Goal: Task Accomplishment & Management: Manage account settings

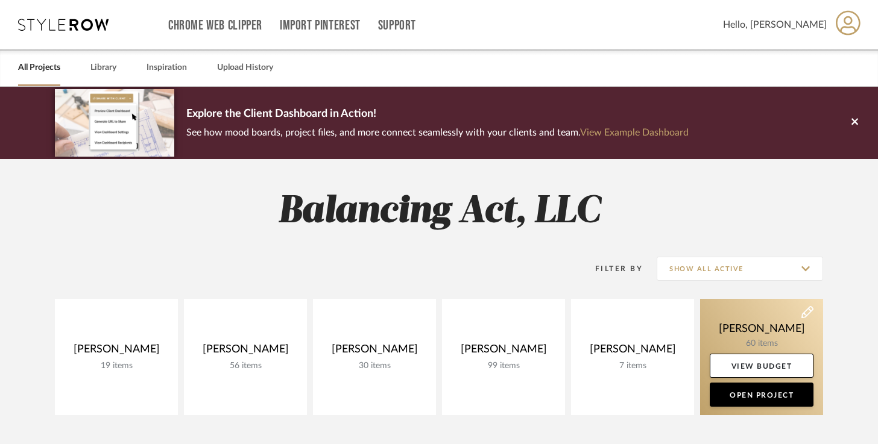
click at [702, 326] on link at bounding box center [761, 357] width 123 height 116
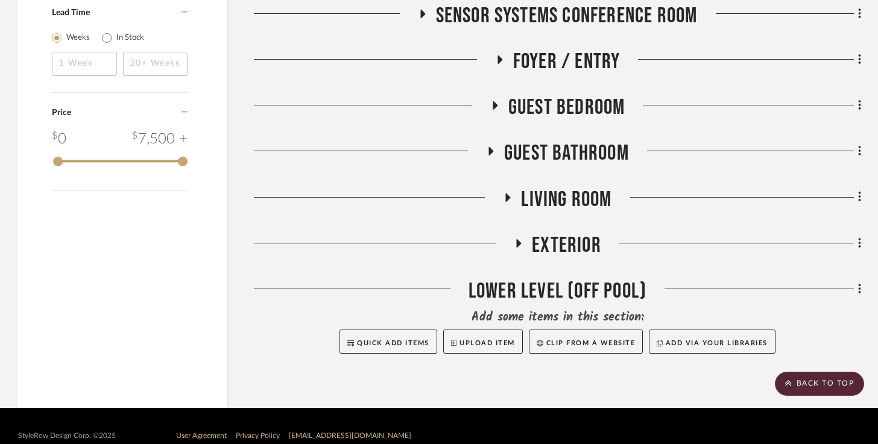
scroll to position [1894, 0]
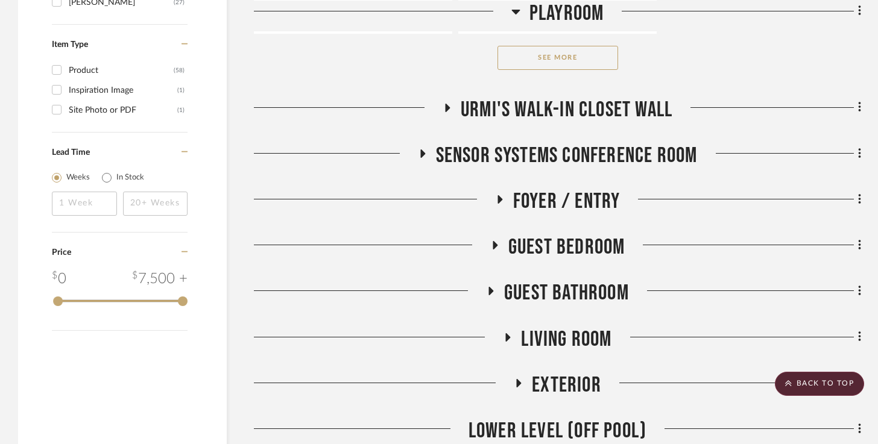
click at [589, 111] on span "Urmi's Walk-In Closet Wall" at bounding box center [567, 110] width 212 height 26
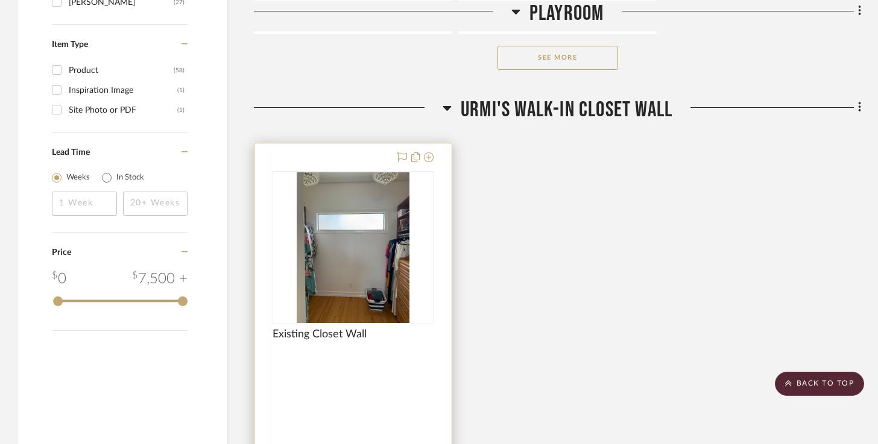
click at [0, 0] on img at bounding box center [0, 0] width 0 height 0
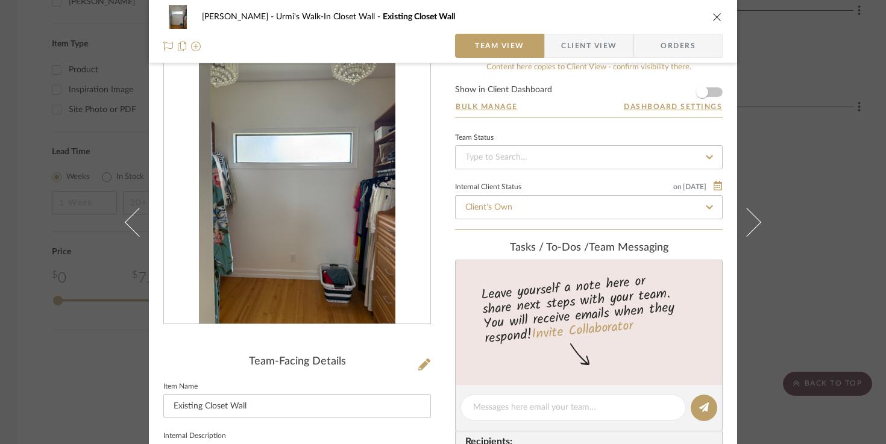
scroll to position [0, 0]
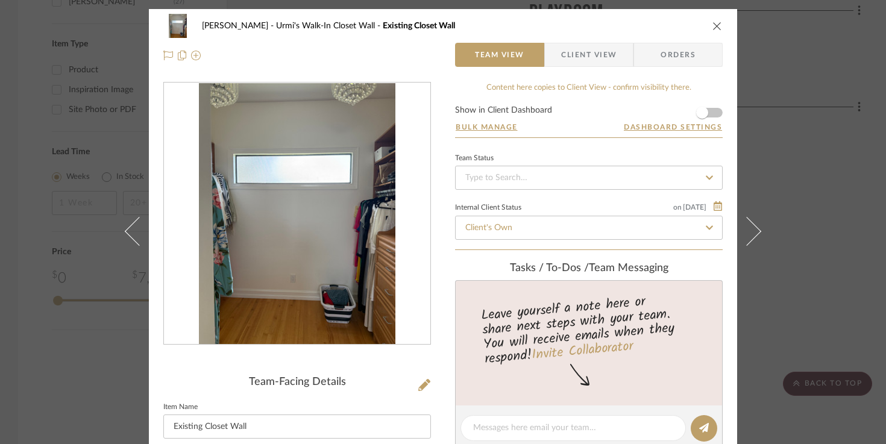
click at [713, 21] on icon "close" at bounding box center [718, 26] width 10 height 10
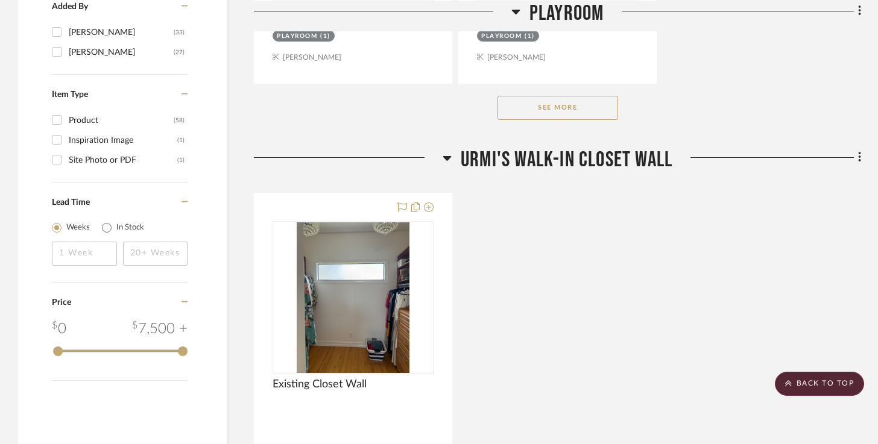
scroll to position [1832, 0]
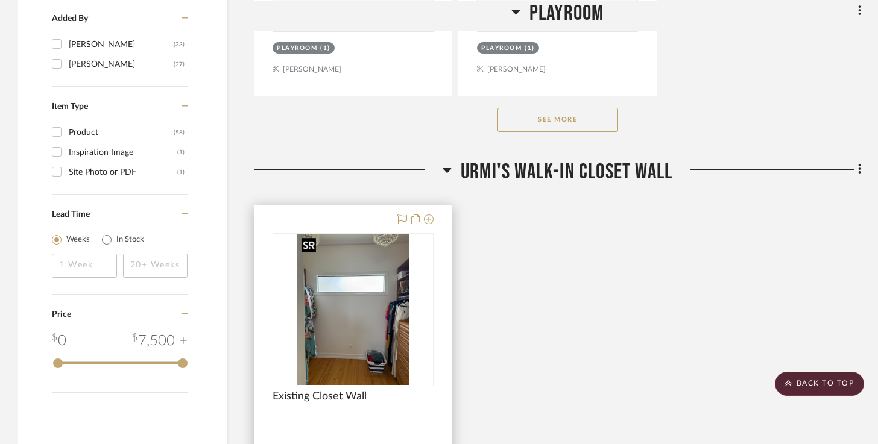
click at [379, 273] on img "0" at bounding box center [353, 310] width 113 height 151
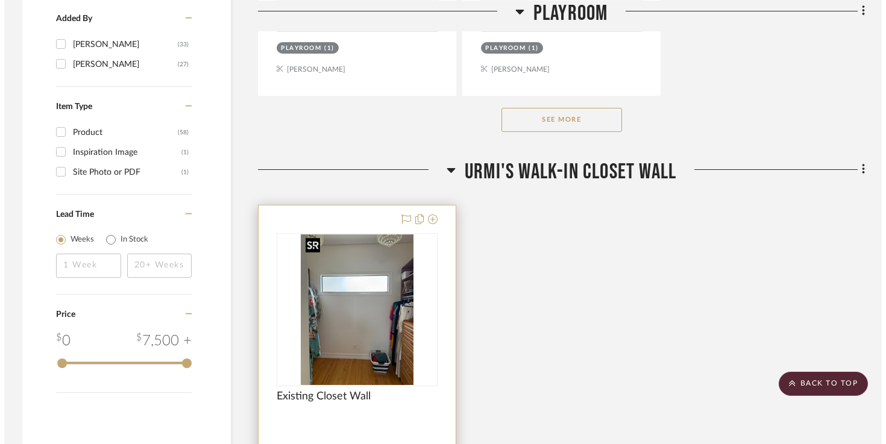
scroll to position [0, 0]
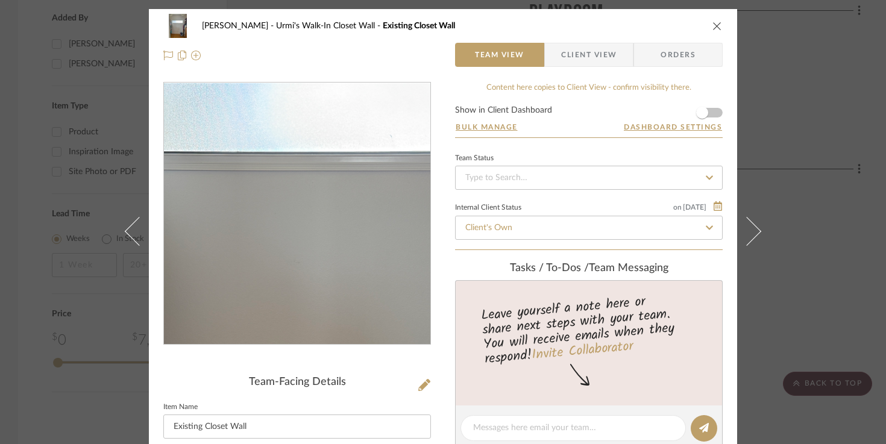
click at [282, 204] on img "0" at bounding box center [297, 214] width 197 height 262
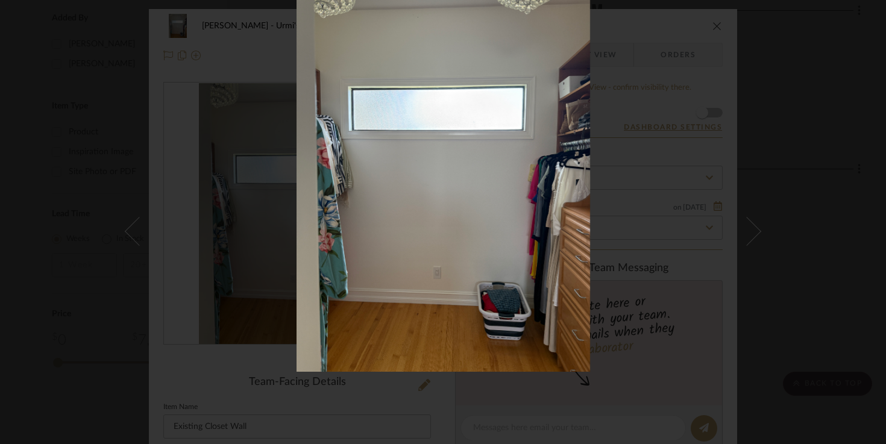
click at [503, 268] on img at bounding box center [444, 176] width 294 height 391
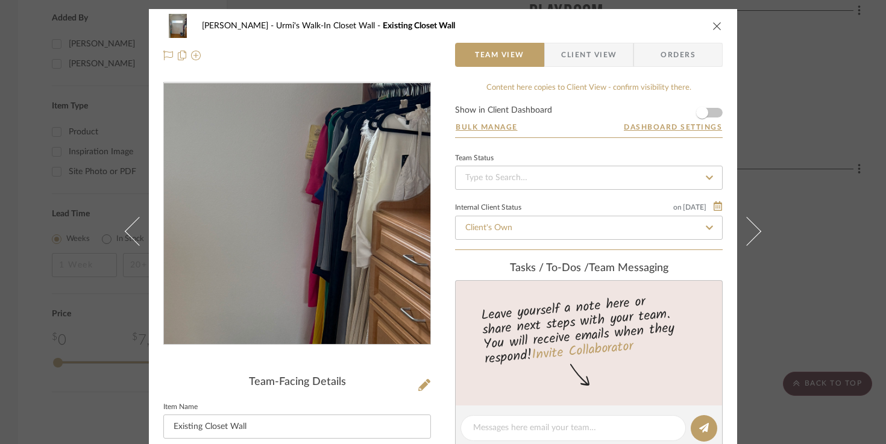
click at [356, 236] on img "0" at bounding box center [297, 214] width 197 height 262
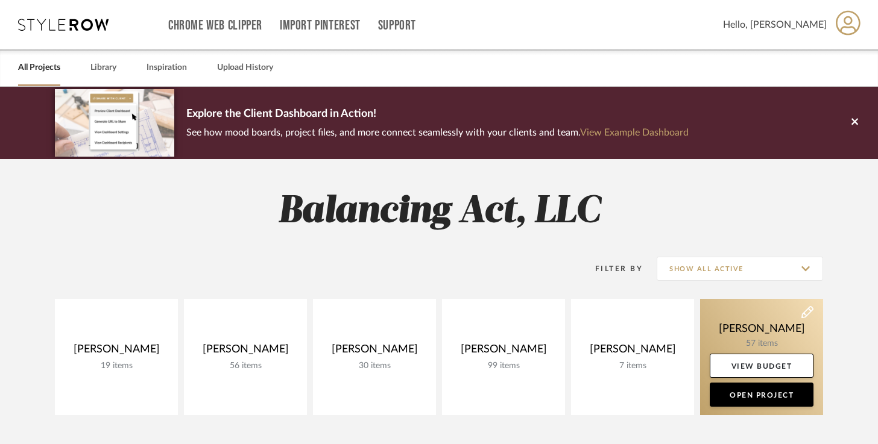
click at [731, 328] on link at bounding box center [761, 357] width 123 height 116
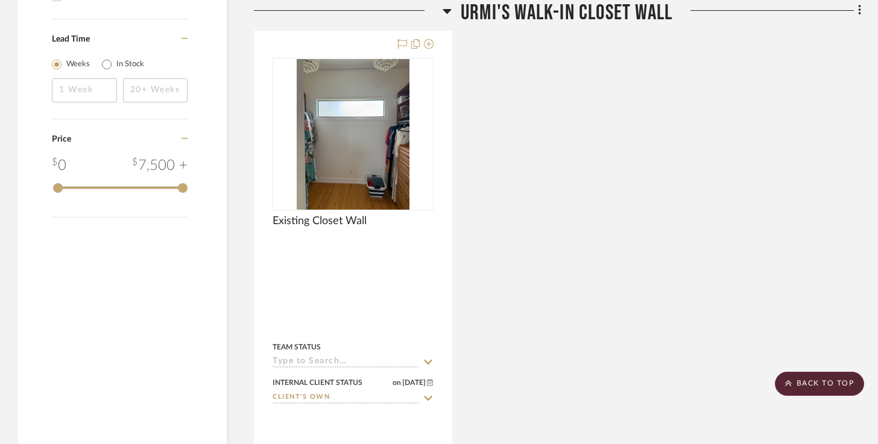
scroll to position [2006, 0]
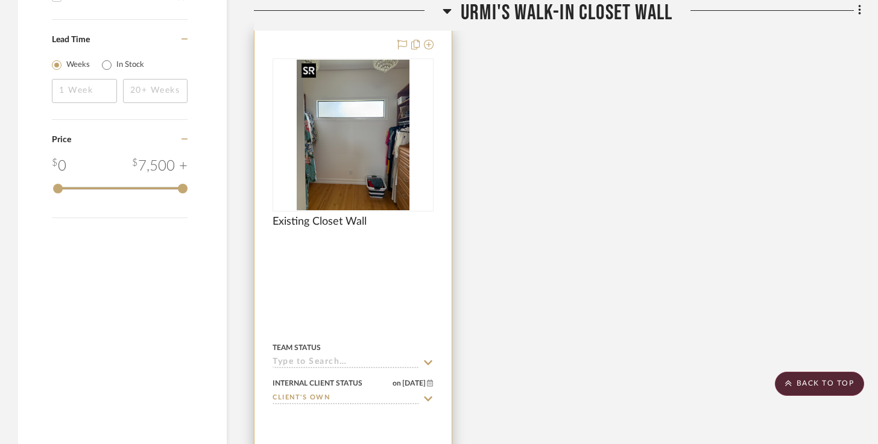
click at [0, 0] on img at bounding box center [0, 0] width 0 height 0
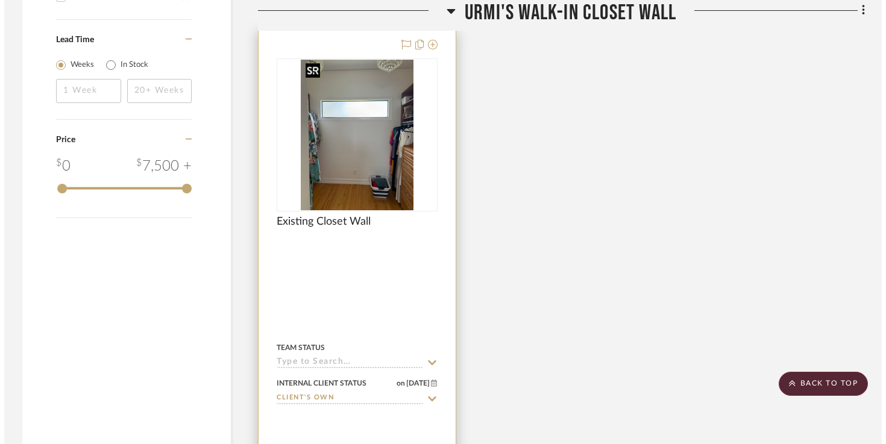
scroll to position [0, 0]
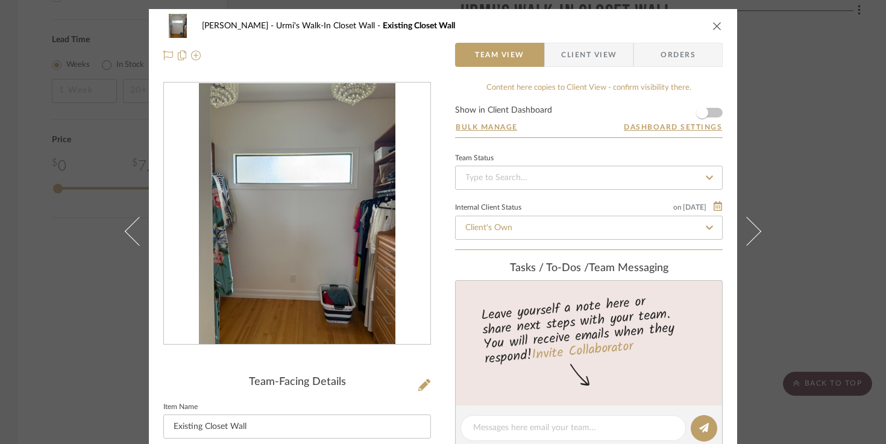
click at [716, 32] on div "Urmi Rodrigues Urmi's Walk-In Closet Wall Existing Closet Wall" at bounding box center [442, 26] width 559 height 24
click at [716, 29] on icon "close" at bounding box center [718, 26] width 10 height 10
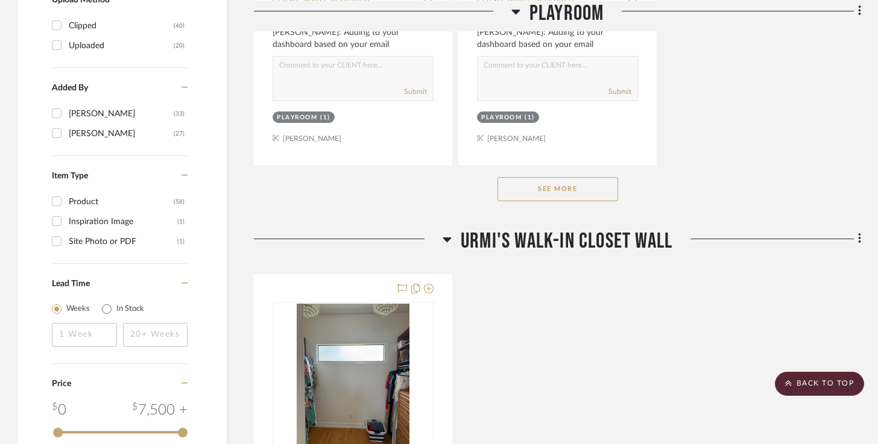
scroll to position [1763, 0]
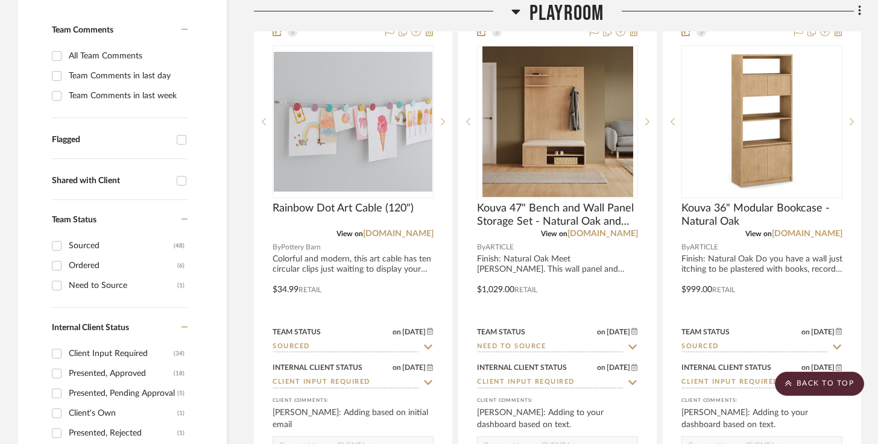
scroll to position [310, 0]
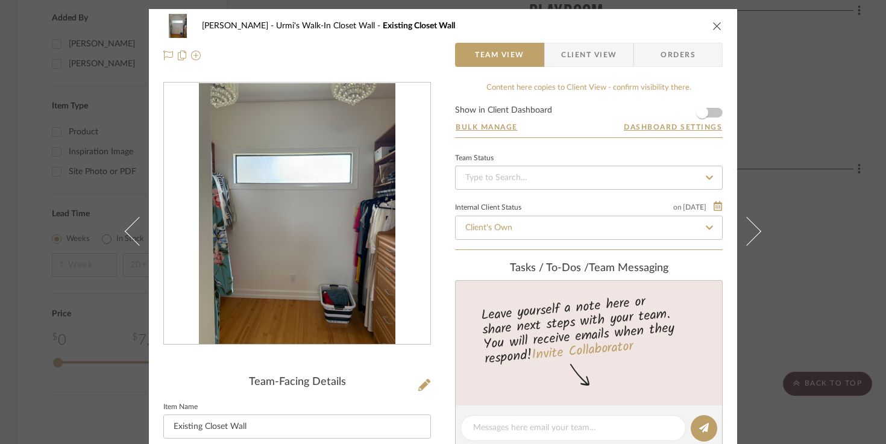
click at [347, 272] on img "0" at bounding box center [297, 214] width 197 height 262
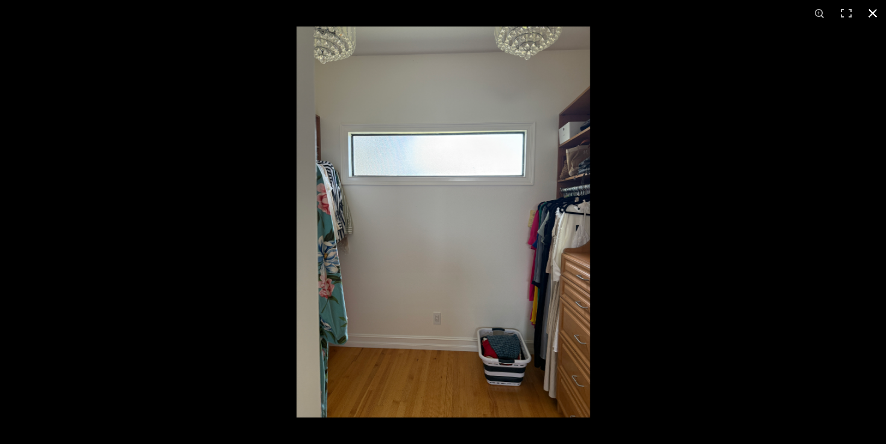
click at [593, 313] on div at bounding box center [740, 249] width 886 height 444
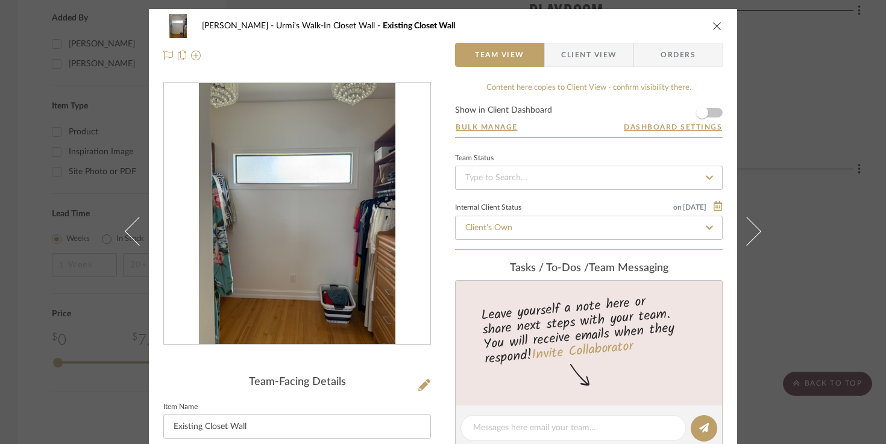
click at [364, 243] on img "0" at bounding box center [297, 214] width 197 height 262
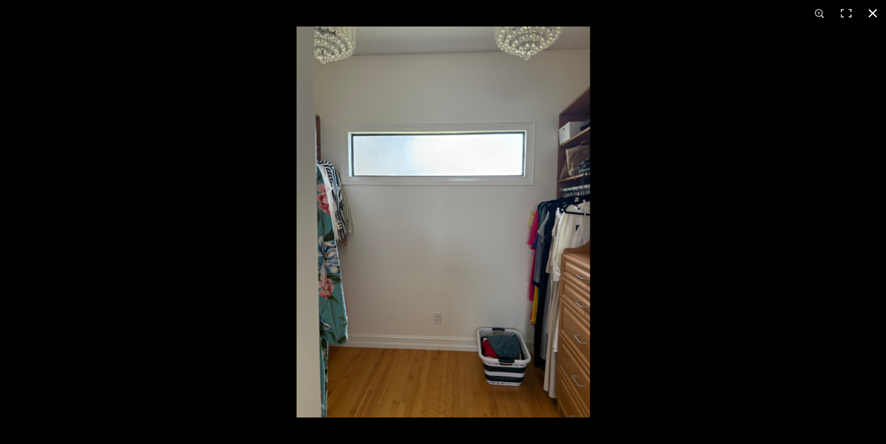
click at [213, 320] on div at bounding box center [443, 222] width 886 height 444
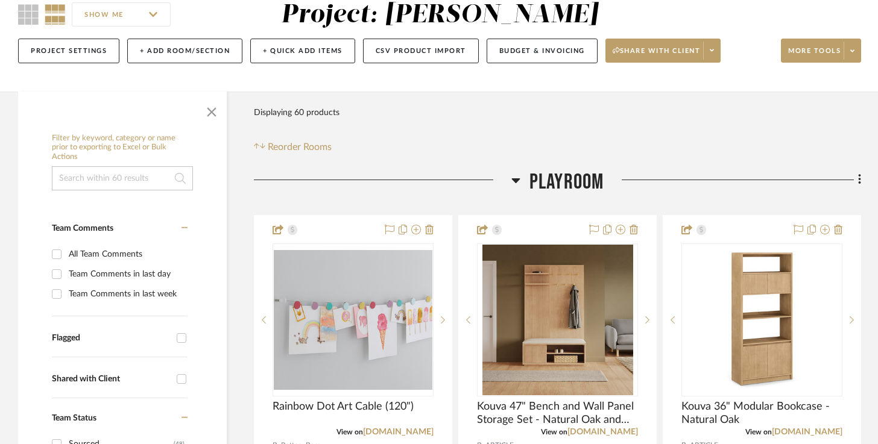
scroll to position [117, 0]
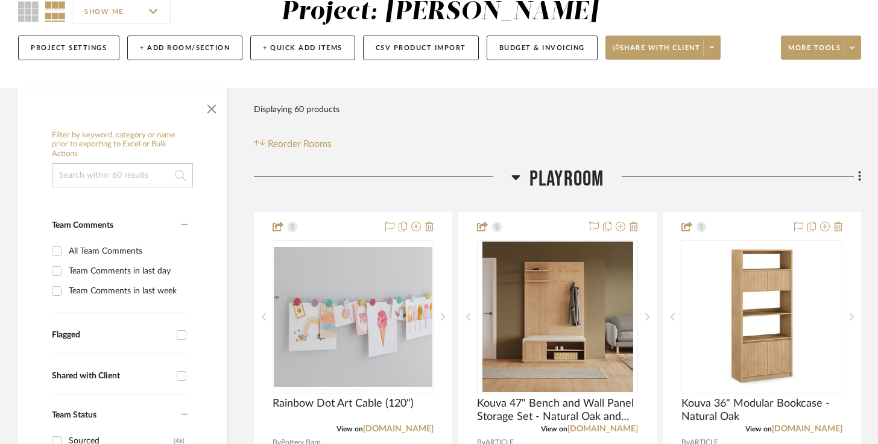
click at [511, 175] on icon at bounding box center [515, 177] width 9 height 14
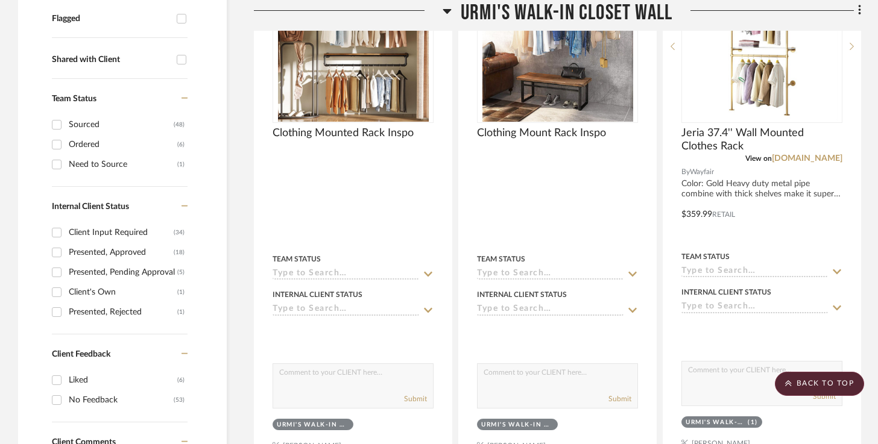
scroll to position [436, 0]
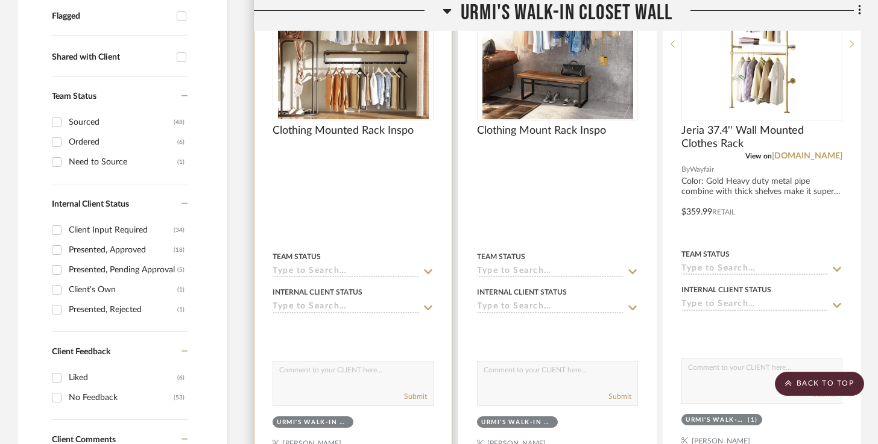
click at [390, 271] on input at bounding box center [346, 271] width 147 height 11
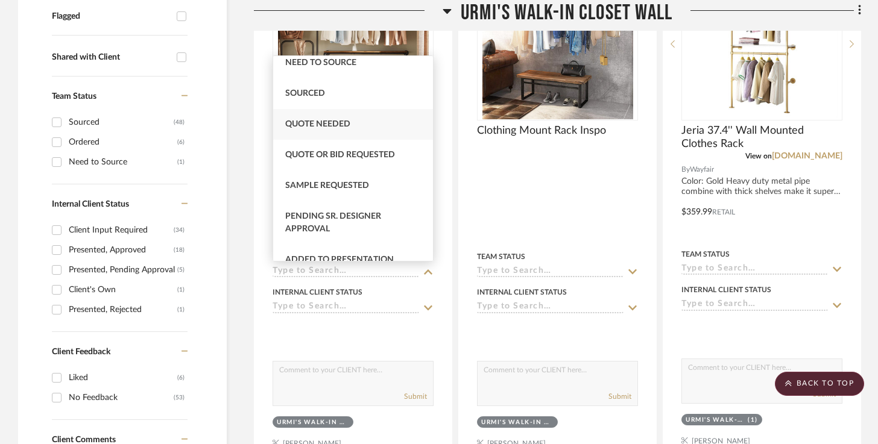
scroll to position [379, 0]
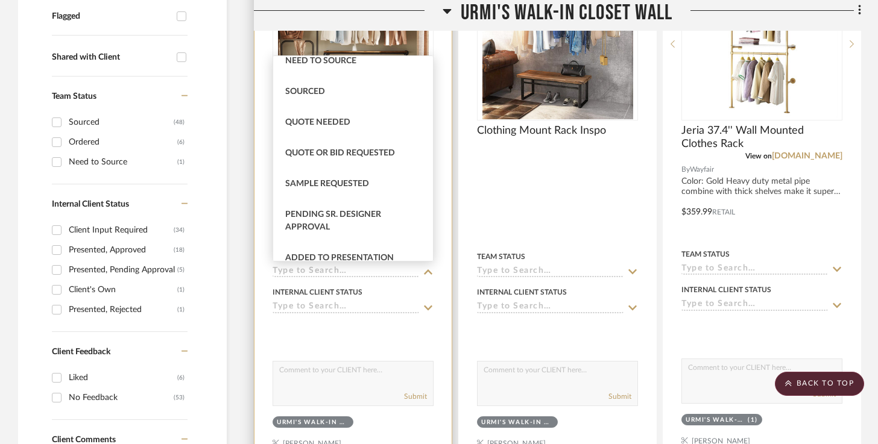
click at [364, 297] on div "Internal Client Status" at bounding box center [353, 292] width 161 height 11
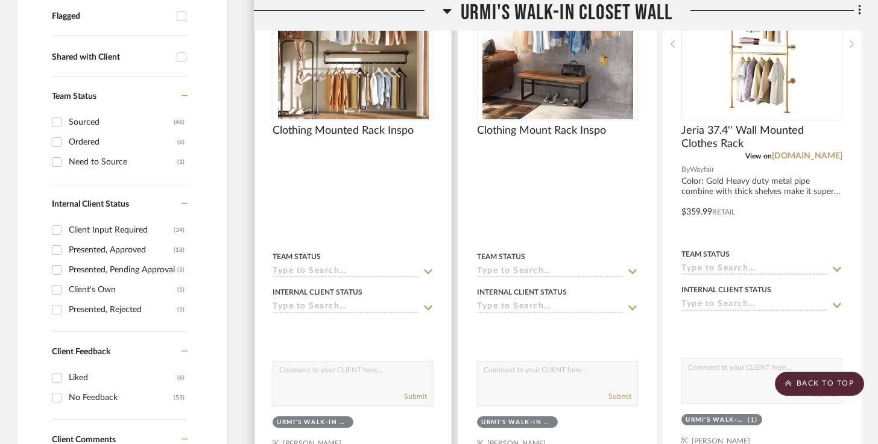
click at [361, 307] on input at bounding box center [346, 307] width 147 height 11
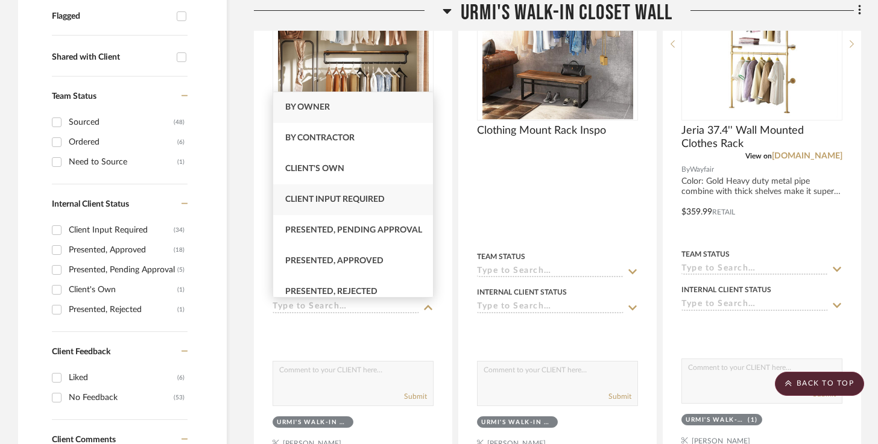
click at [386, 190] on div "Client Input Required" at bounding box center [353, 199] width 160 height 31
type input "[DATE]"
type input "Client Input Required"
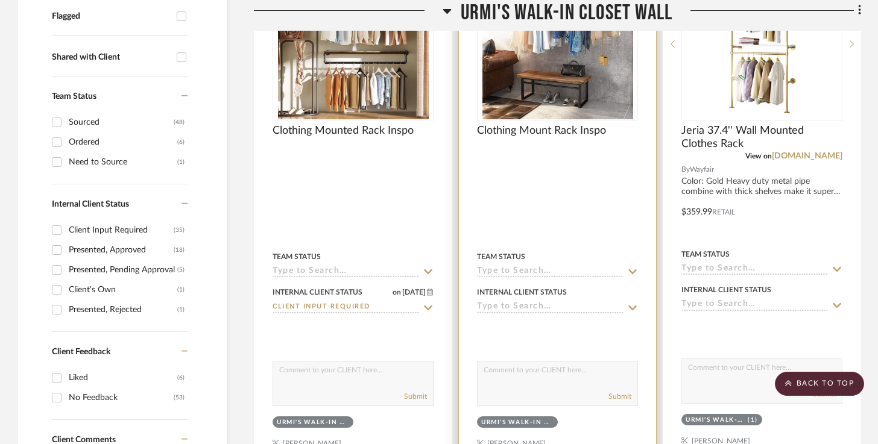
click at [515, 299] on div "Internal Client Status" at bounding box center [557, 299] width 161 height 29
click at [513, 306] on input at bounding box center [550, 307] width 147 height 11
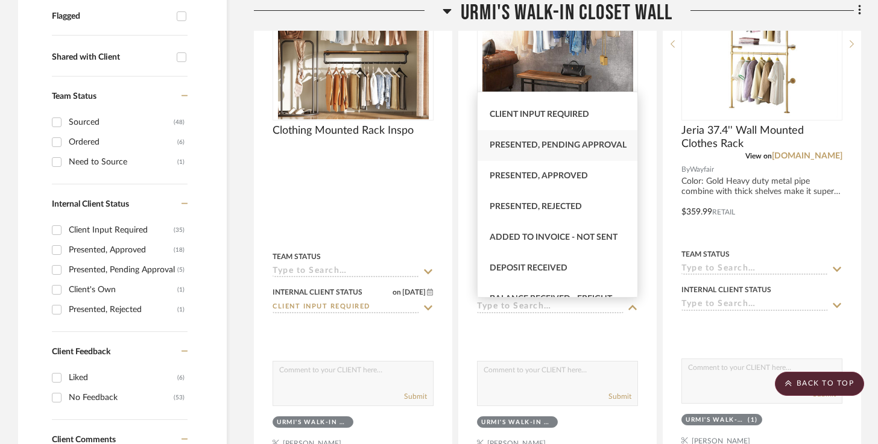
scroll to position [48, 0]
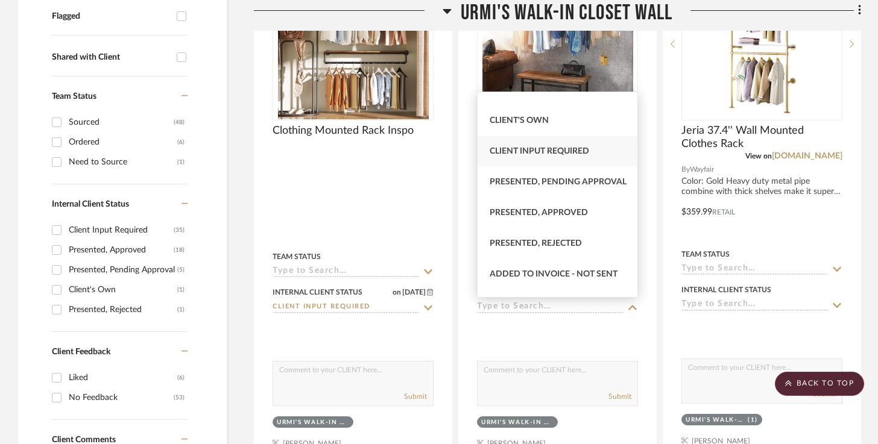
click at [569, 148] on span "Client Input Required" at bounding box center [539, 151] width 99 height 8
type input "[DATE]"
type input "Client Input Required"
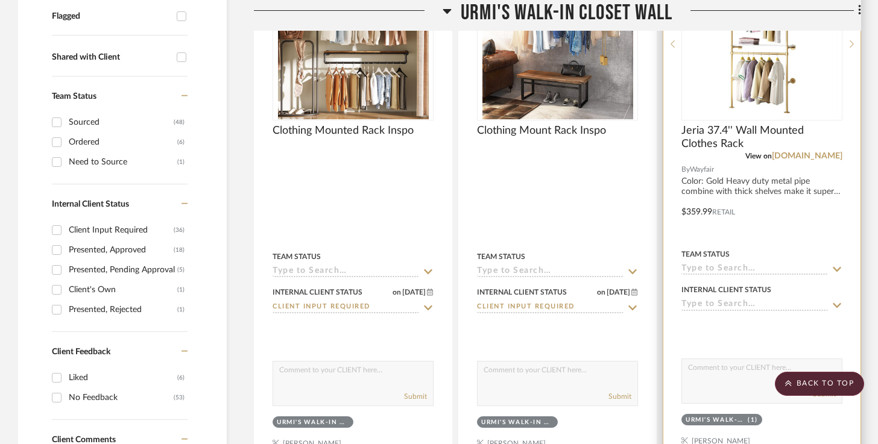
click at [729, 301] on input at bounding box center [754, 305] width 147 height 11
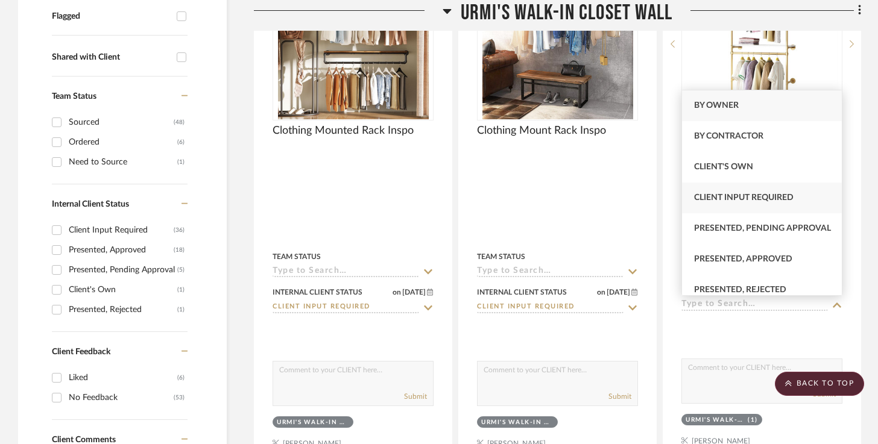
click at [737, 201] on span "Client Input Required" at bounding box center [743, 198] width 99 height 8
type input "[DATE]"
type input "Client Input Required"
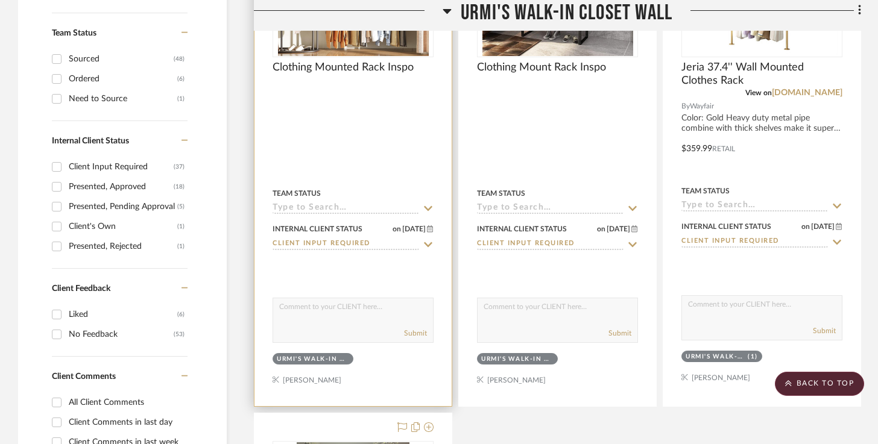
scroll to position [525, 0]
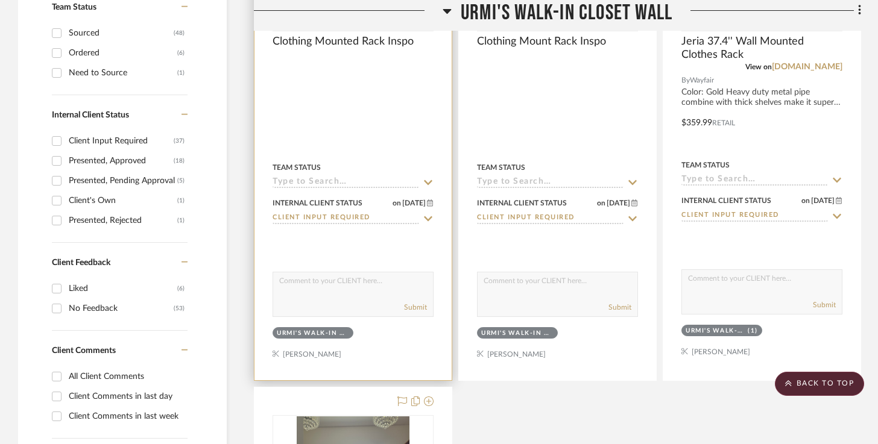
click at [380, 289] on textarea at bounding box center [353, 284] width 160 height 23
type textarea "H"
drag, startPoint x: 312, startPoint y: 279, endPoint x: 368, endPoint y: 292, distance: 57.0
click at [368, 294] on textarea "For Inspiration, please let me know your thoughts. Given you mentioned width of…" at bounding box center [353, 284] width 160 height 23
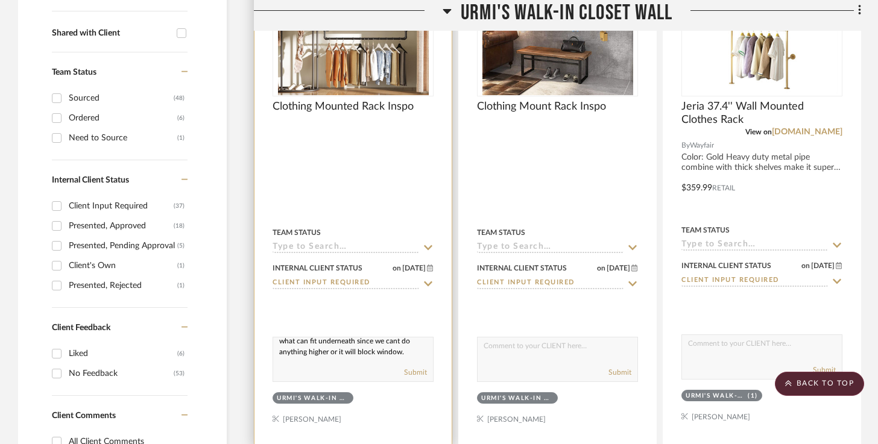
scroll to position [63, 0]
drag, startPoint x: 361, startPoint y: 350, endPoint x: 306, endPoint y: 349, distance: 55.5
click at [306, 349] on textarea "For Inspiration, please let me know your thoughts. Want to ensure we find somet…" at bounding box center [353, 349] width 160 height 23
drag, startPoint x: 344, startPoint y: 350, endPoint x: 410, endPoint y: 349, distance: 65.7
click at [410, 349] on textarea "For Inspiration, please let me know your thoughts. Want to ensure we find somet…" at bounding box center [353, 349] width 160 height 23
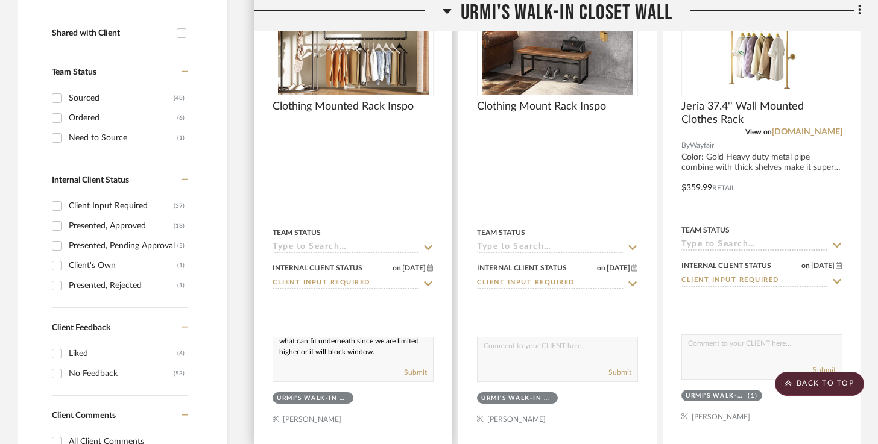
click at [311, 349] on textarea "For Inspiration, please let me know your thoughts. Want to ensure we find somet…" at bounding box center [353, 349] width 160 height 23
drag, startPoint x: 309, startPoint y: 349, endPoint x: 394, endPoint y: 350, distance: 84.4
click at [394, 350] on textarea "For Inspiration, please let me know your thoughts. Want to ensure we find somet…" at bounding box center [353, 349] width 160 height 23
type textarea "For Inspiration, please let me know your thoughts. Want to ensure we find somet…"
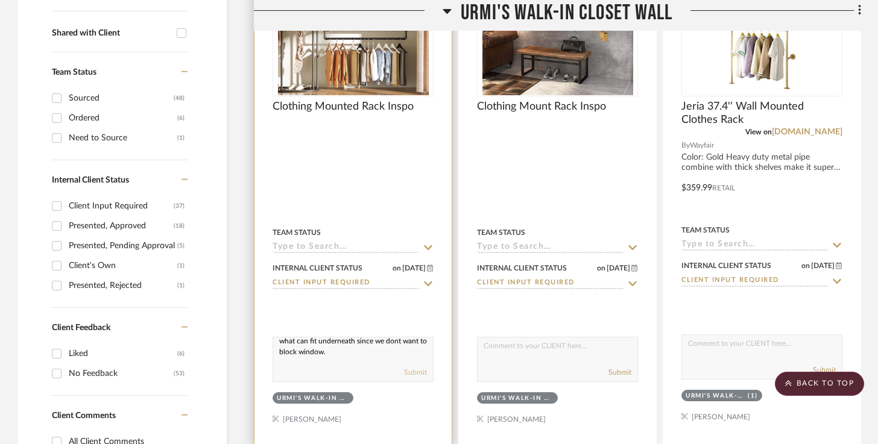
click at [421, 370] on button "Submit" at bounding box center [415, 372] width 23 height 11
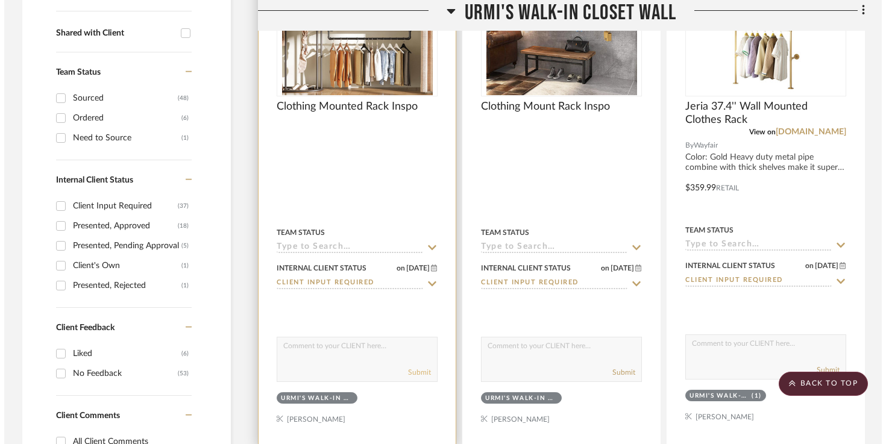
scroll to position [0, 0]
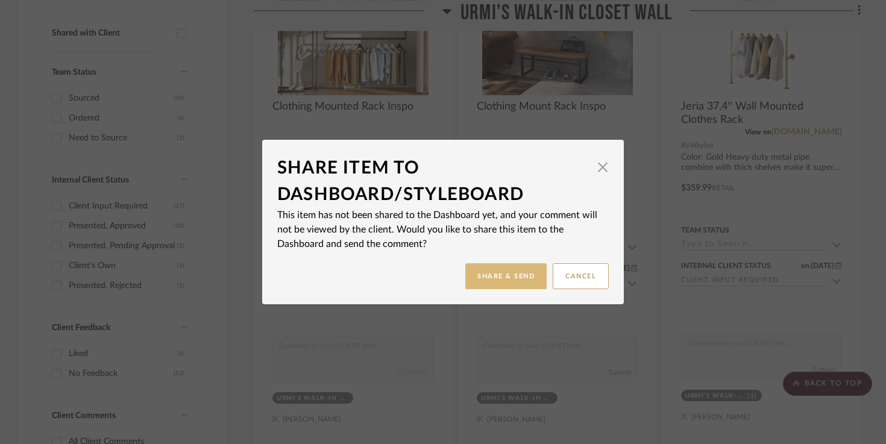
click at [507, 276] on button "Share & Send" at bounding box center [505, 276] width 81 height 26
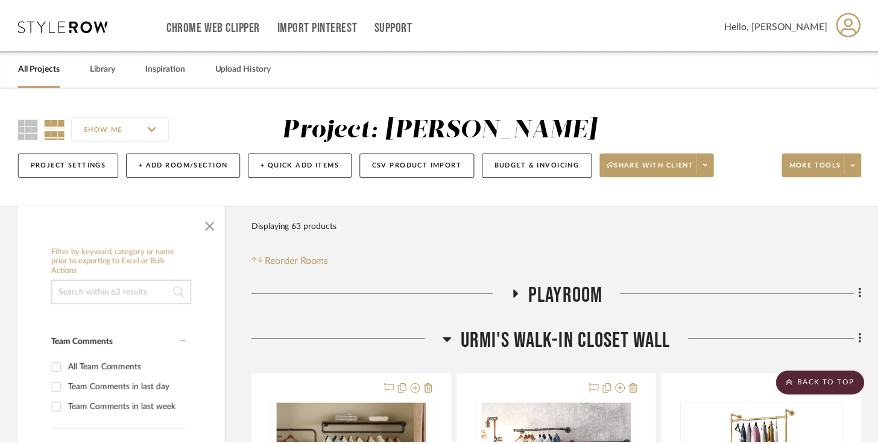
scroll to position [460, 0]
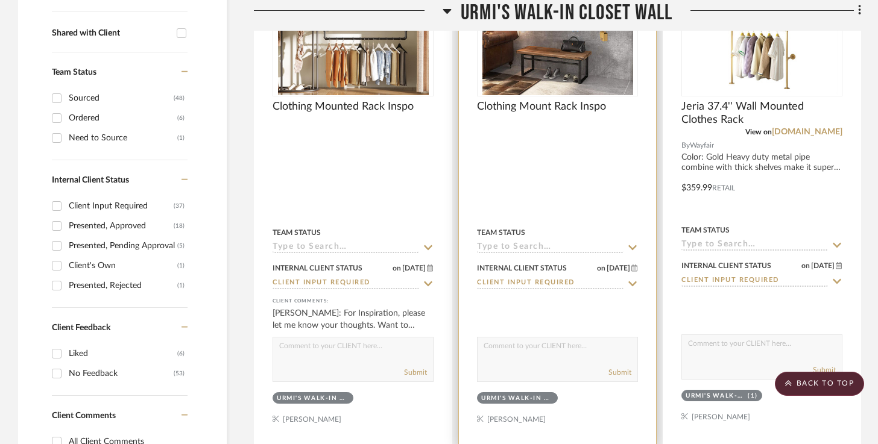
click at [537, 344] on textarea at bounding box center [557, 349] width 160 height 23
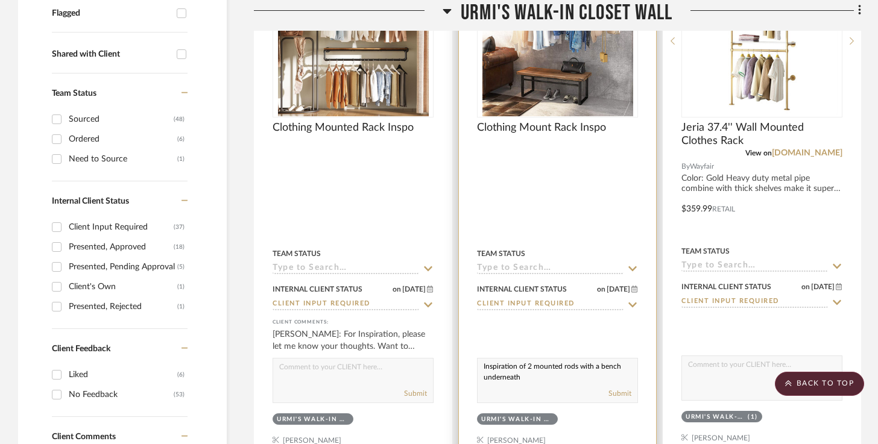
scroll to position [442, 0]
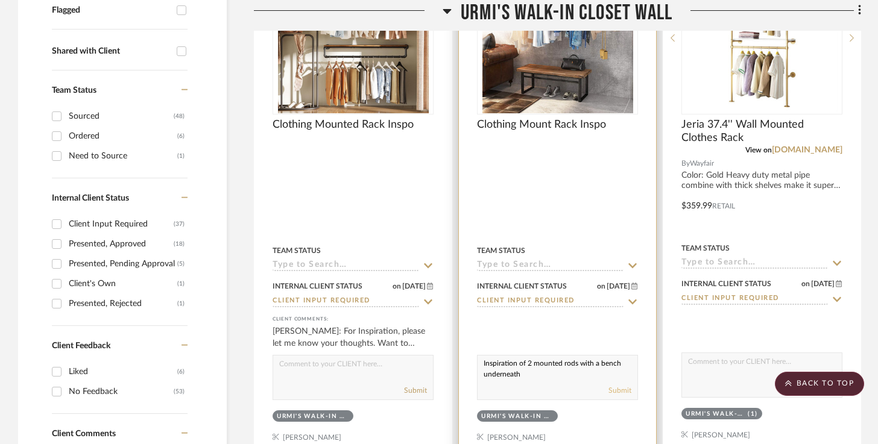
type textarea "Inspiration of 2 mounted rods with a bench underneath"
click at [611, 392] on button "Submit" at bounding box center [619, 390] width 23 height 11
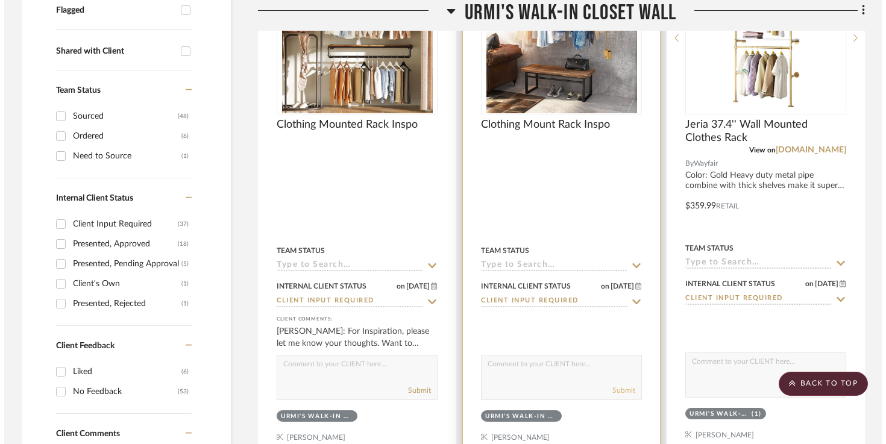
scroll to position [0, 0]
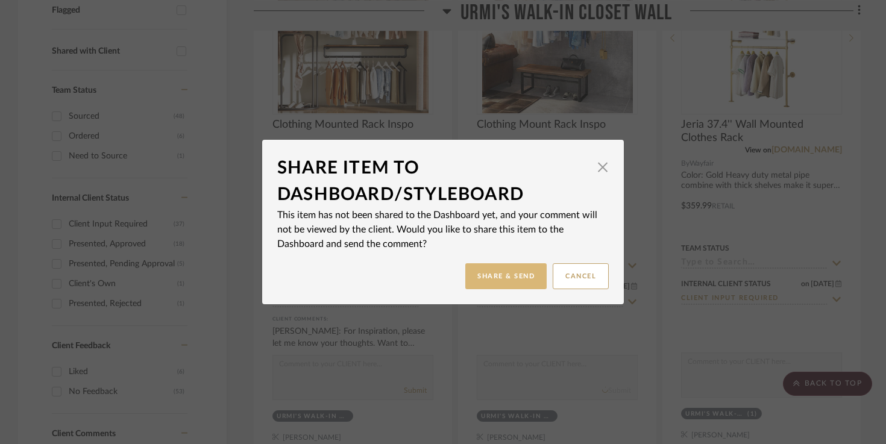
click at [531, 282] on button "Share & Send" at bounding box center [505, 276] width 81 height 26
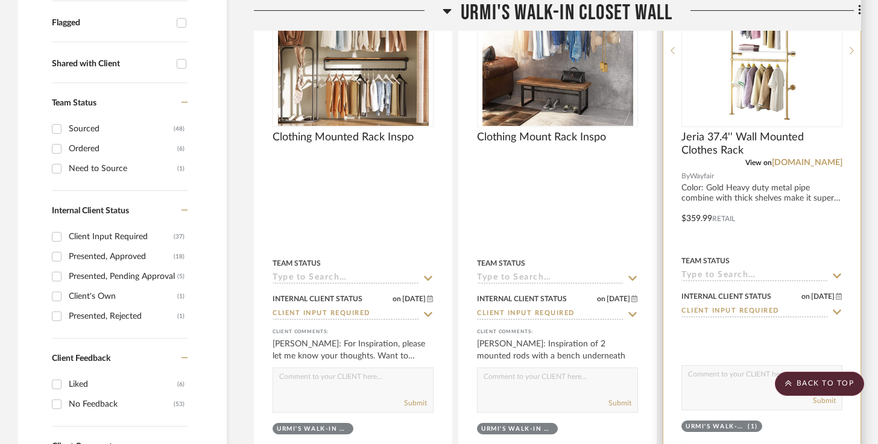
scroll to position [430, 0]
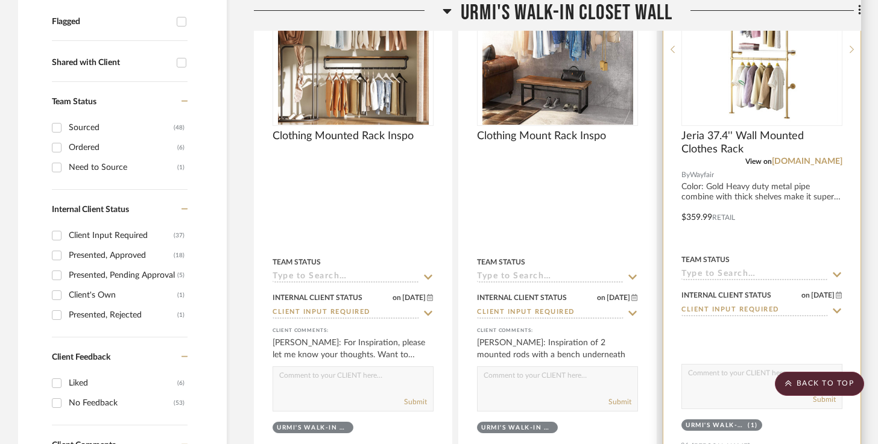
click at [710, 385] on textarea at bounding box center [762, 376] width 160 height 23
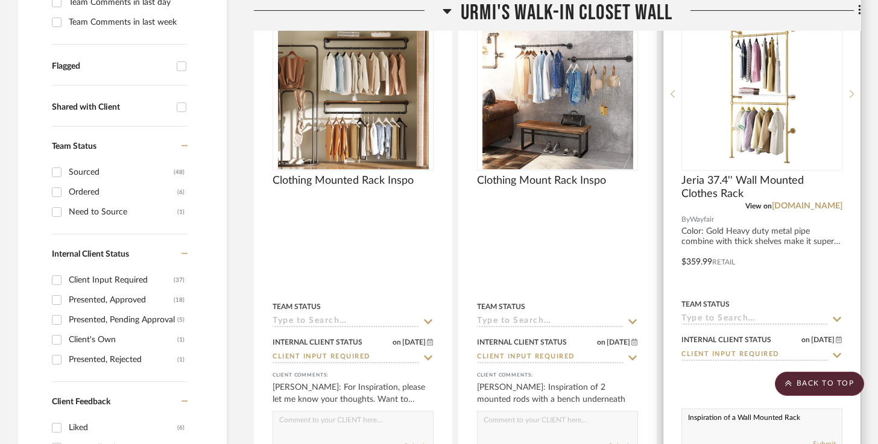
scroll to position [384, 0]
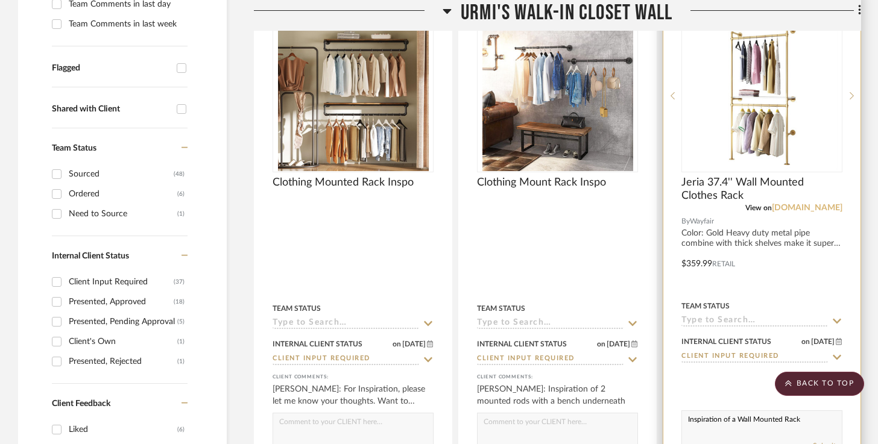
type textarea "Inspiration of a Wall Mounted Rack"
click at [805, 206] on link "[DOMAIN_NAME]" at bounding box center [807, 208] width 71 height 8
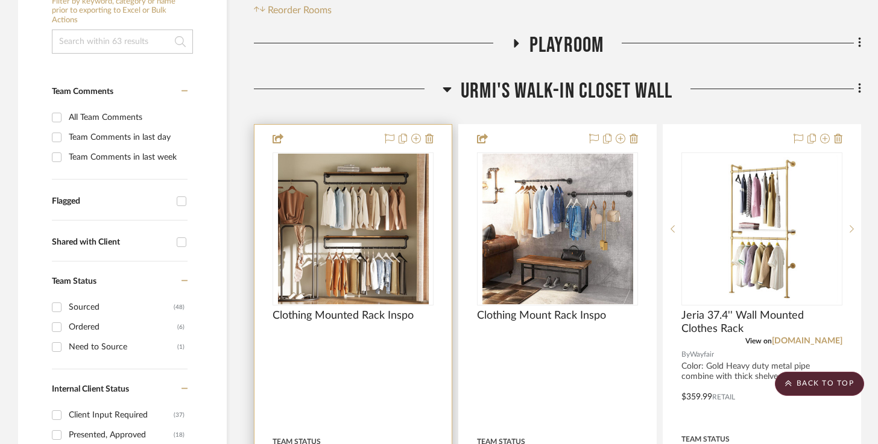
scroll to position [0, 0]
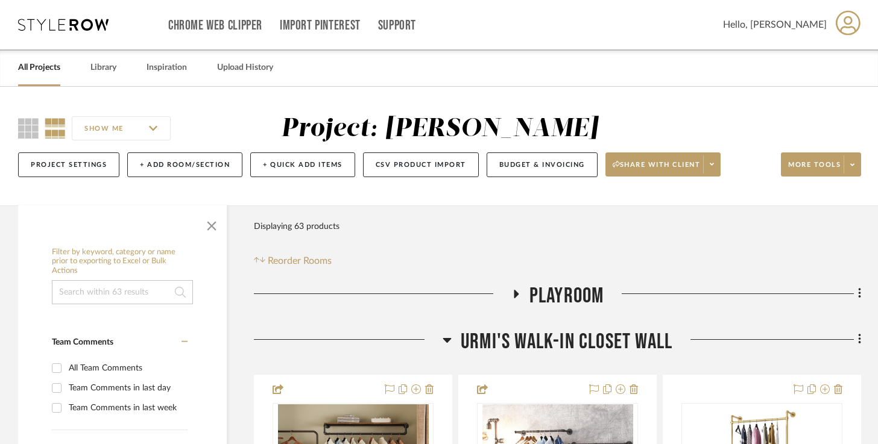
click at [515, 293] on icon at bounding box center [516, 294] width 5 height 8
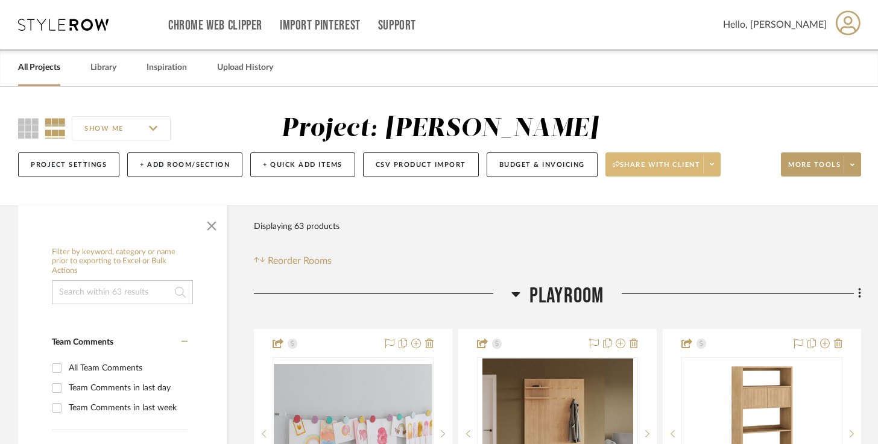
click at [710, 158] on span at bounding box center [711, 165] width 17 height 18
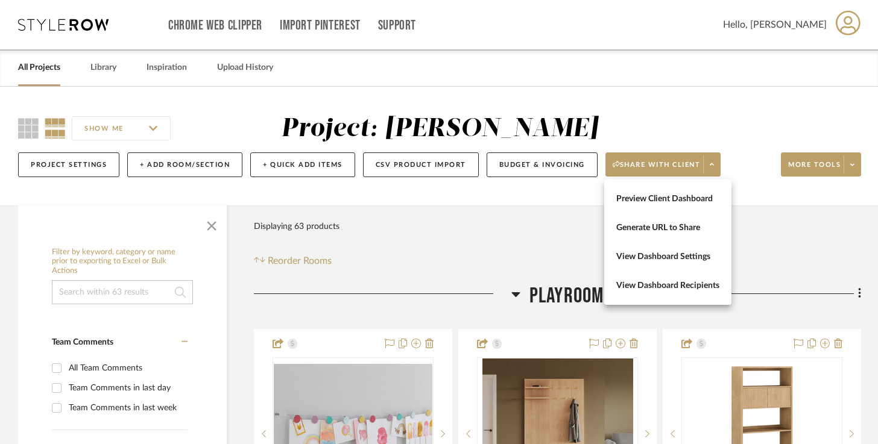
click at [744, 152] on div at bounding box center [439, 222] width 878 height 444
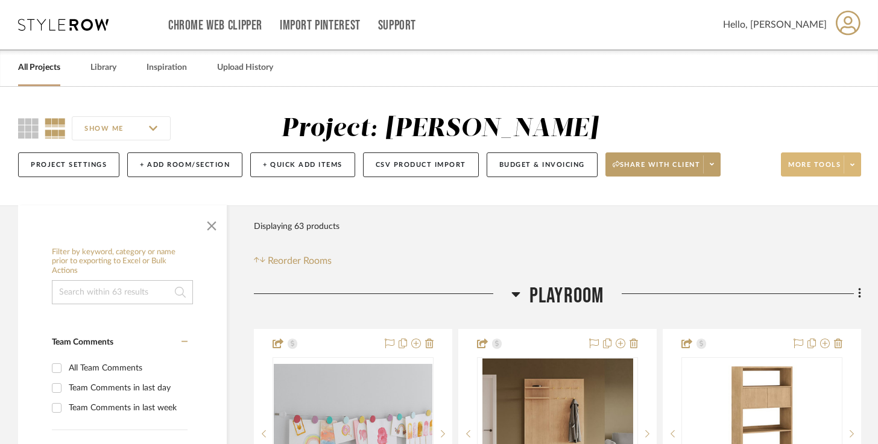
click at [853, 167] on icon at bounding box center [852, 165] width 4 height 7
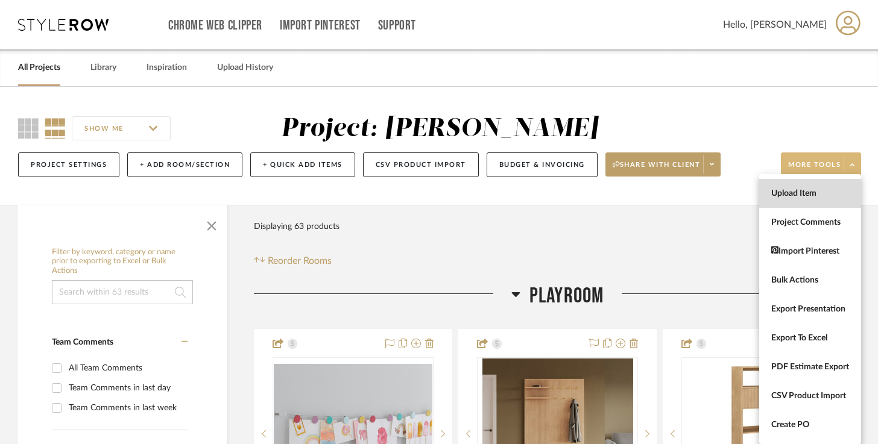
click at [828, 187] on button "Upload Item" at bounding box center [810, 193] width 102 height 29
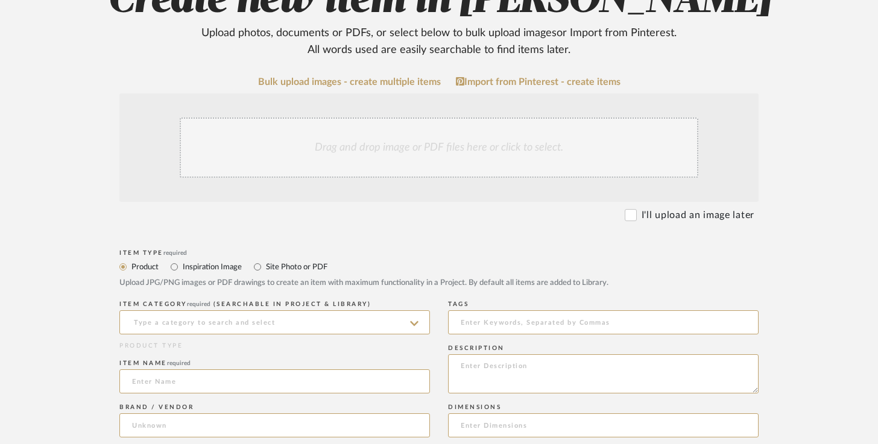
scroll to position [170, 0]
click at [400, 81] on link "Bulk upload images - create multiple items" at bounding box center [349, 81] width 183 height 10
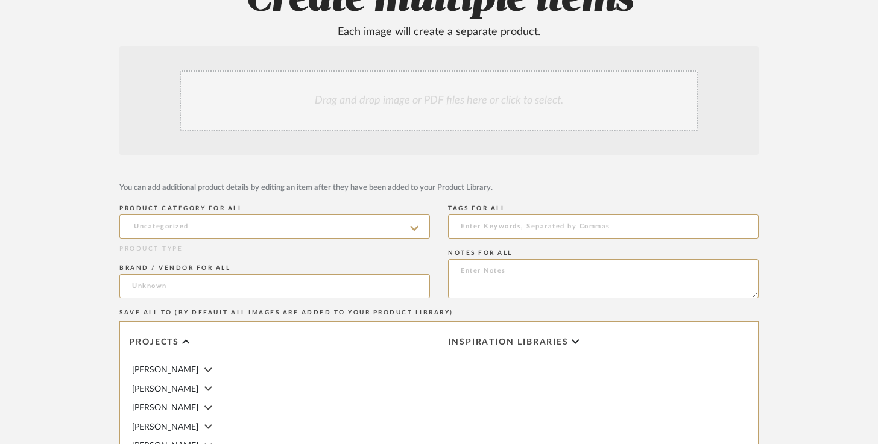
click at [379, 116] on div "Drag and drop image or PDF files here or click to select." at bounding box center [439, 101] width 518 height 60
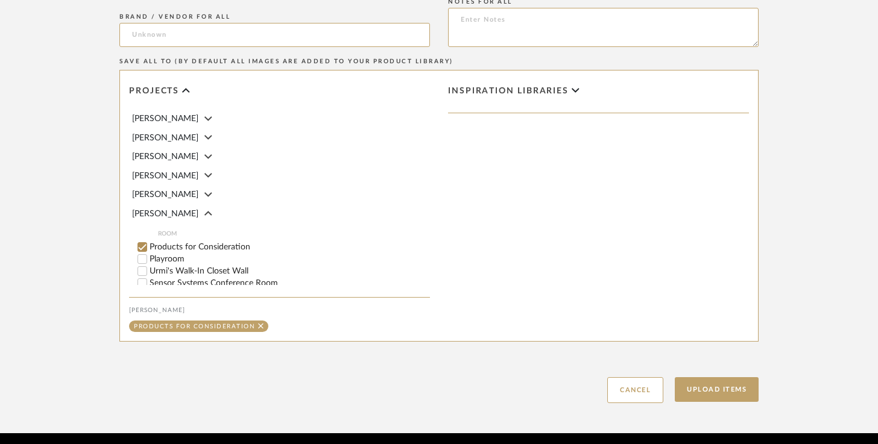
scroll to position [563, 0]
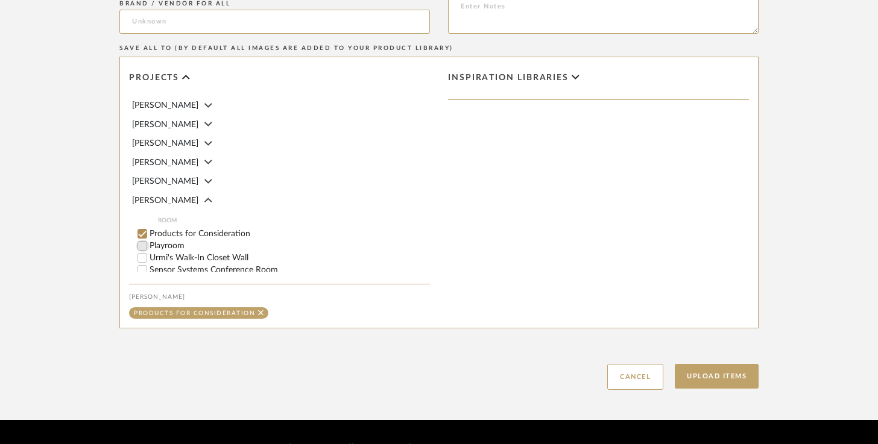
click at [142, 240] on input "Playroom" at bounding box center [142, 246] width 12 height 12
checkbox input "false"
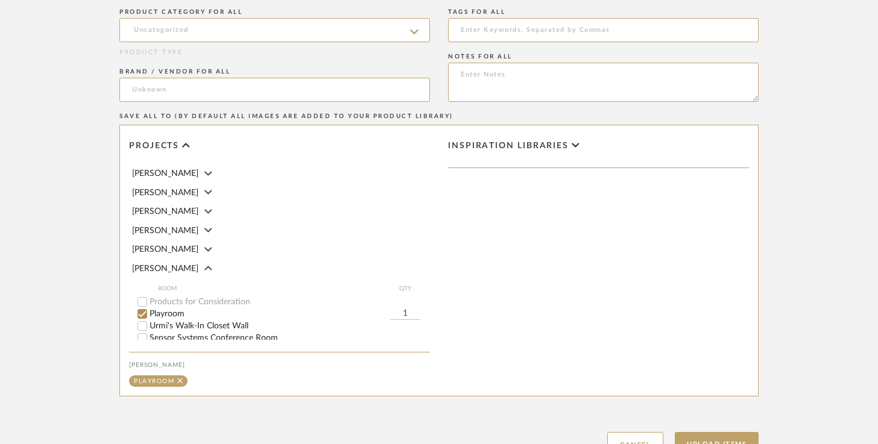
scroll to position [594, 0]
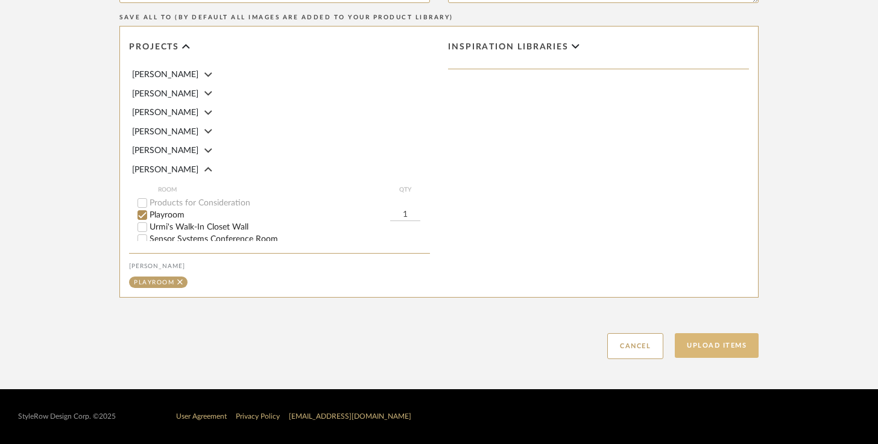
click at [738, 345] on button "Upload Items" at bounding box center [717, 345] width 84 height 25
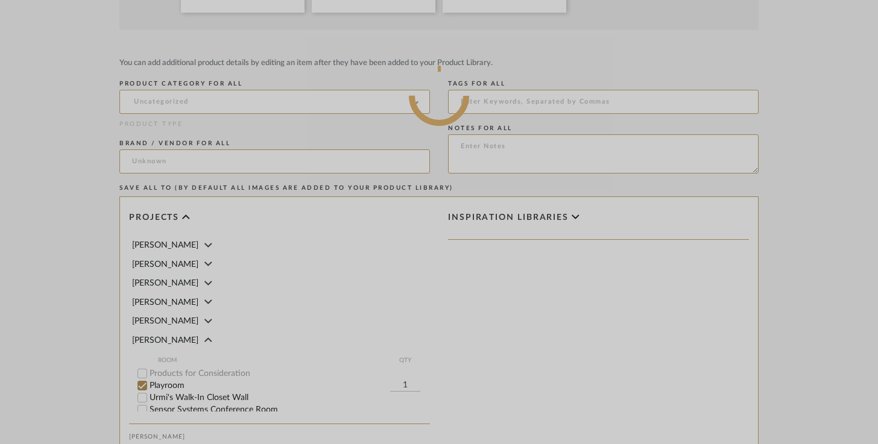
scroll to position [0, 0]
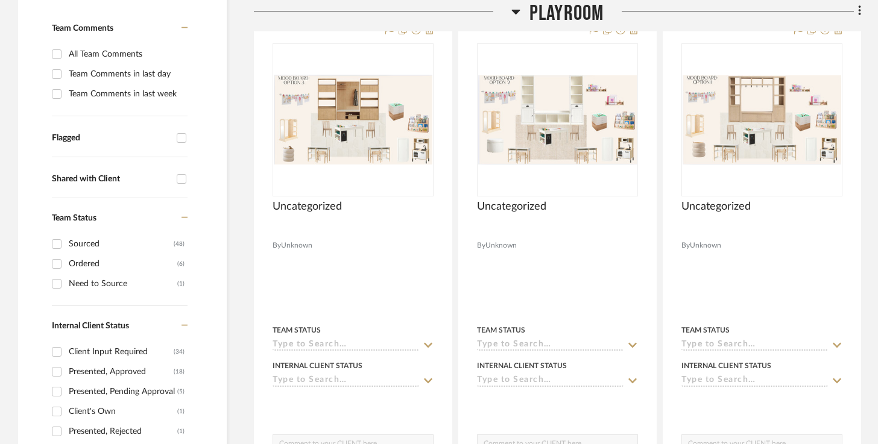
scroll to position [320, 0]
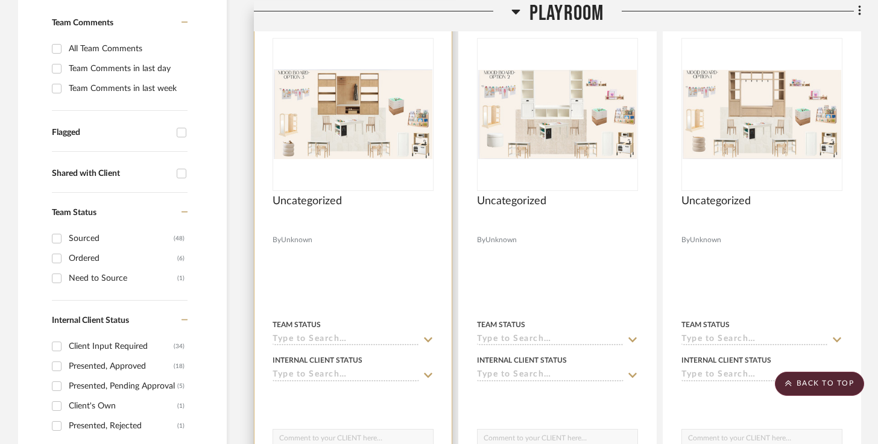
click at [342, 200] on div "Uncategorized" at bounding box center [353, 208] width 161 height 27
click at [336, 200] on span "Uncategorized" at bounding box center [307, 201] width 69 height 13
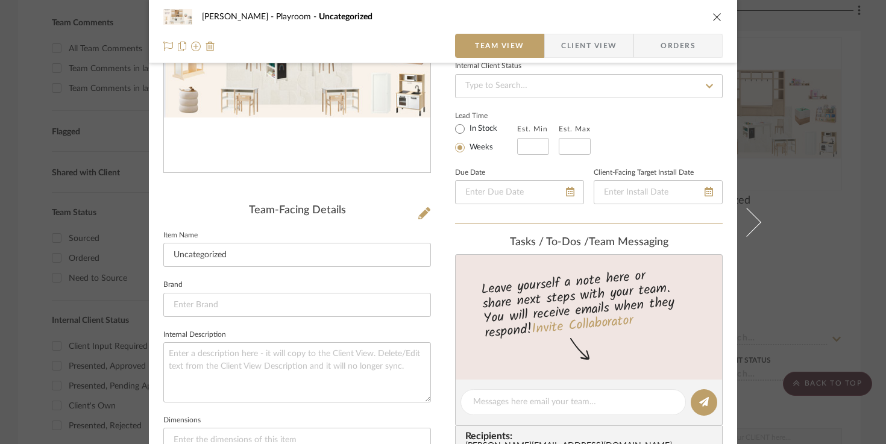
scroll to position [178, 0]
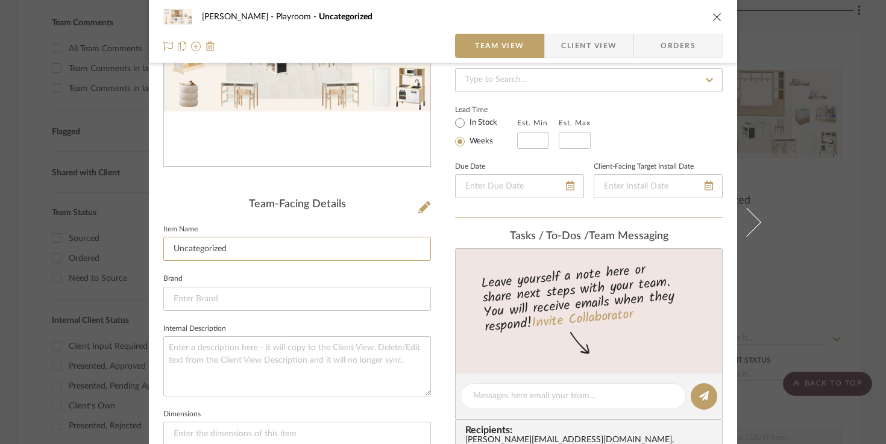
drag, startPoint x: 248, startPoint y: 249, endPoint x: 156, endPoint y: 245, distance: 92.9
click at [156, 247] on div "Urmi Rodrigues Playroom Uncategorized Team View Client View Orders Team-Facing …" at bounding box center [443, 386] width 588 height 1111
type input "M"
type input "Revised Mood Board 9.7"
click at [777, 181] on div "Urmi Rodrigues Playroom Uncategorized Team View Client View Orders Team-Facing …" at bounding box center [443, 222] width 886 height 444
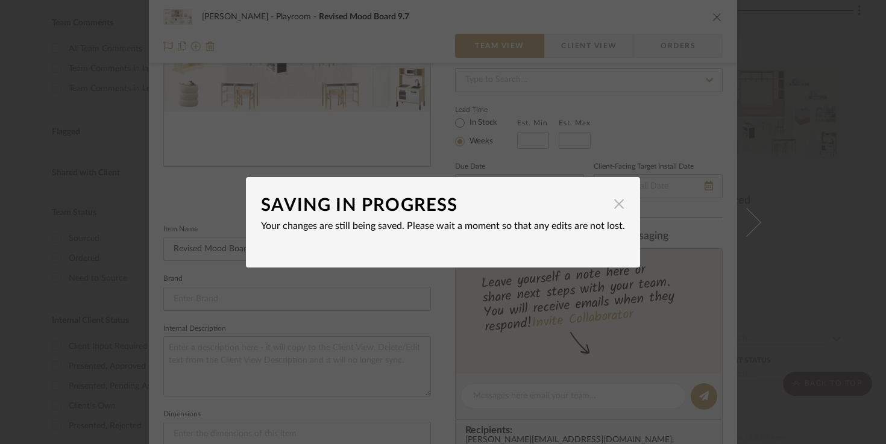
click at [617, 207] on span "button" at bounding box center [619, 204] width 24 height 24
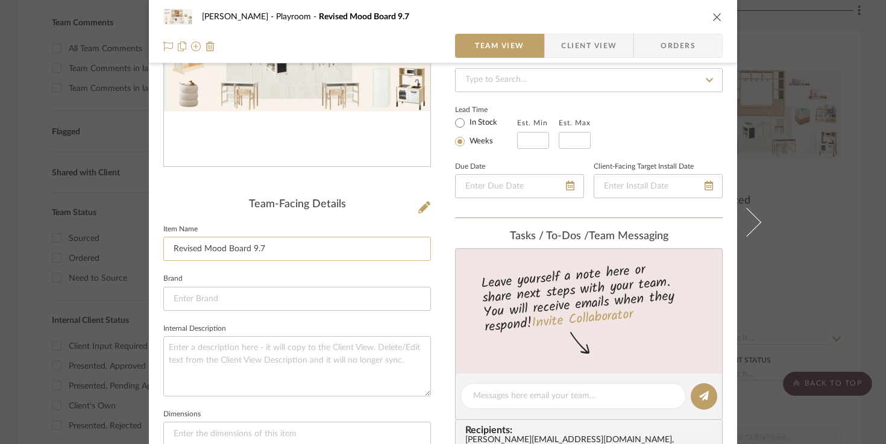
click at [249, 251] on input "Revised Mood Board 9.7" at bounding box center [297, 249] width 268 height 24
type input "Revised Mood Board Option 1 : 9.7"
click at [778, 245] on div "Urmi Rodrigues Playroom Revised Mood Board 9.7 Team View Client View Orders Tea…" at bounding box center [443, 222] width 886 height 444
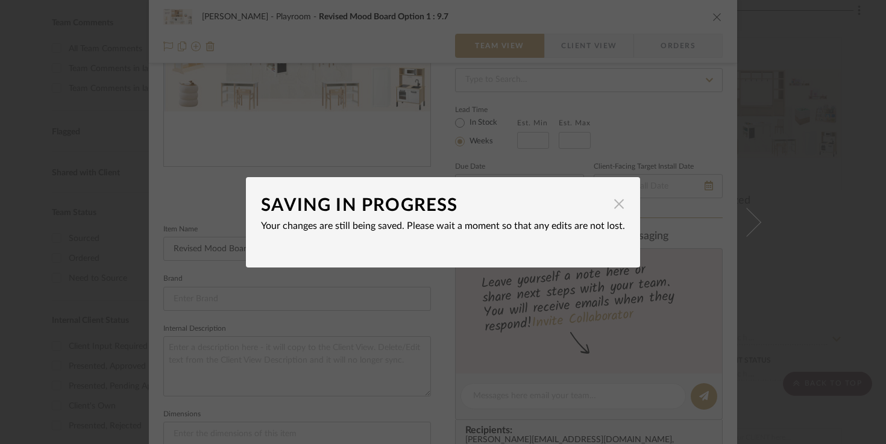
click at [617, 212] on span "button" at bounding box center [619, 204] width 24 height 24
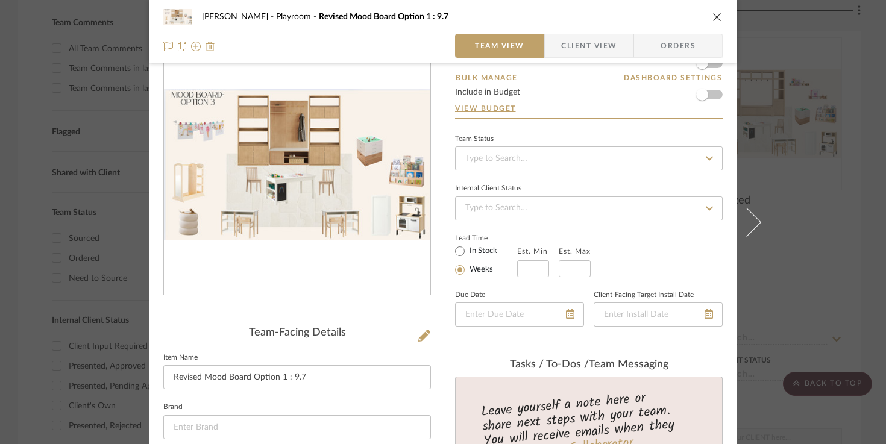
scroll to position [107, 0]
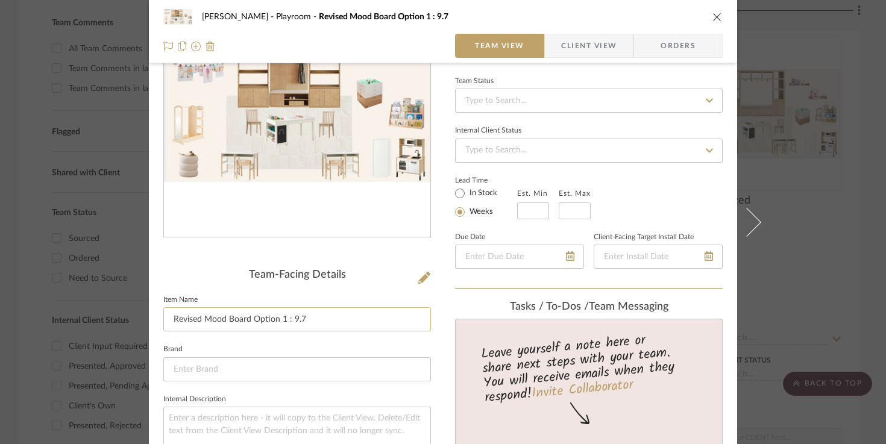
click at [279, 321] on input "Revised Mood Board Option 1 : 9.7" at bounding box center [297, 319] width 268 height 24
type input "Revised Mood Board Option 3 : 9.7"
click at [795, 312] on div "Urmi Rodrigues Playroom Revised Mood Board Option 1 : 9.7 Team View Client View…" at bounding box center [443, 222] width 886 height 444
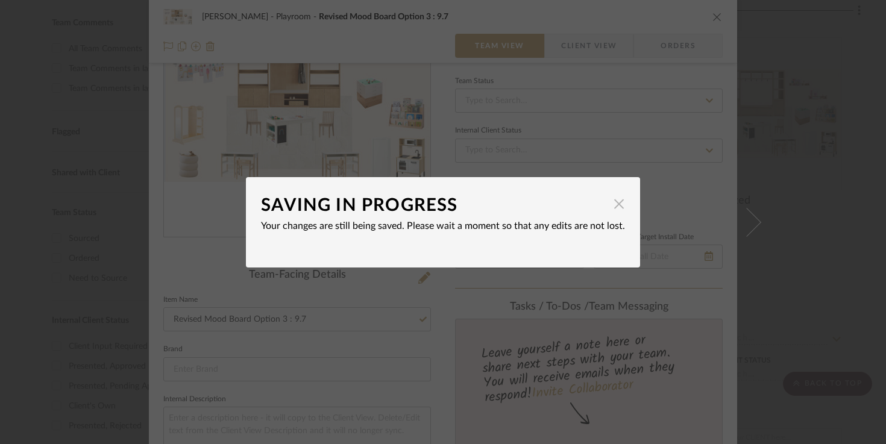
click at [613, 201] on span "button" at bounding box center [619, 204] width 24 height 24
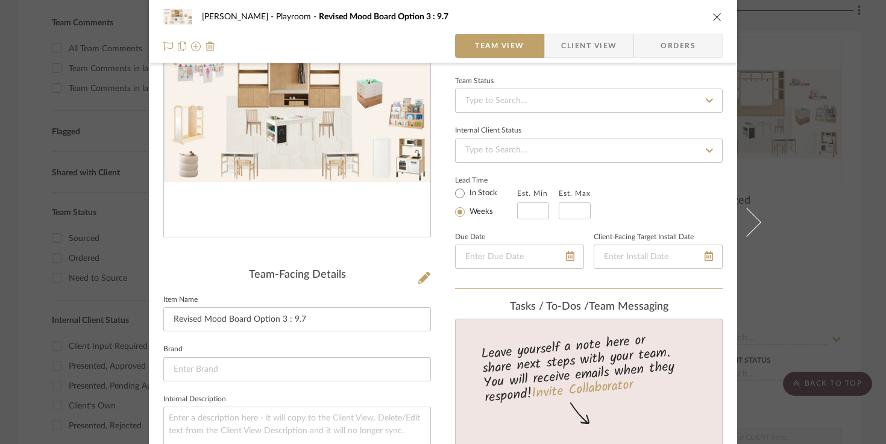
click at [806, 233] on div "Urmi Rodrigues Playroom Revised Mood Board Option 3 : 9.7 Team View Client View…" at bounding box center [443, 222] width 886 height 444
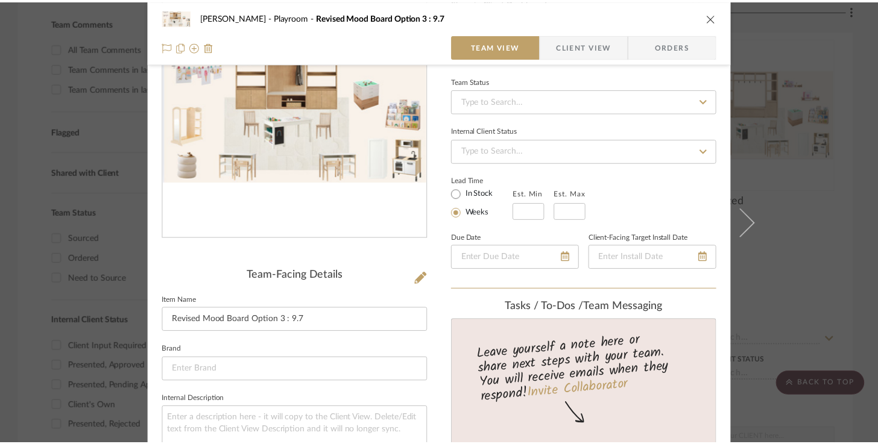
scroll to position [320, 0]
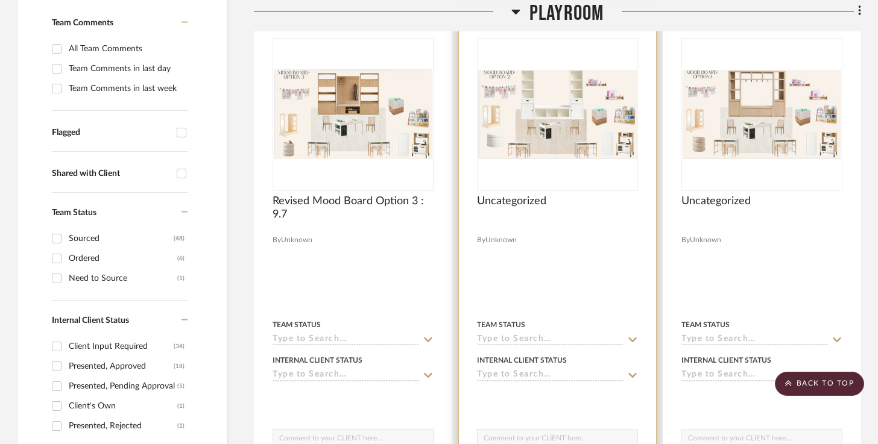
click at [526, 207] on div "Uncategorized" at bounding box center [557, 208] width 161 height 27
click at [527, 203] on span "Uncategorized" at bounding box center [511, 201] width 69 height 13
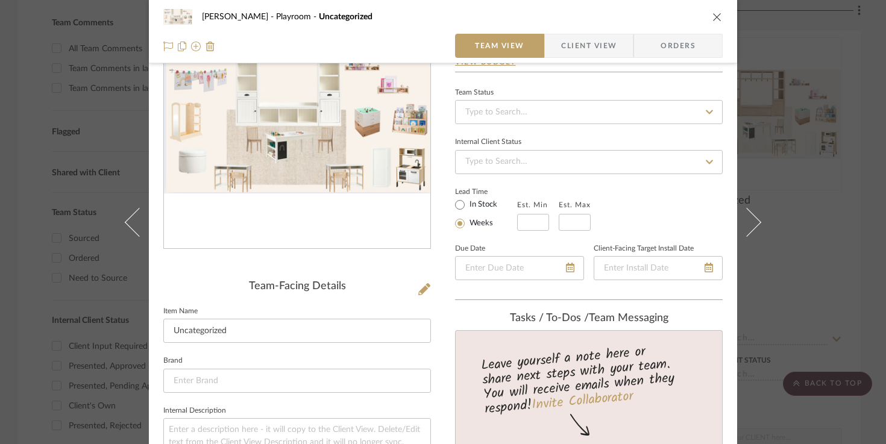
scroll to position [113, 0]
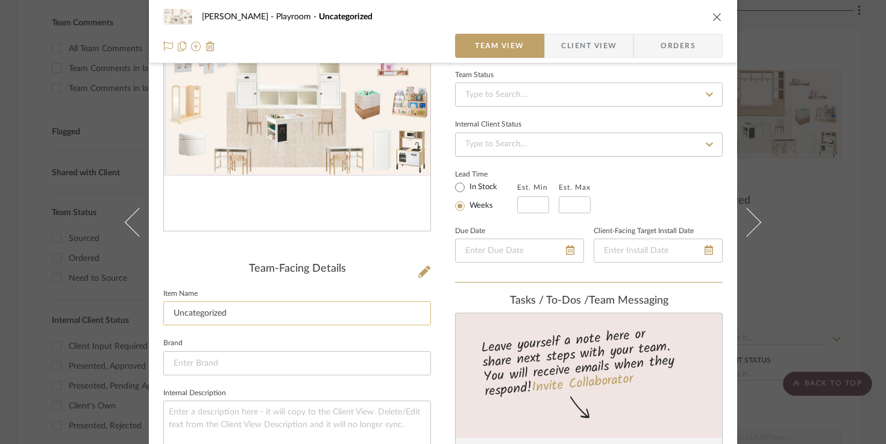
drag, startPoint x: 348, startPoint y: 307, endPoint x: 183, endPoint y: 302, distance: 164.7
click at [183, 302] on input "Uncategorized" at bounding box center [297, 313] width 268 height 24
click at [197, 314] on input "Uncategorized" at bounding box center [297, 313] width 268 height 24
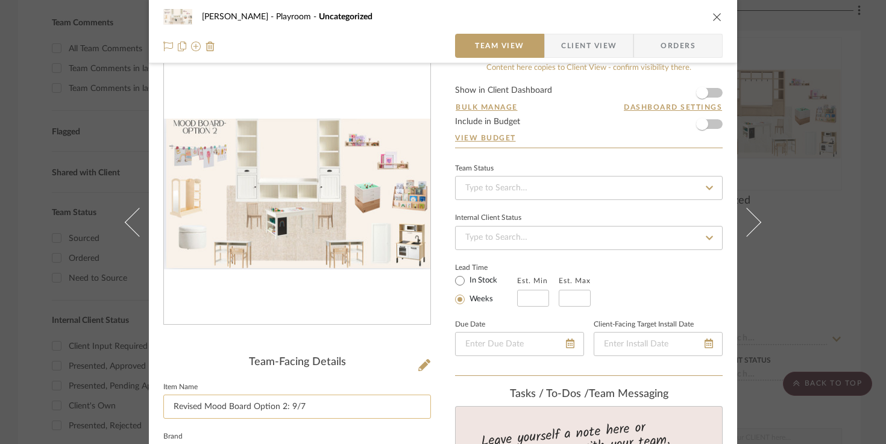
scroll to position [21, 0]
type input "Revised Mood Board Option 2: 9/7"
click at [783, 198] on div "Urmi Rodrigues Playroom Uncategorized Team View Client View Orders Team-Facing …" at bounding box center [443, 222] width 886 height 444
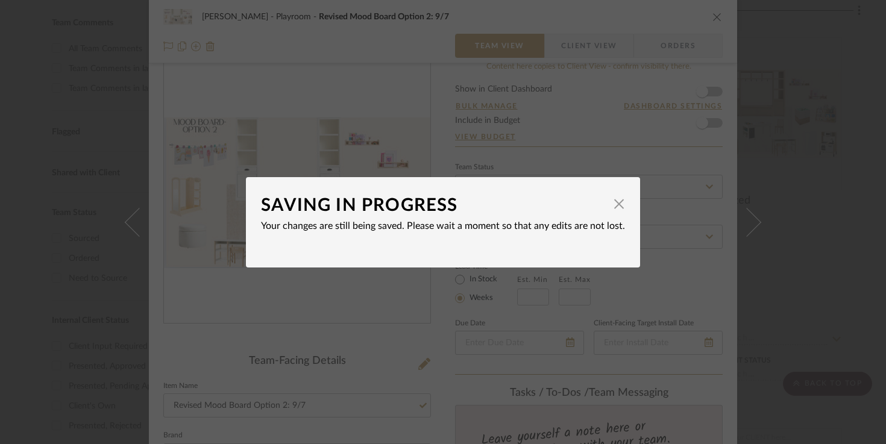
click at [622, 207] on dialog-content "SAVING IN PROGRESS × Your changes are still being saved. Please wait a moment s…" at bounding box center [443, 222] width 394 height 90
click at [617, 205] on span "button" at bounding box center [619, 204] width 24 height 24
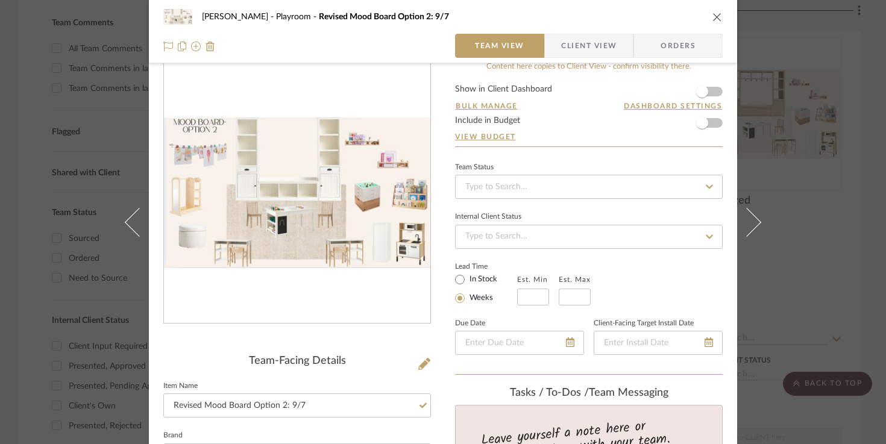
click at [806, 174] on div "Urmi Rodrigues Playroom Revised Mood Board Option 2: 9/7 Team View Client View …" at bounding box center [443, 222] width 886 height 444
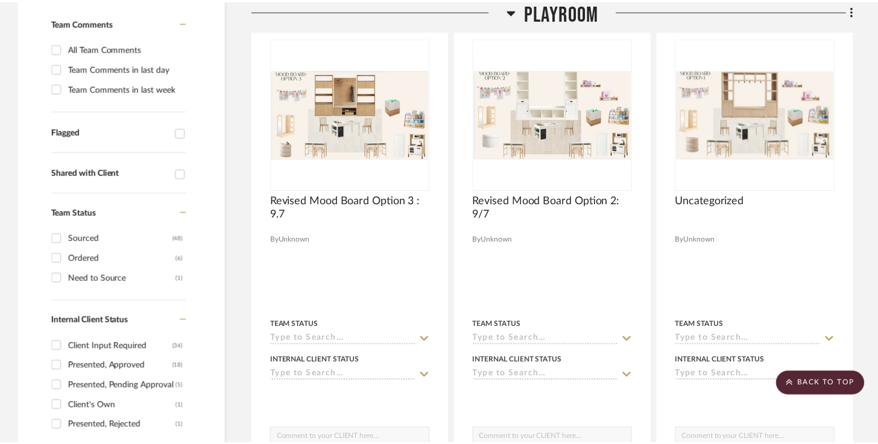
scroll to position [320, 0]
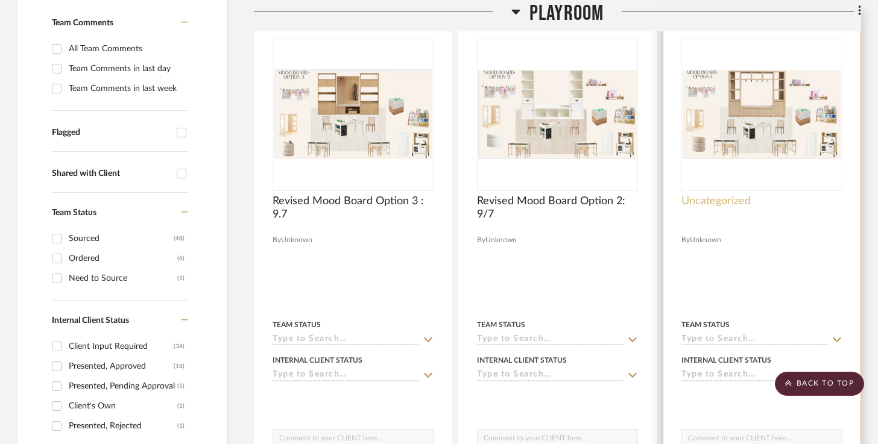
click at [740, 198] on span "Uncategorized" at bounding box center [715, 201] width 69 height 13
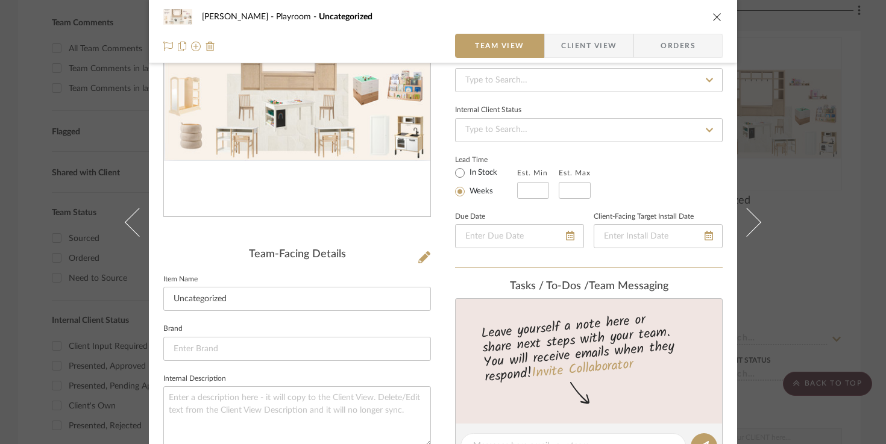
scroll to position [128, 0]
drag, startPoint x: 234, startPoint y: 295, endPoint x: 145, endPoint y: 284, distance: 89.3
click at [149, 285] on div "Urmi Rodrigues Playroom Uncategorized Team View Client View Orders Team-Facing …" at bounding box center [443, 436] width 588 height 1111
type input "Revised Mood Board Option 1: 9/7"
click at [828, 256] on div "Urmi Rodrigues Playroom Uncategorized Team View Client View Orders Team-Facing …" at bounding box center [443, 222] width 886 height 444
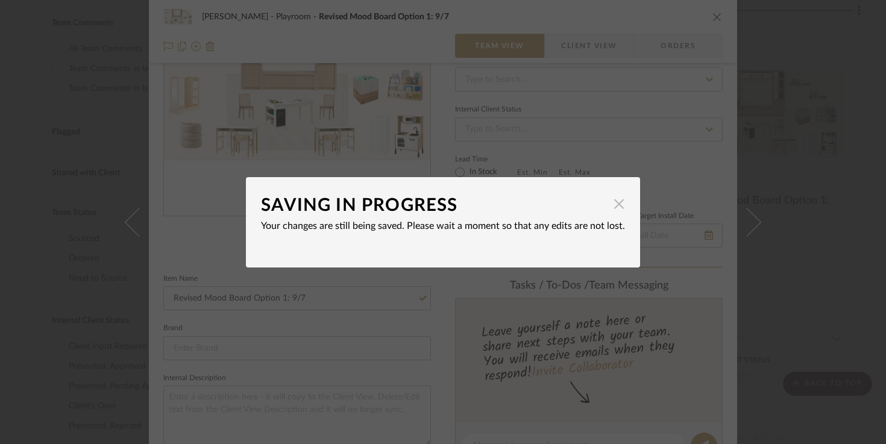
click at [618, 206] on span "button" at bounding box center [619, 204] width 24 height 24
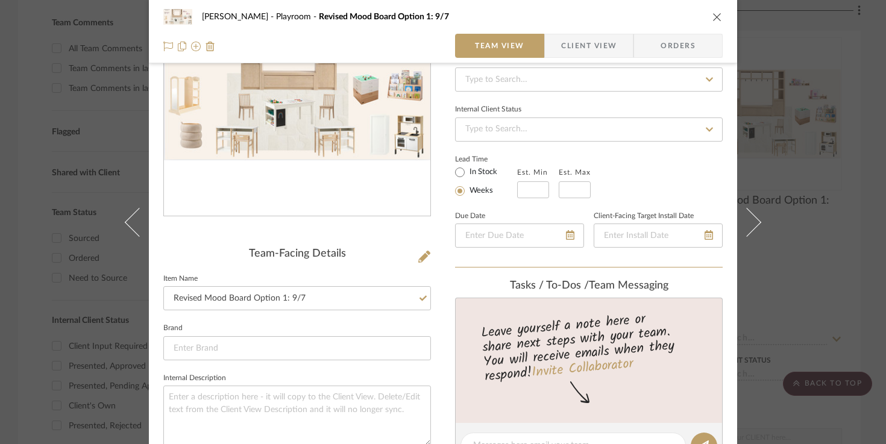
click at [806, 166] on div "Urmi Rodrigues Playroom Revised Mood Board Option 1: 9/7 Team View Client View …" at bounding box center [443, 222] width 886 height 444
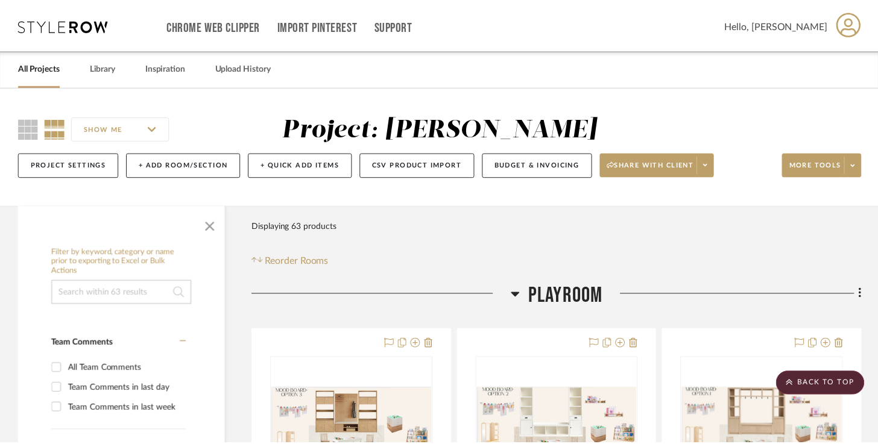
scroll to position [320, 0]
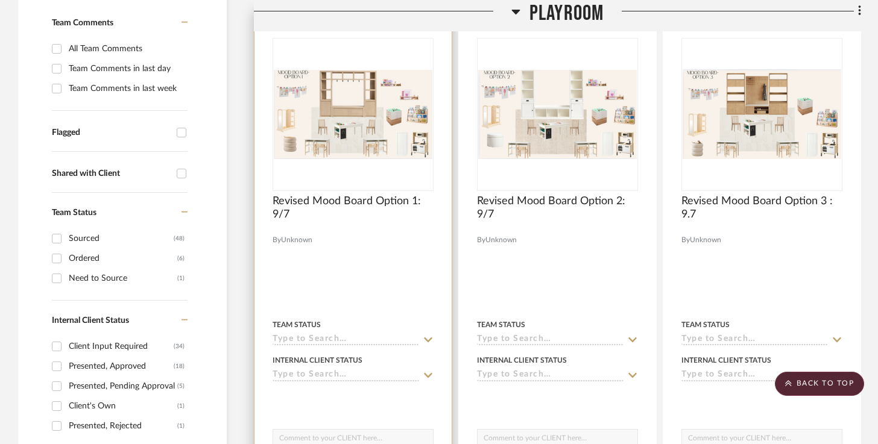
click at [402, 338] on input at bounding box center [346, 340] width 147 height 11
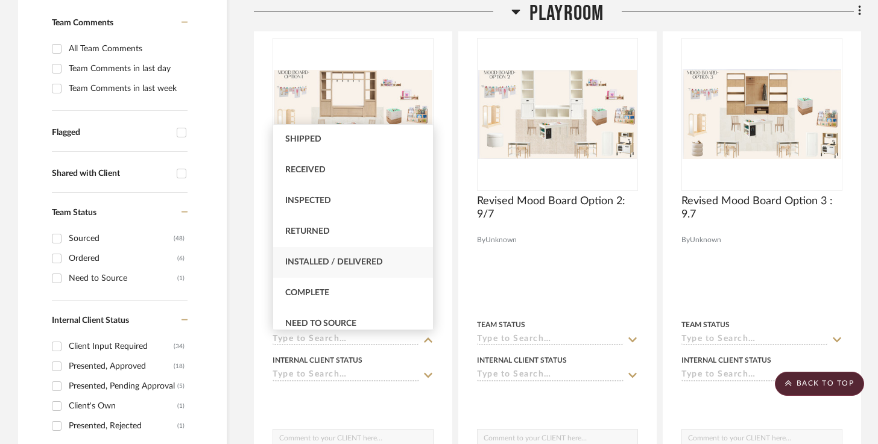
scroll to position [292, 0]
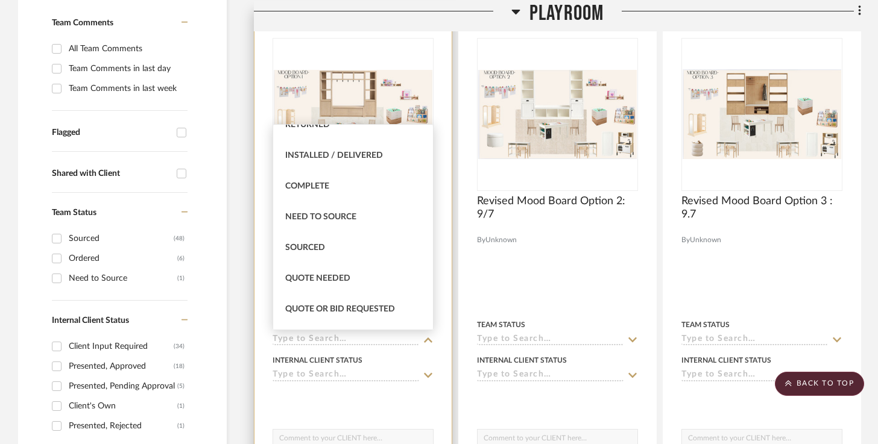
click at [351, 367] on div "Internal Client Status" at bounding box center [353, 367] width 161 height 29
click at [345, 380] on input at bounding box center [346, 375] width 147 height 11
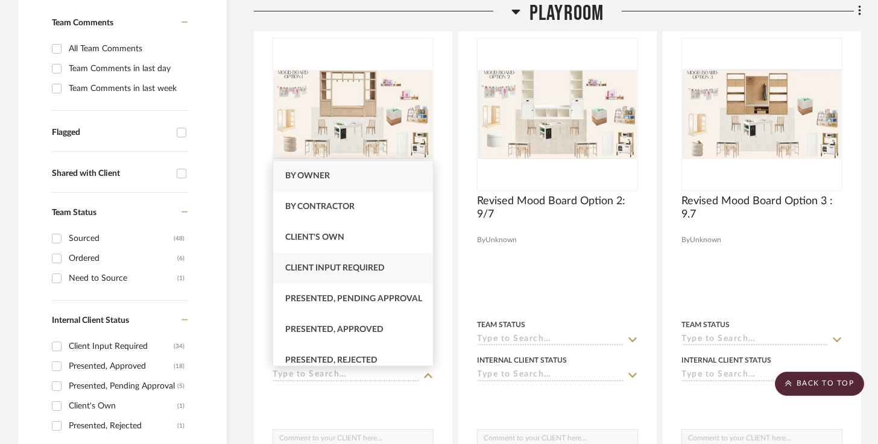
click at [353, 277] on div "Client Input Required" at bounding box center [353, 268] width 160 height 31
type input "[DATE]"
type input "Client Input Required"
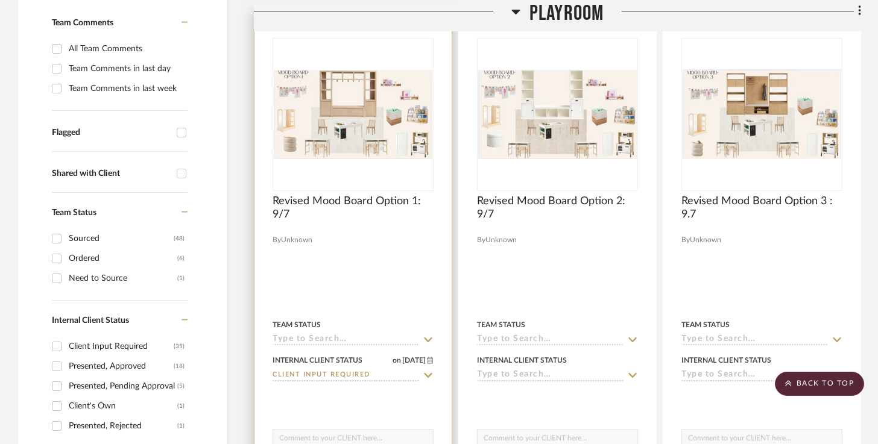
scroll to position [417, 0]
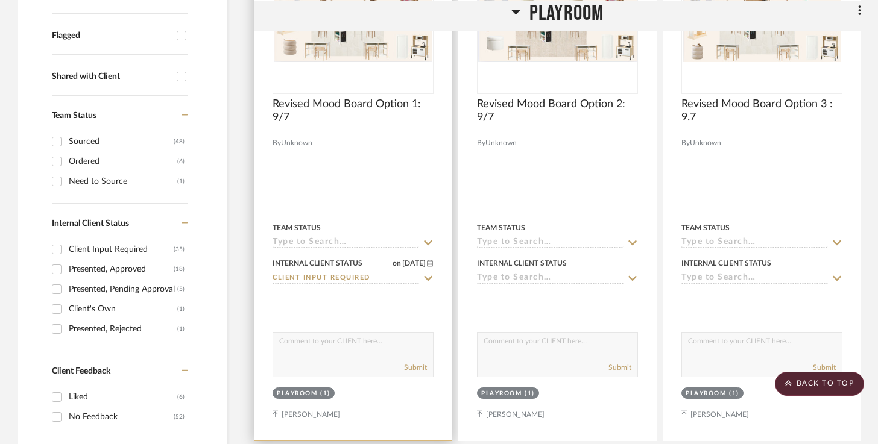
click at [350, 353] on textarea at bounding box center [353, 344] width 160 height 23
type textarea "T"
type textarea "I revised the Mood board with the options you liked in dashboard. We can discus…"
click at [383, 403] on div at bounding box center [352, 177] width 197 height 528
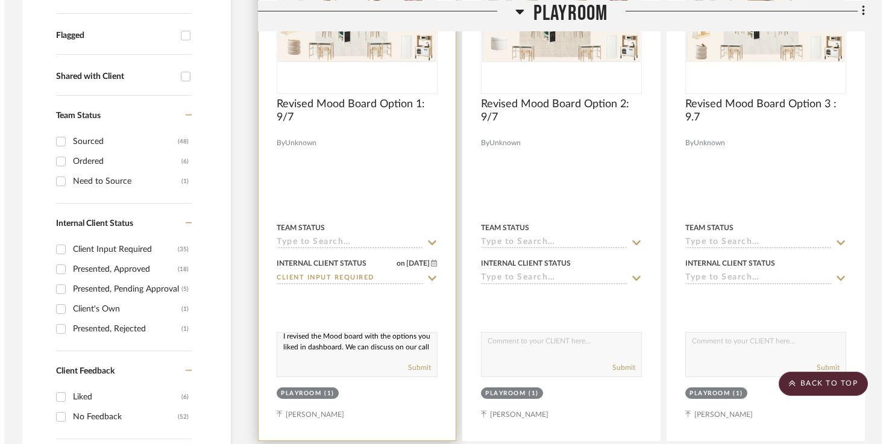
scroll to position [0, 0]
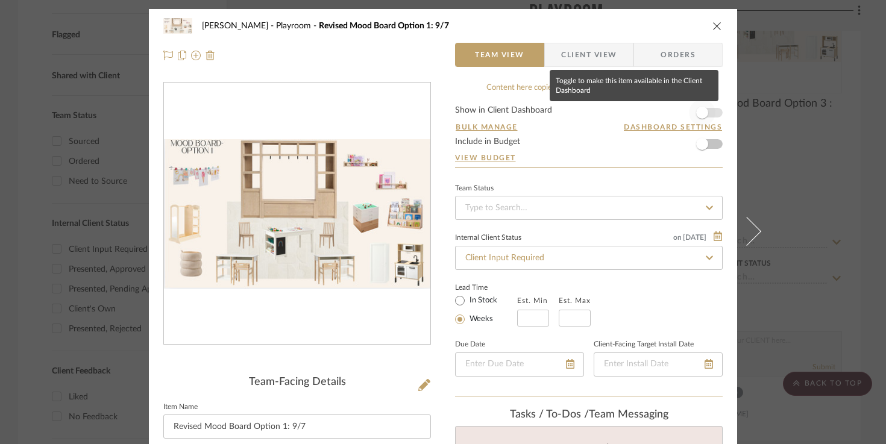
click at [696, 111] on span "button" at bounding box center [702, 113] width 12 height 12
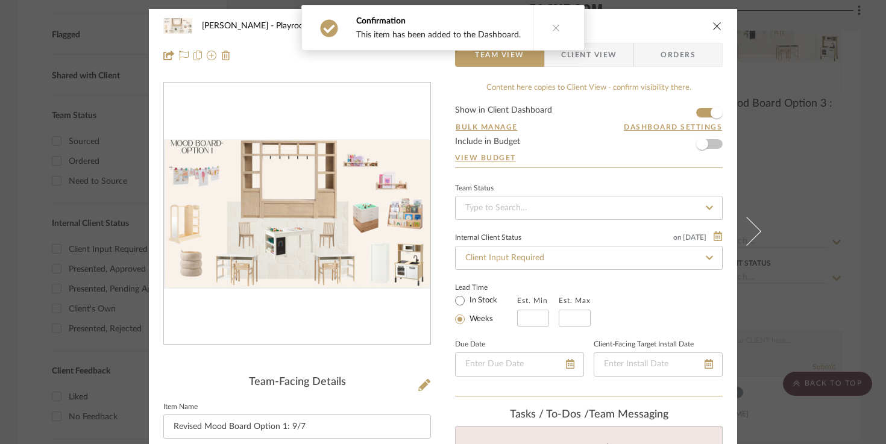
click at [716, 27] on icon "close" at bounding box center [718, 26] width 10 height 10
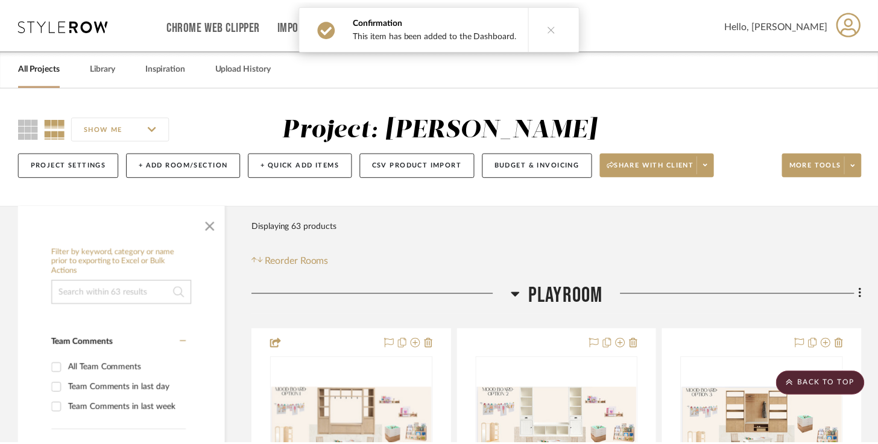
scroll to position [417, 0]
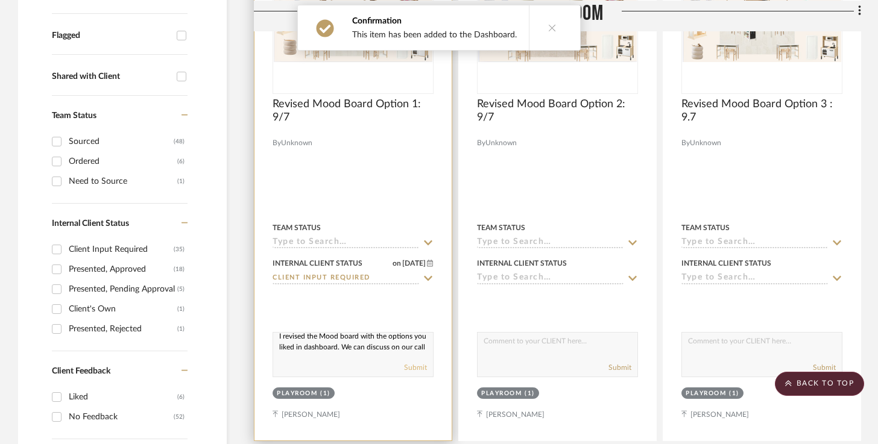
click at [414, 370] on button "Submit" at bounding box center [415, 367] width 23 height 11
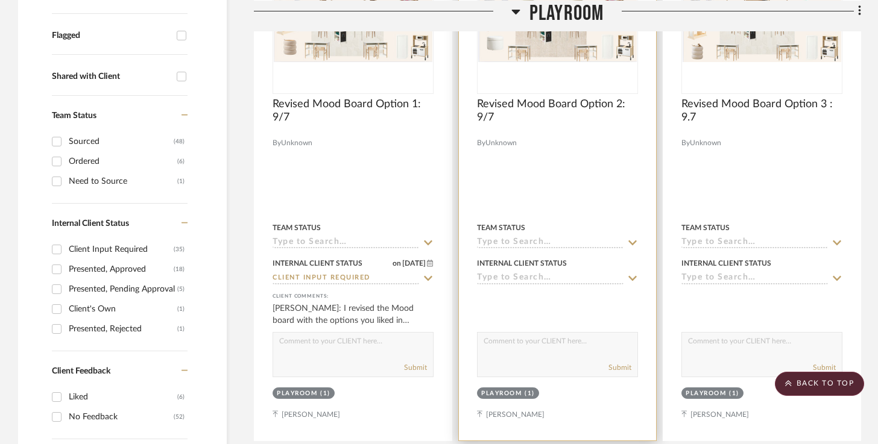
click at [555, 283] on input at bounding box center [550, 278] width 147 height 11
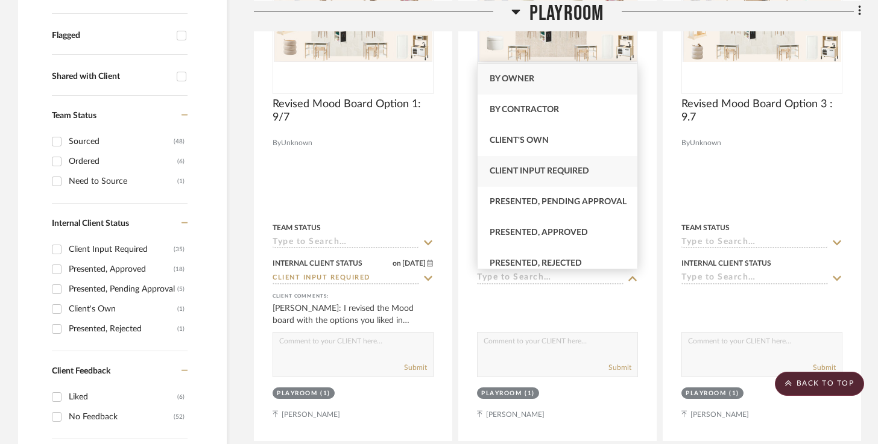
click at [547, 173] on span "Client Input Required" at bounding box center [539, 171] width 99 height 8
type input "[DATE]"
type input "Client Input Required"
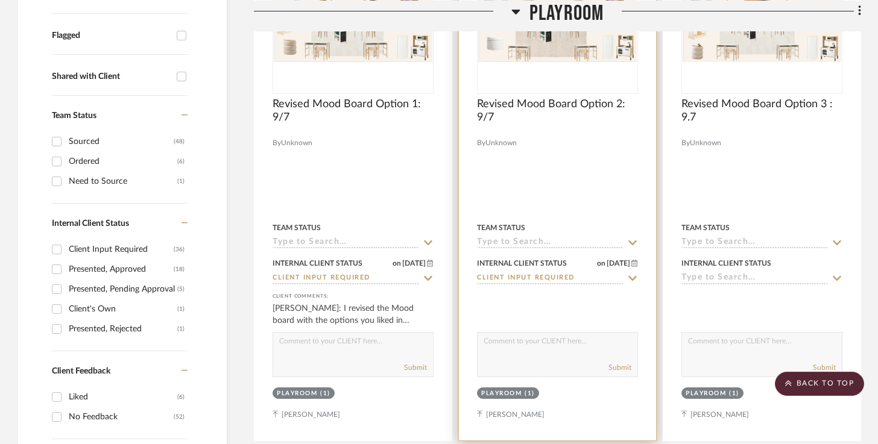
click at [532, 342] on textarea at bounding box center [557, 344] width 160 height 23
type textarea "I revised the mood boards with the options you liked in dashboard. We can discu…"
click at [627, 365] on button "Submit" at bounding box center [619, 367] width 23 height 11
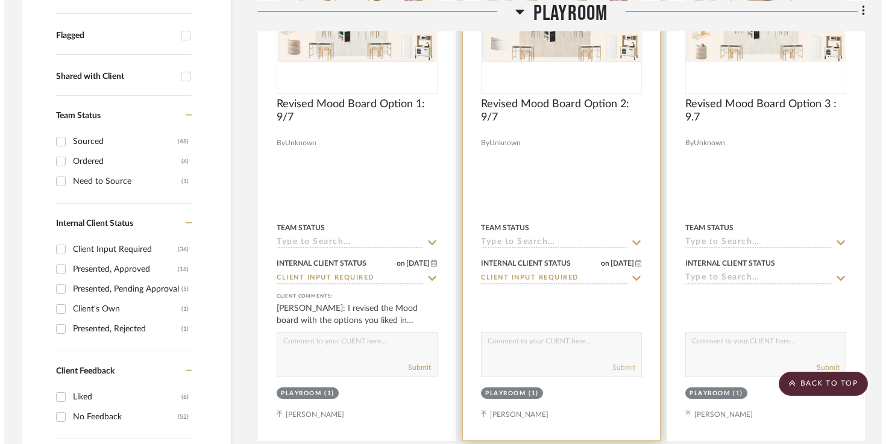
scroll to position [0, 0]
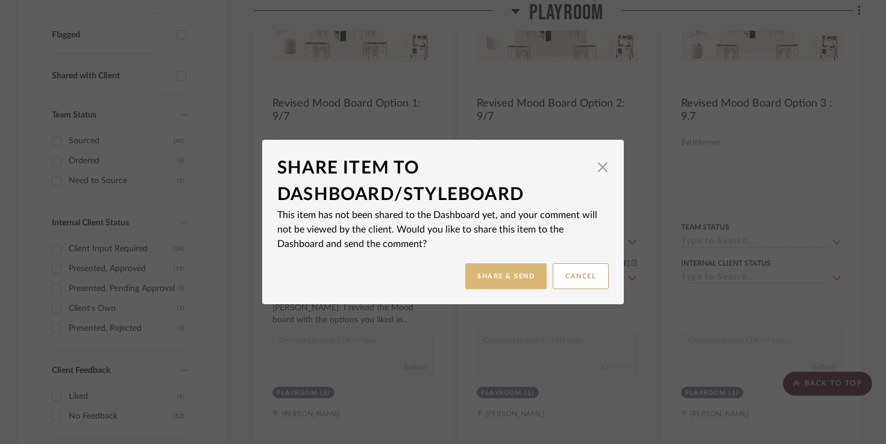
click at [517, 283] on button "Share & Send" at bounding box center [505, 276] width 81 height 26
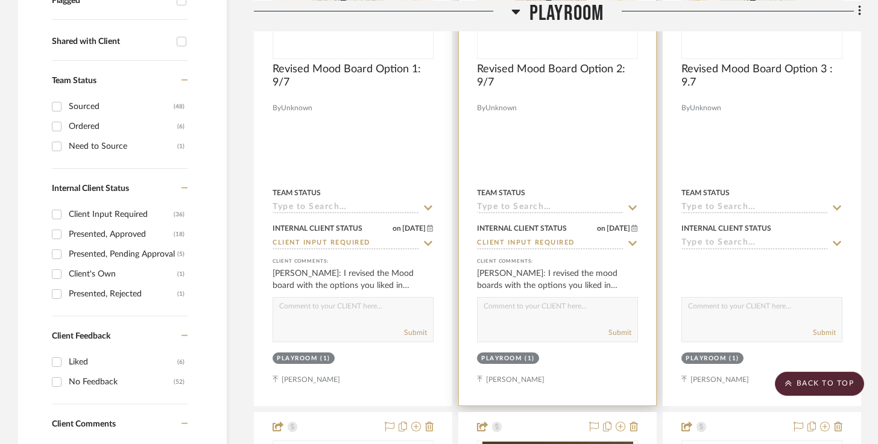
scroll to position [465, 0]
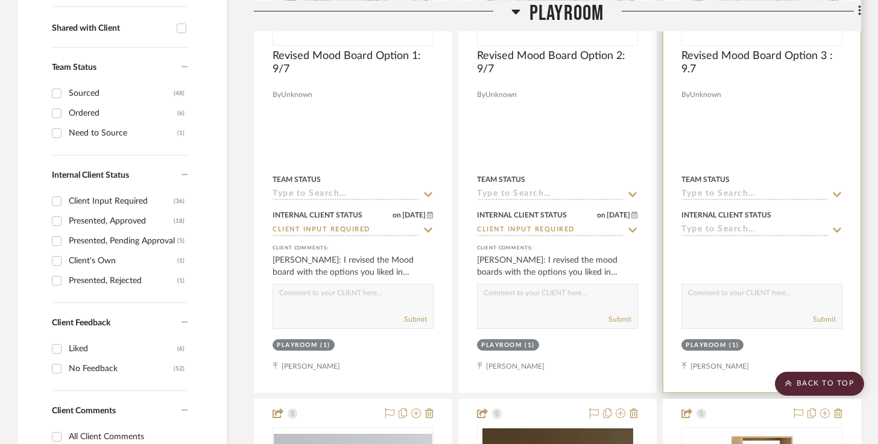
click at [718, 298] on textarea at bounding box center [762, 296] width 160 height 23
type textarea "W"
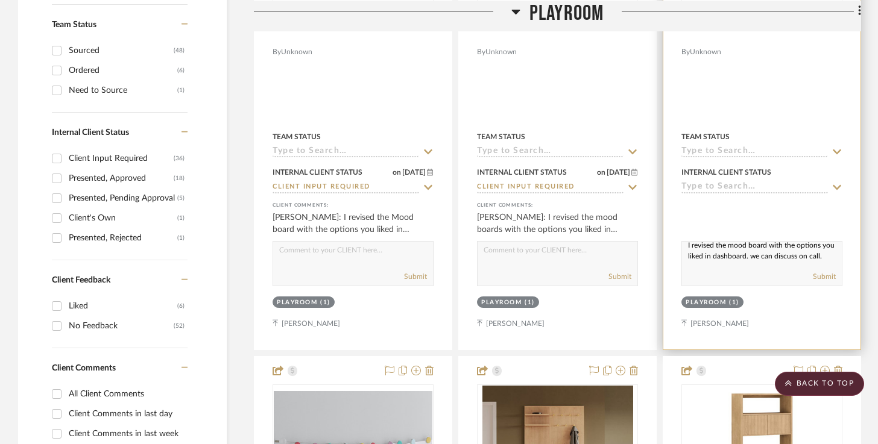
scroll to position [511, 0]
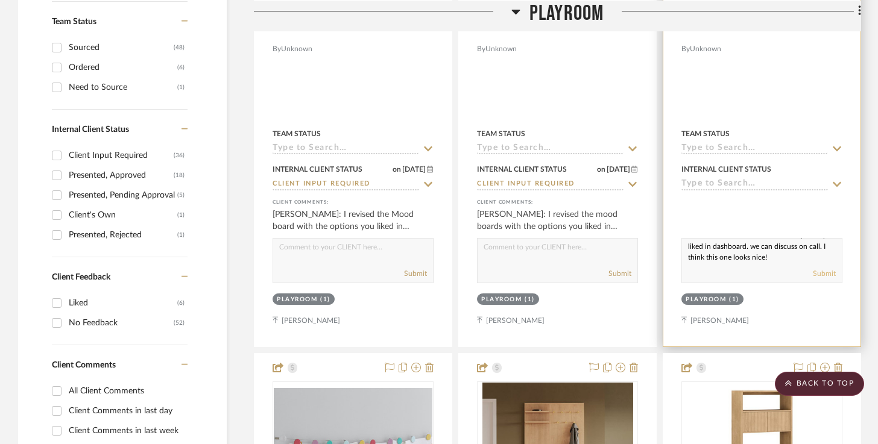
type textarea "I revised the mood board with the options you liked in dashboard. we can discus…"
click at [824, 276] on button "Submit" at bounding box center [824, 273] width 23 height 11
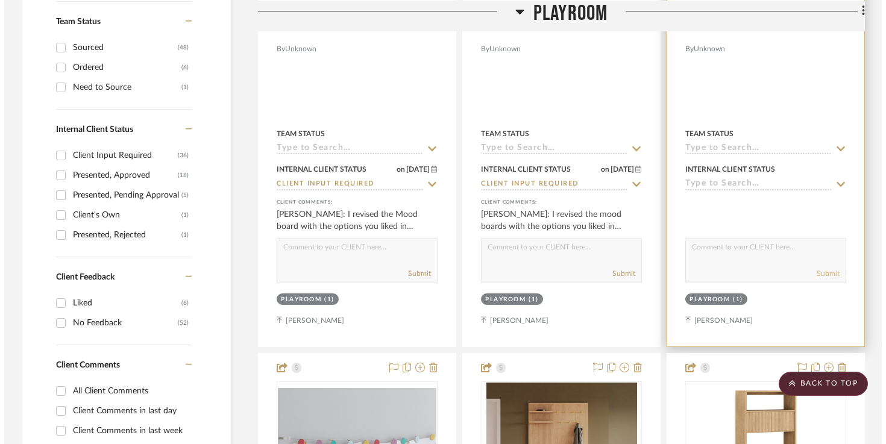
scroll to position [0, 0]
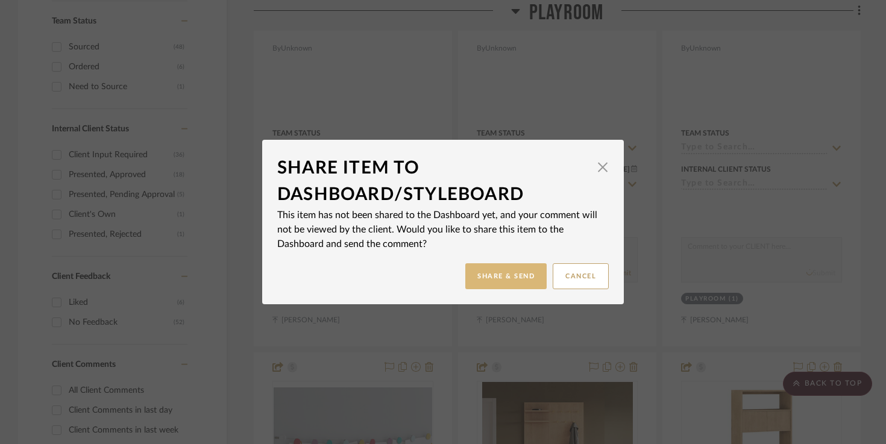
click at [506, 271] on button "Share & Send" at bounding box center [505, 276] width 81 height 26
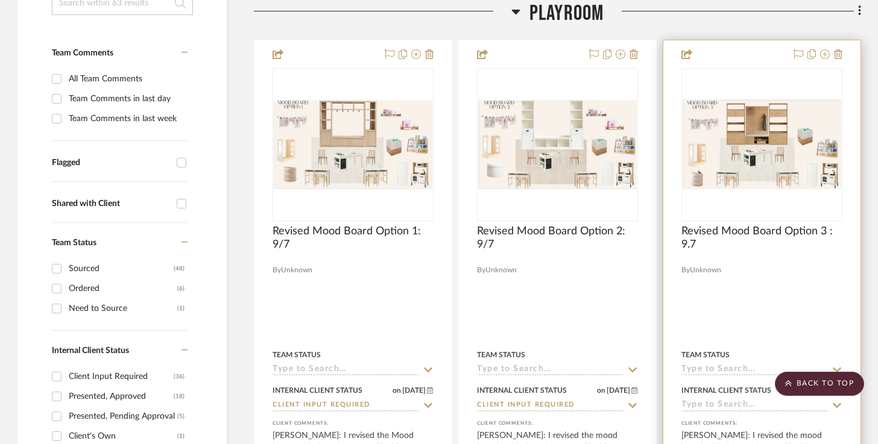
scroll to position [288, 0]
click at [784, 170] on img "0" at bounding box center [761, 146] width 159 height 90
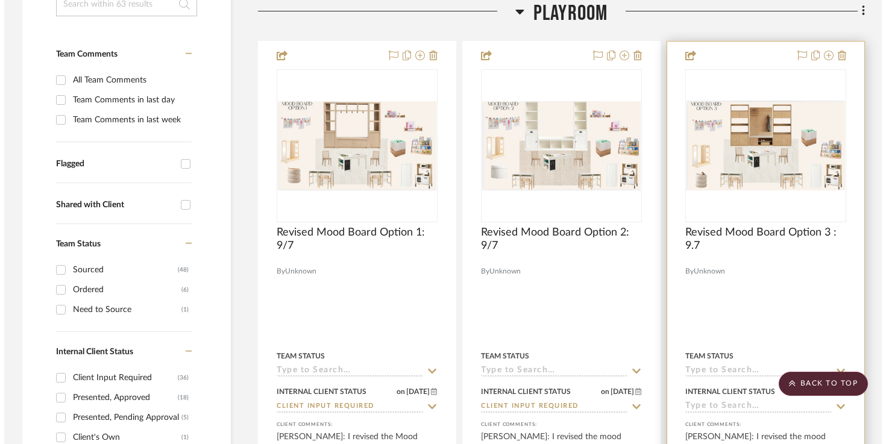
scroll to position [0, 0]
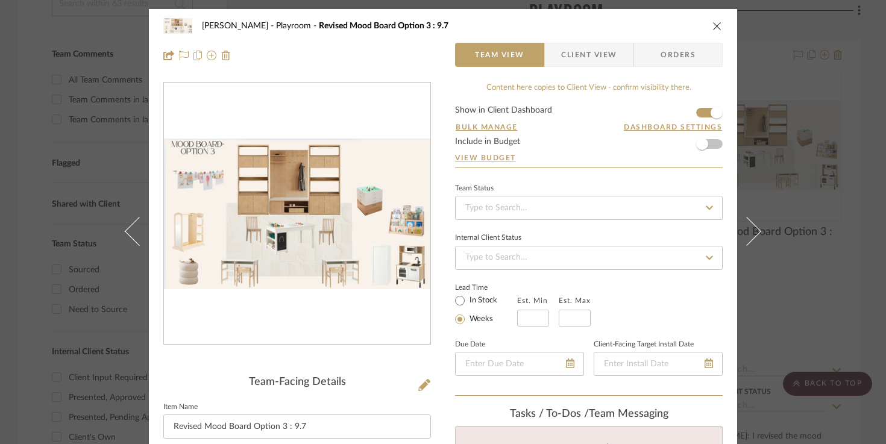
click at [714, 28] on icon "close" at bounding box center [718, 26] width 10 height 10
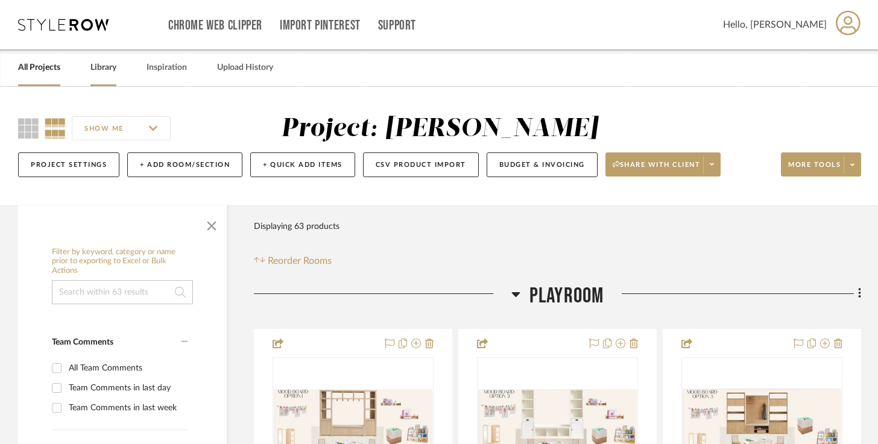
click at [96, 66] on link "Library" at bounding box center [103, 68] width 26 height 16
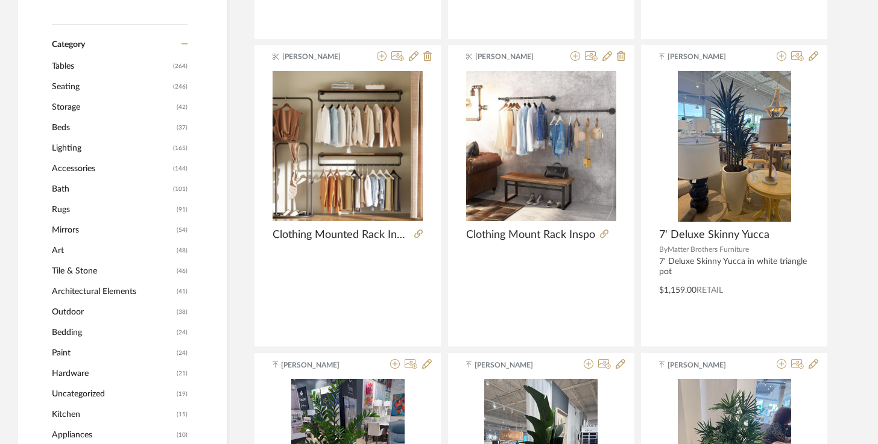
scroll to position [492, 0]
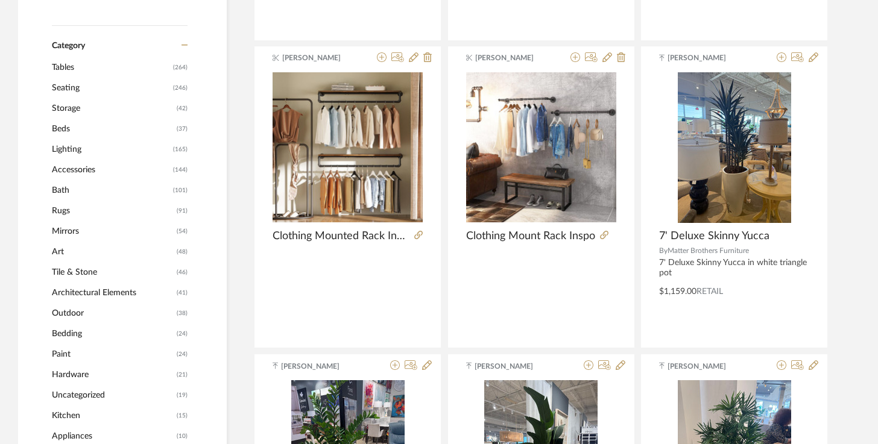
click at [106, 116] on span "Storage" at bounding box center [113, 108] width 122 height 20
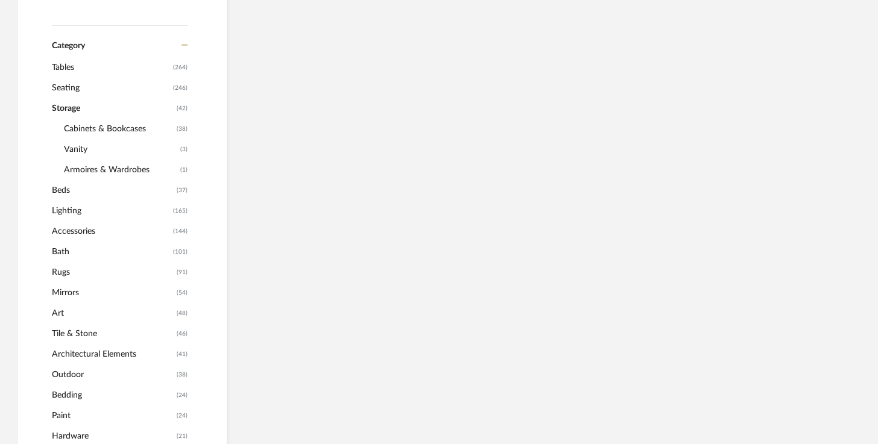
scroll to position [490, 0]
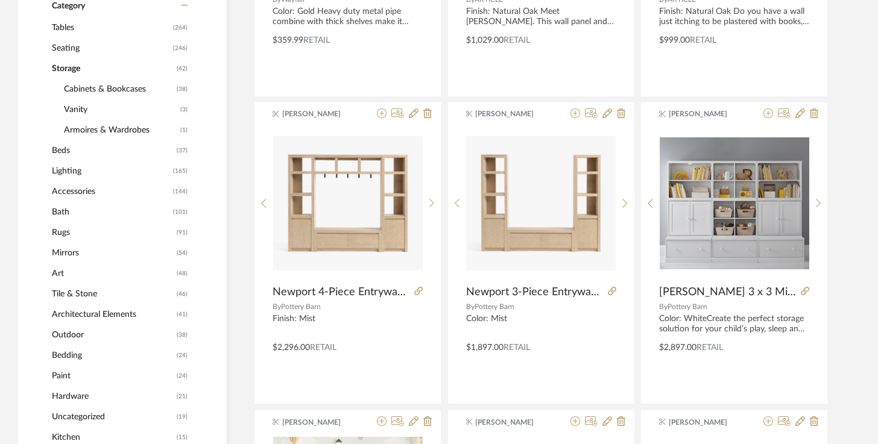
click at [103, 112] on span "Vanity" at bounding box center [120, 109] width 113 height 20
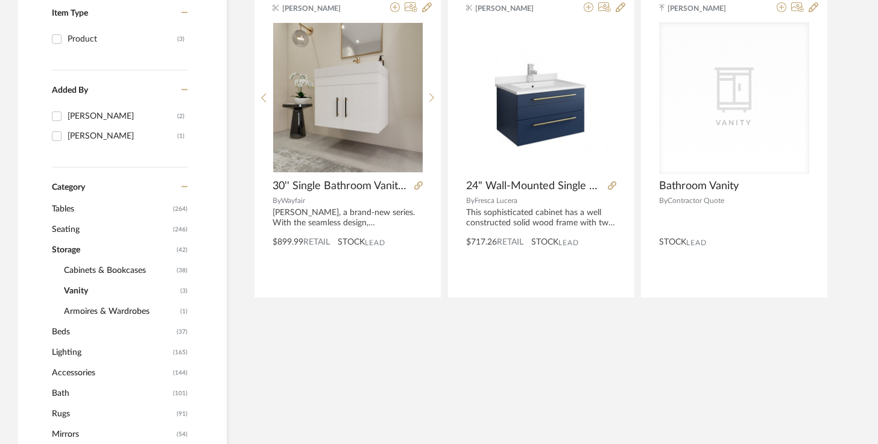
scroll to position [294, 0]
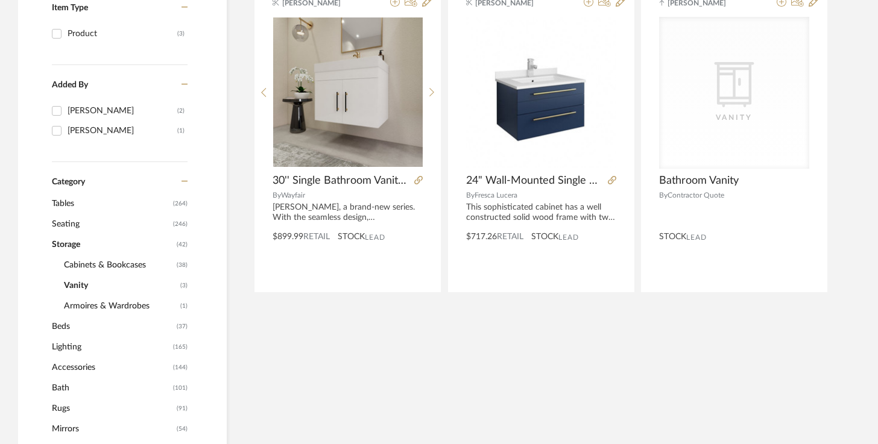
click at [95, 256] on span "Cabinets & Bookcases" at bounding box center [119, 265] width 110 height 20
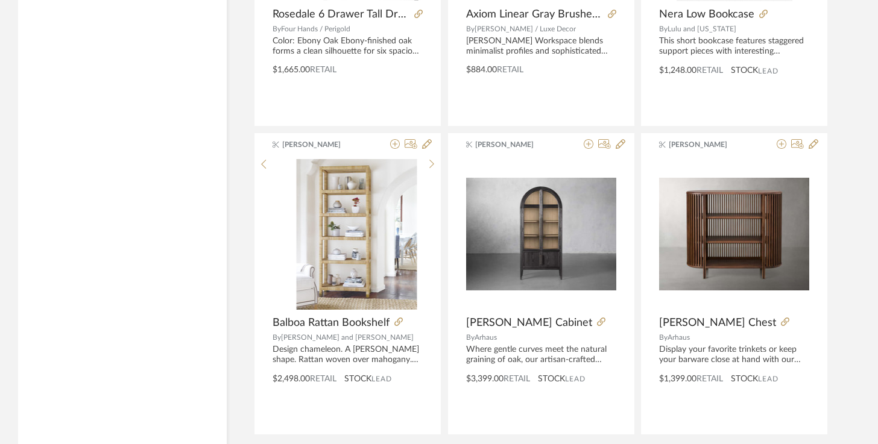
scroll to position [3661, 0]
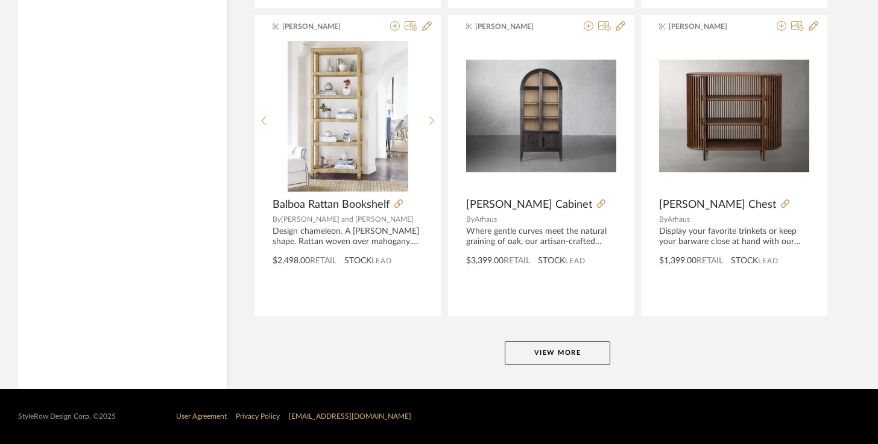
click at [568, 345] on button "View More" at bounding box center [558, 353] width 106 height 24
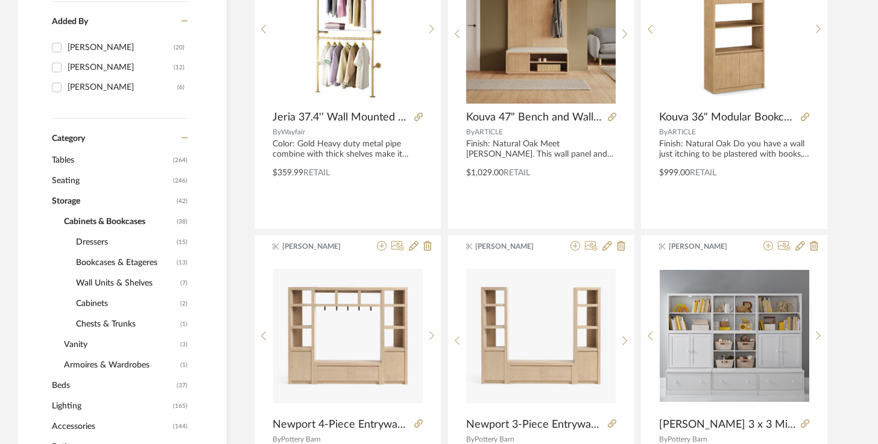
scroll to position [364, 0]
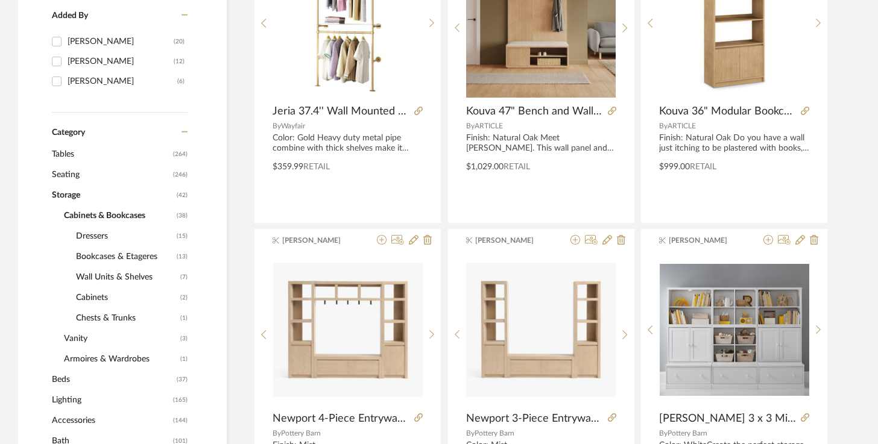
click at [134, 275] on span "Wall Units & Shelves" at bounding box center [126, 277] width 101 height 20
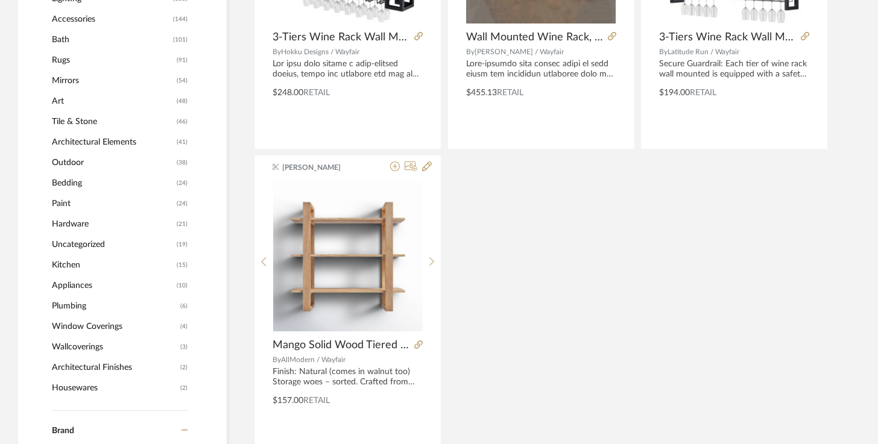
scroll to position [743, 0]
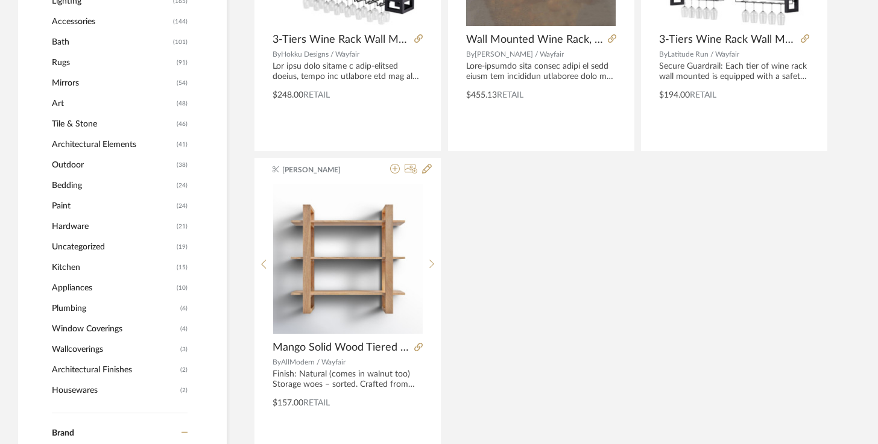
click at [98, 252] on span "Uncategorized" at bounding box center [113, 247] width 122 height 20
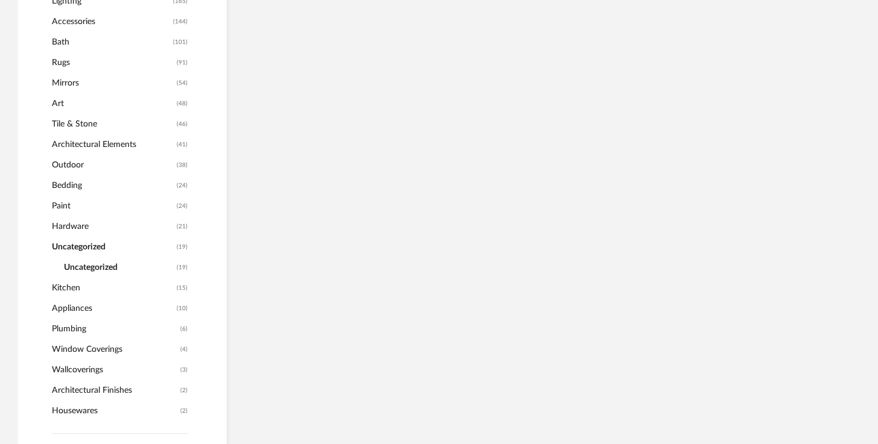
scroll to position [599, 0]
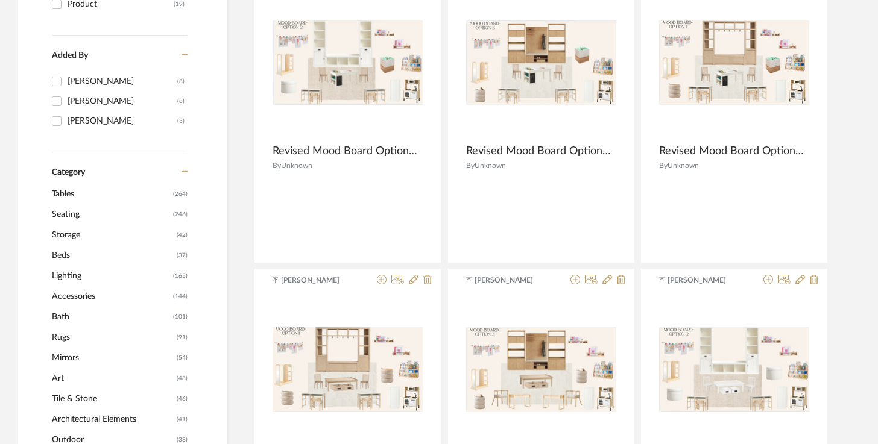
scroll to position [291, 0]
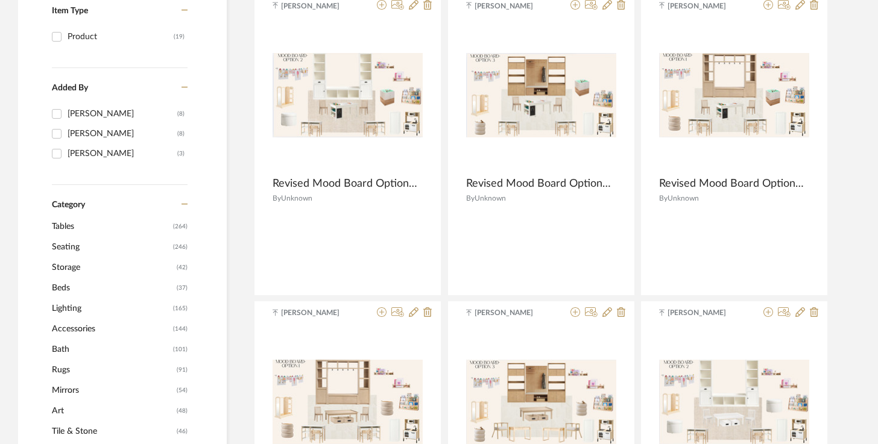
click at [174, 268] on span "Storage" at bounding box center [113, 267] width 122 height 20
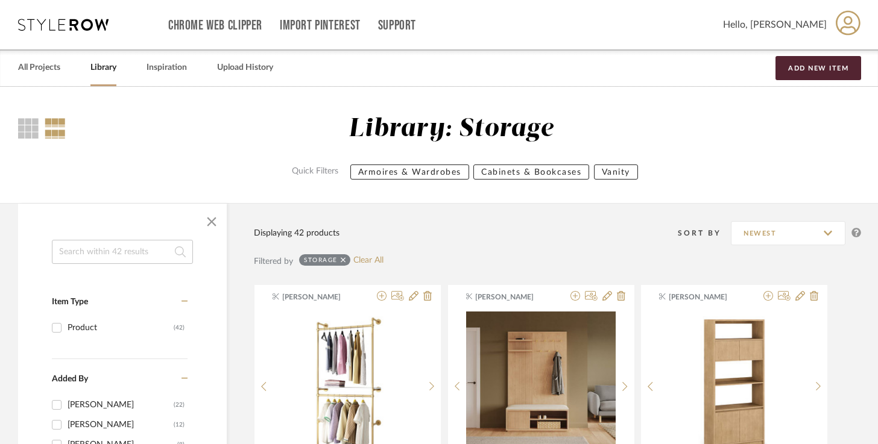
click at [64, 52] on div "All Projects Library Inspiration Upload History Add New Item" at bounding box center [439, 67] width 878 height 37
click at [58, 65] on link "All Projects" at bounding box center [39, 68] width 42 height 16
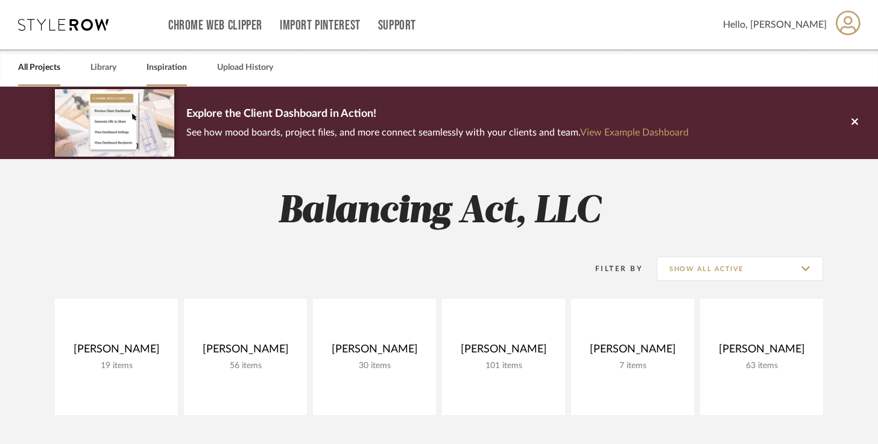
click at [181, 72] on link "Inspiration" at bounding box center [167, 68] width 40 height 16
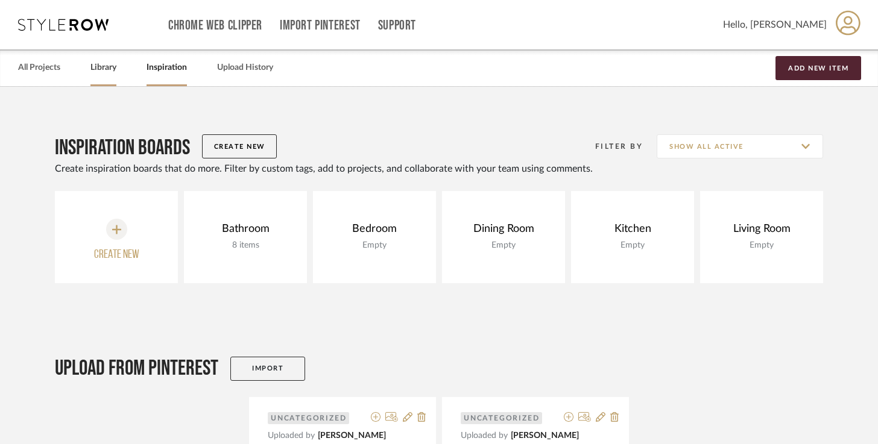
click at [95, 71] on link "Library" at bounding box center [103, 68] width 26 height 16
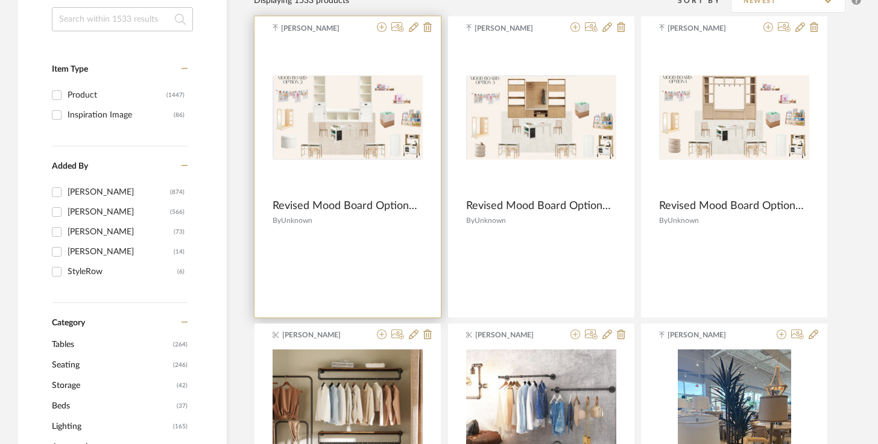
scroll to position [215, 0]
click at [371, 113] on img "0" at bounding box center [348, 117] width 150 height 84
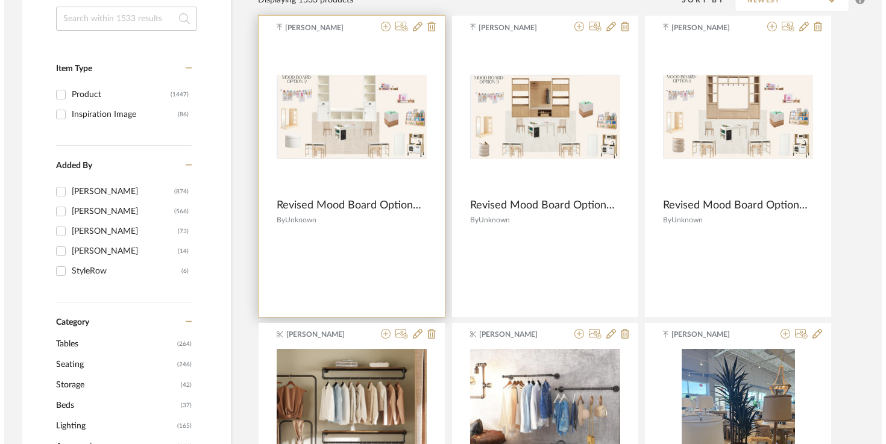
scroll to position [0, 0]
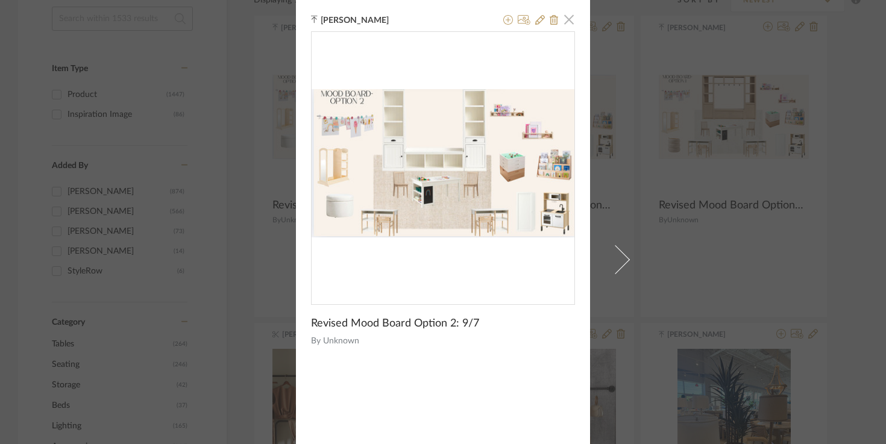
click at [566, 17] on span "button" at bounding box center [569, 19] width 24 height 24
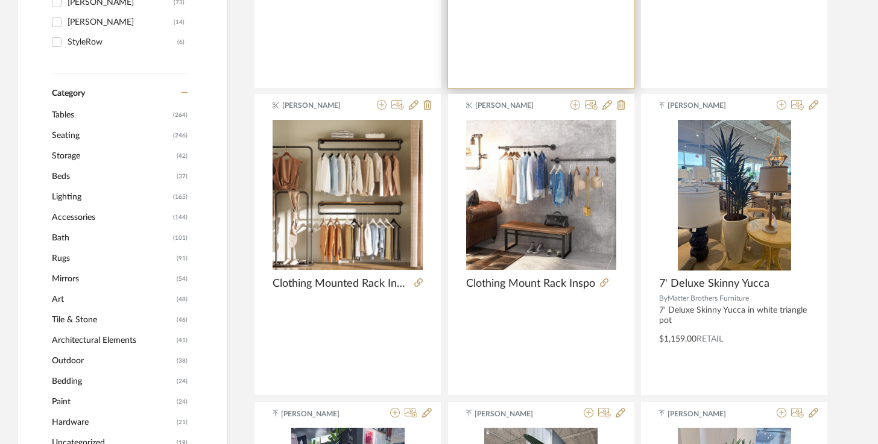
scroll to position [259, 0]
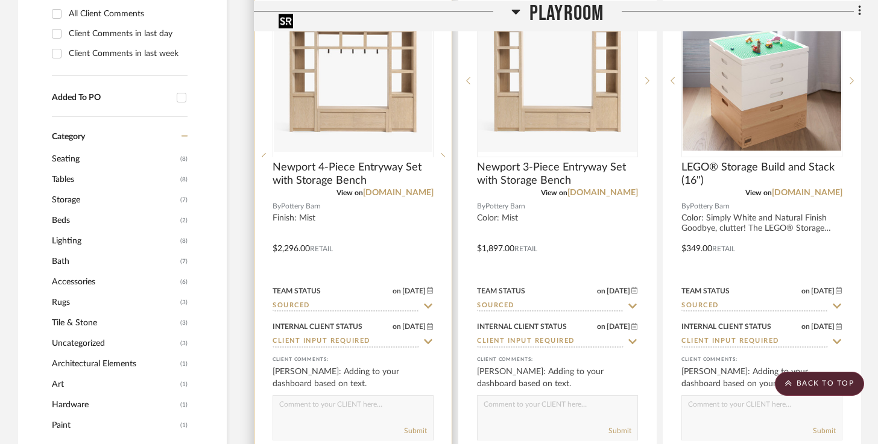
scroll to position [944, 0]
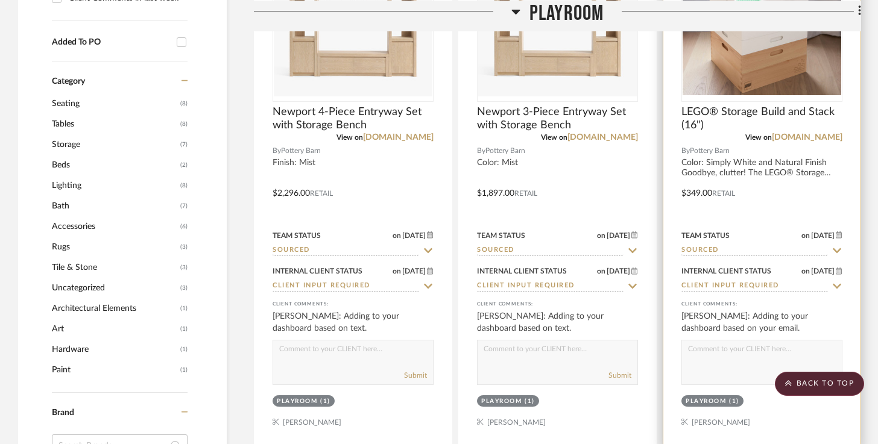
click at [797, 72] on img "0" at bounding box center [761, 25] width 159 height 140
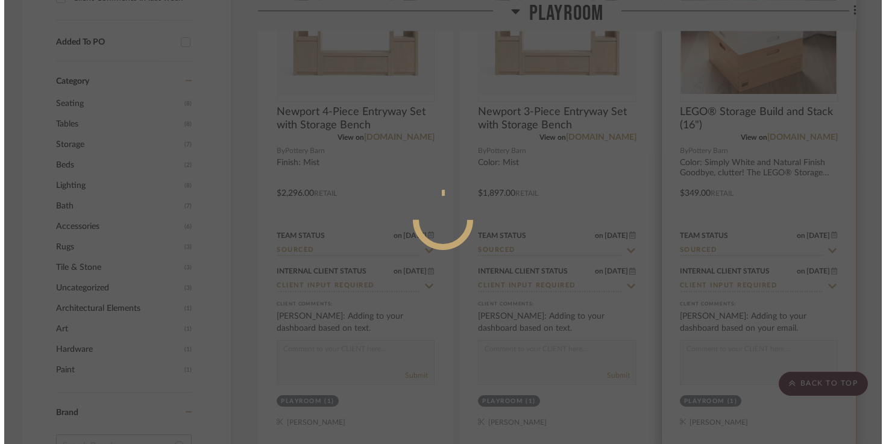
scroll to position [0, 0]
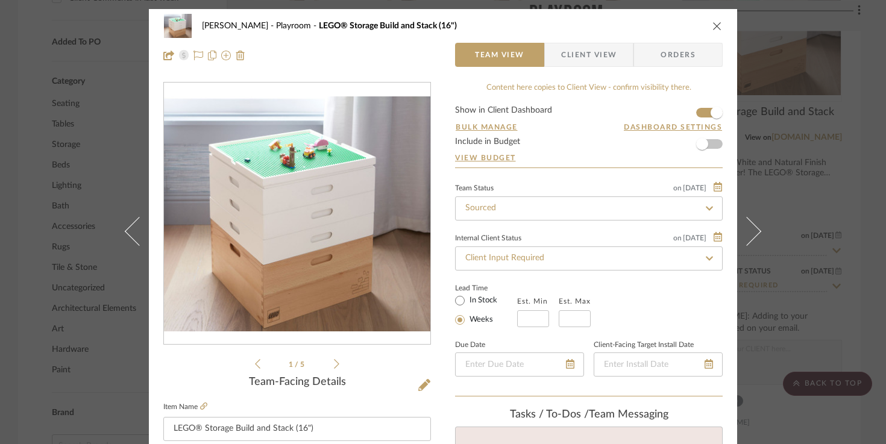
click at [336, 369] on div "1 / 5" at bounding box center [297, 226] width 268 height 289
click at [334, 364] on icon at bounding box center [336, 364] width 5 height 11
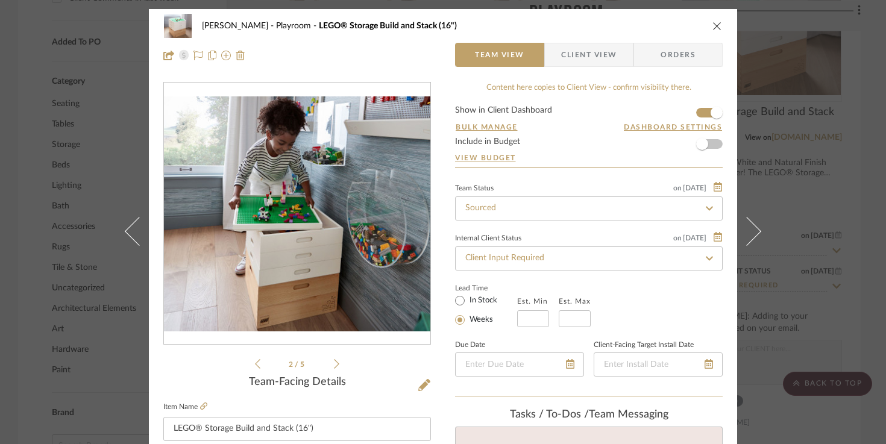
click at [255, 364] on icon at bounding box center [257, 364] width 5 height 11
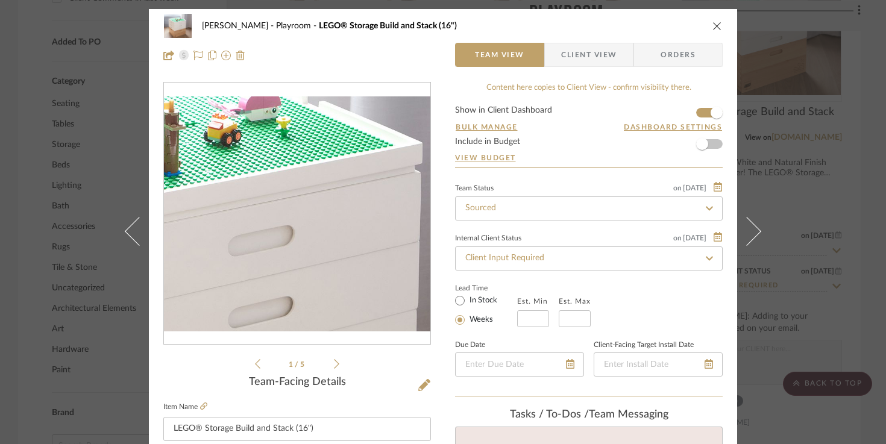
click at [330, 181] on img "0" at bounding box center [297, 213] width 266 height 235
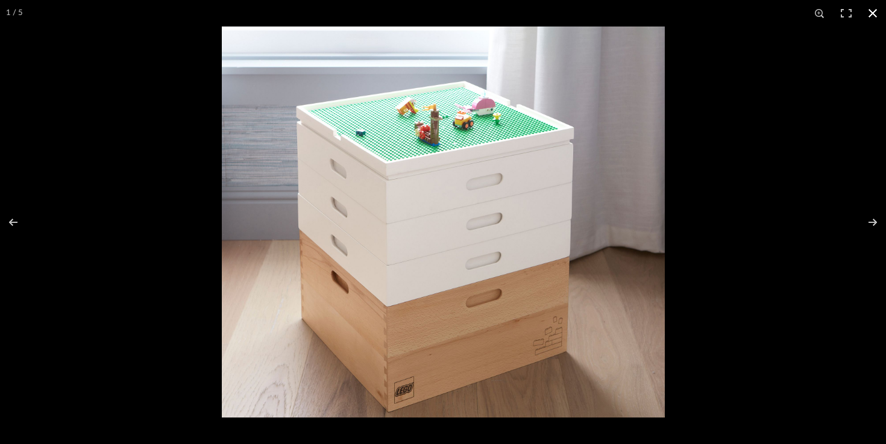
click at [77, 117] on div at bounding box center [443, 222] width 886 height 444
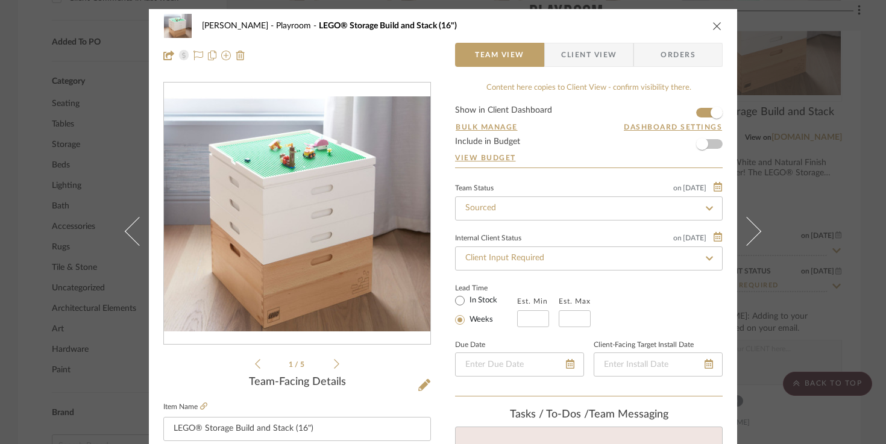
click at [717, 30] on icon "close" at bounding box center [718, 26] width 10 height 10
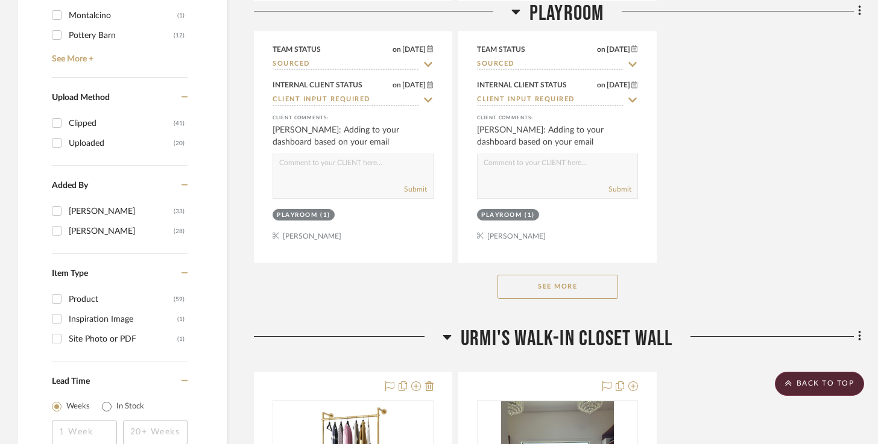
scroll to position [1681, 0]
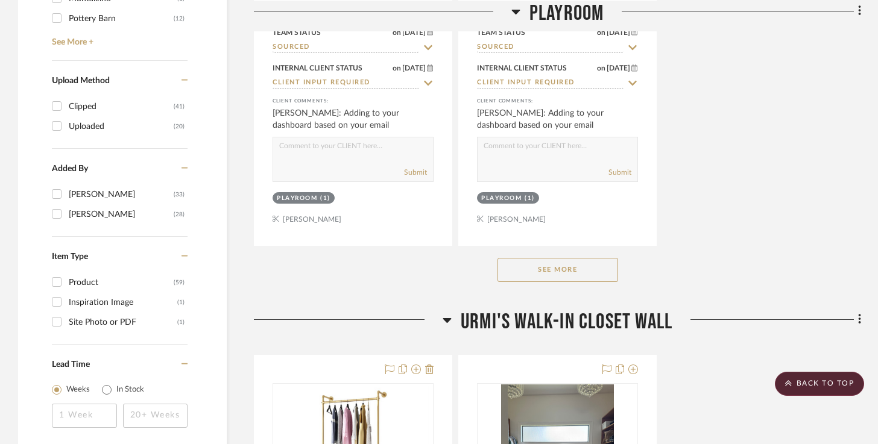
click at [583, 274] on button "See More" at bounding box center [557, 270] width 121 height 24
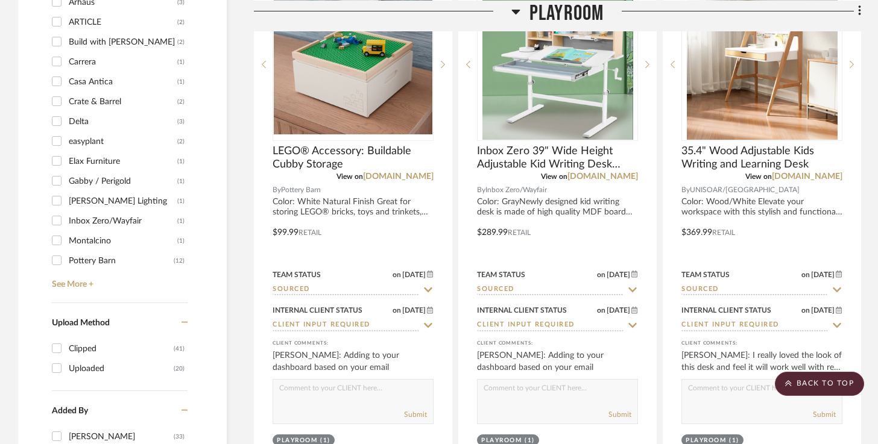
scroll to position [1432, 0]
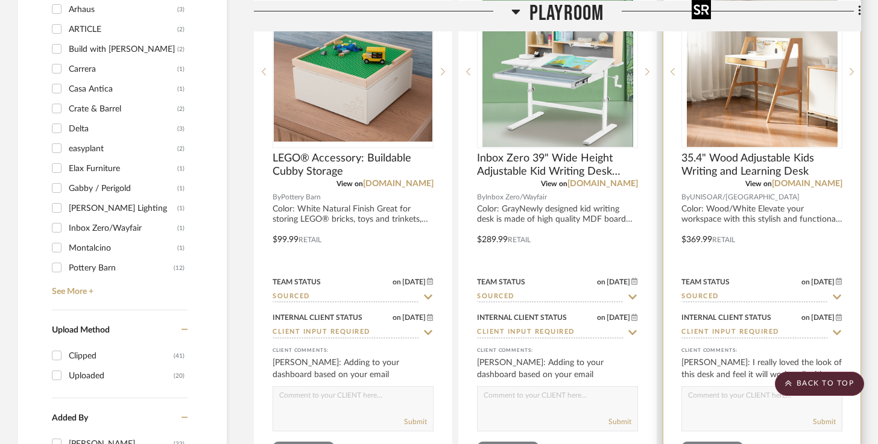
click at [749, 101] on img "0" at bounding box center [762, 71] width 151 height 151
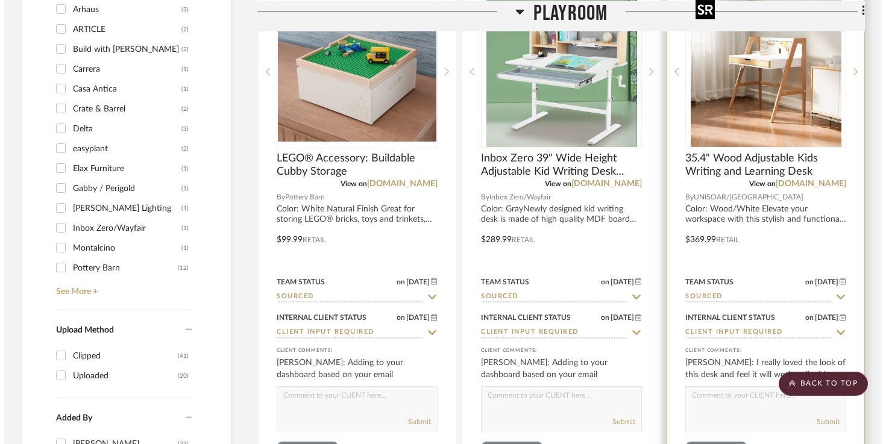
scroll to position [0, 0]
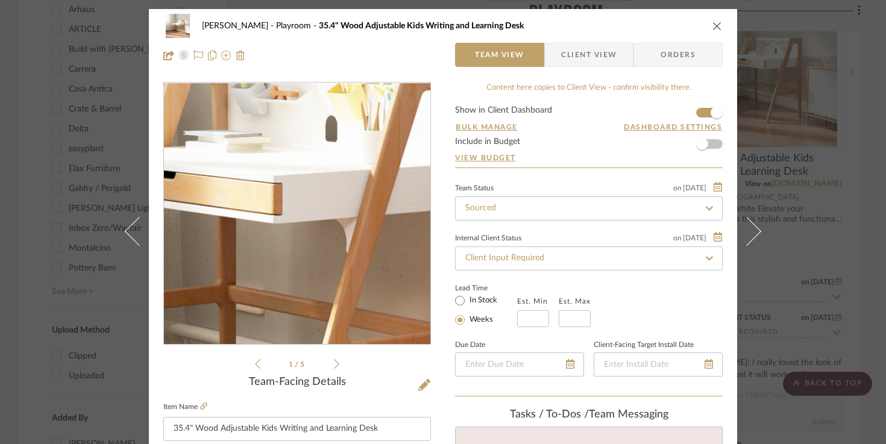
click at [306, 206] on img "0" at bounding box center [297, 214] width 262 height 262
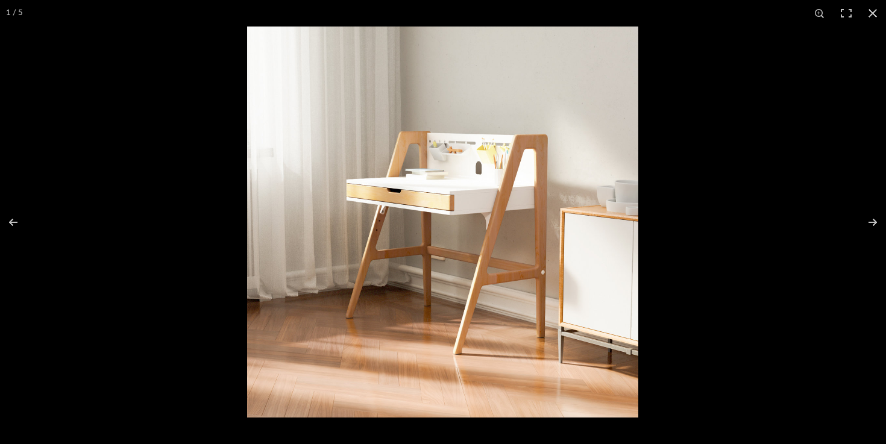
click at [538, 325] on img at bounding box center [442, 222] width 391 height 391
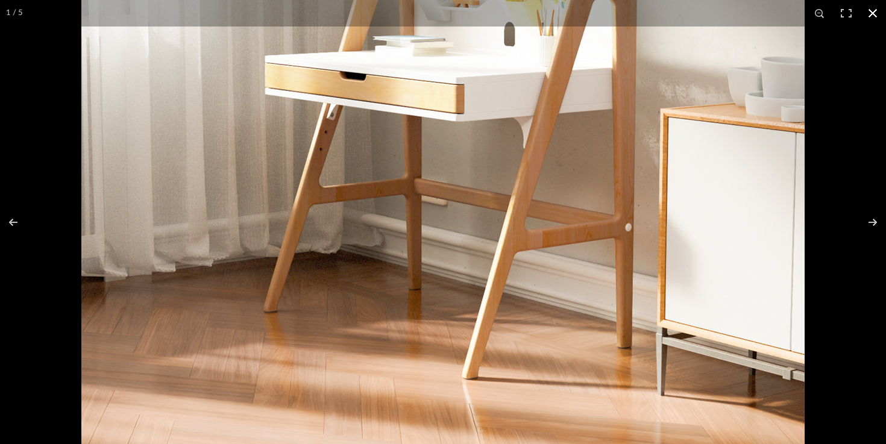
click at [877, 17] on button at bounding box center [873, 13] width 27 height 27
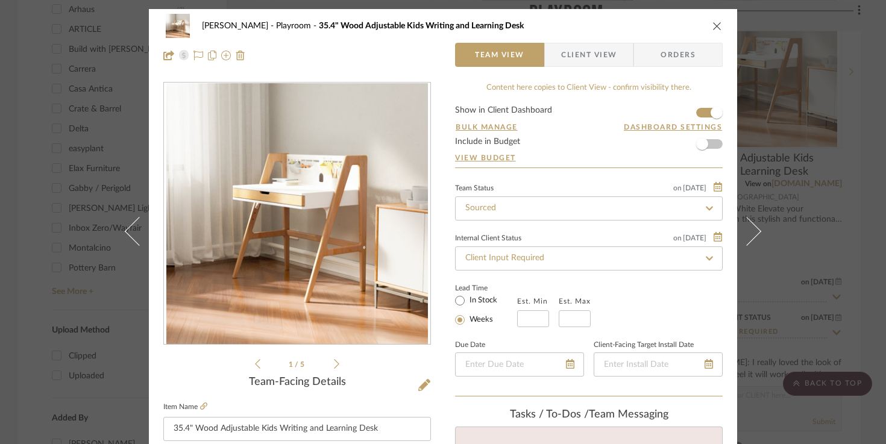
click at [323, 225] on img "0" at bounding box center [297, 214] width 262 height 262
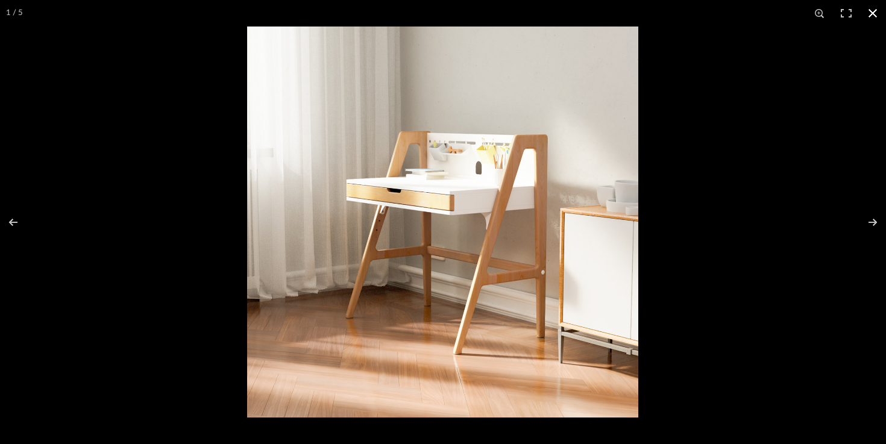
click at [871, 16] on button at bounding box center [873, 13] width 27 height 27
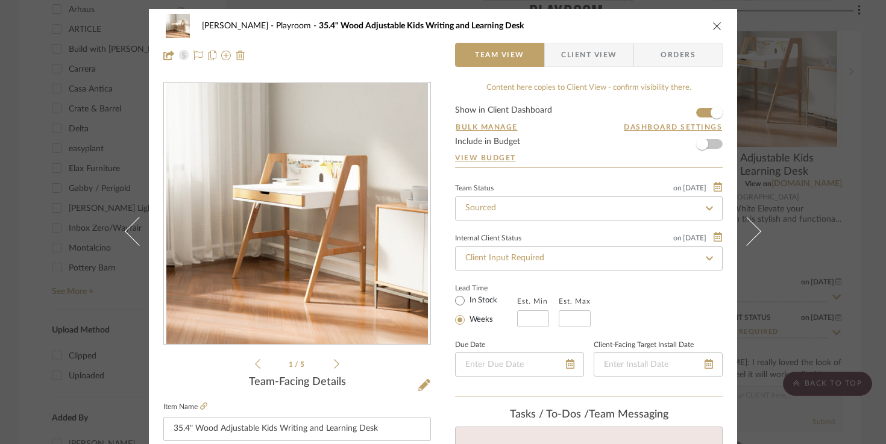
click at [716, 22] on icon "close" at bounding box center [718, 26] width 10 height 10
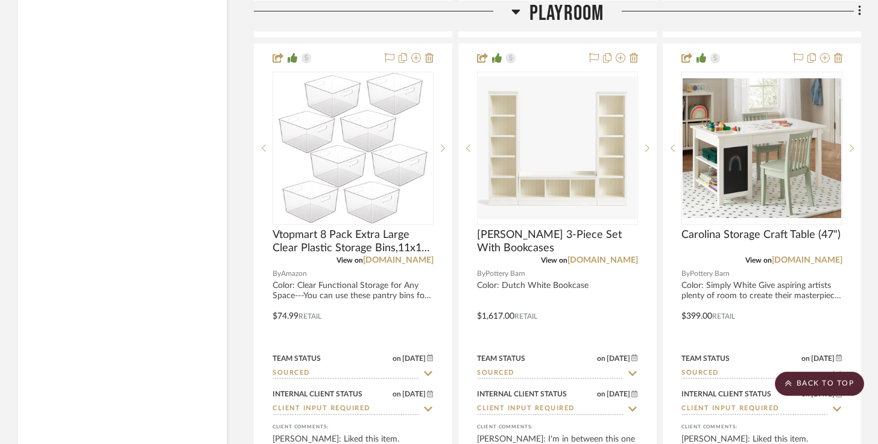
scroll to position [2979, 0]
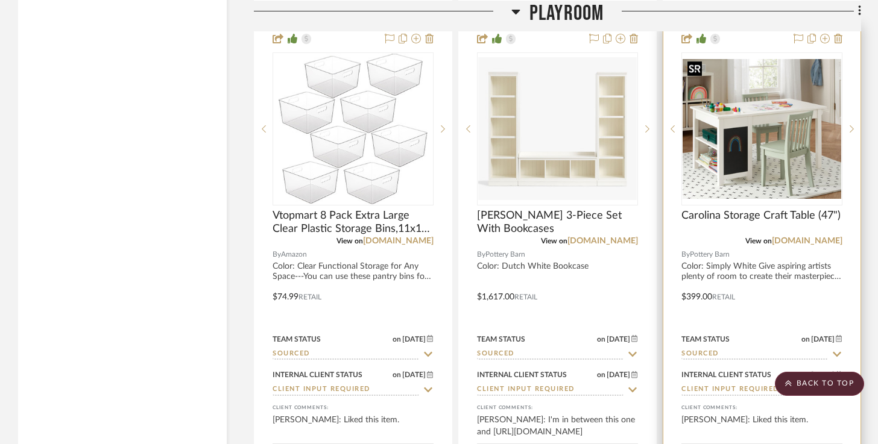
click at [0, 0] on img at bounding box center [0, 0] width 0 height 0
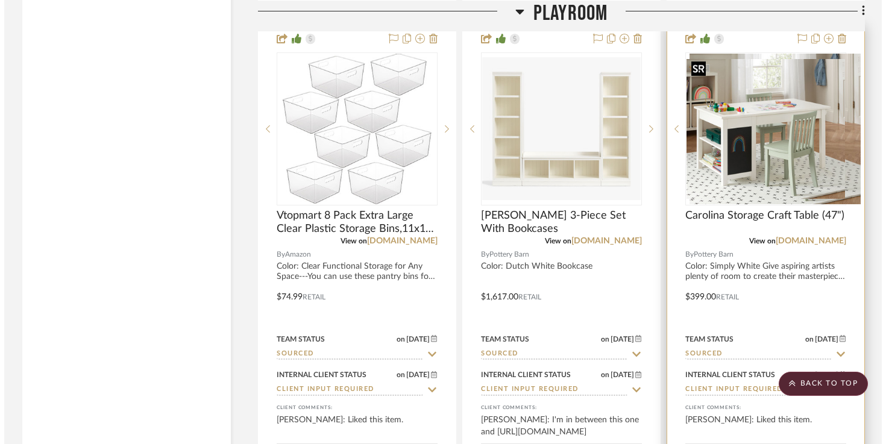
scroll to position [0, 0]
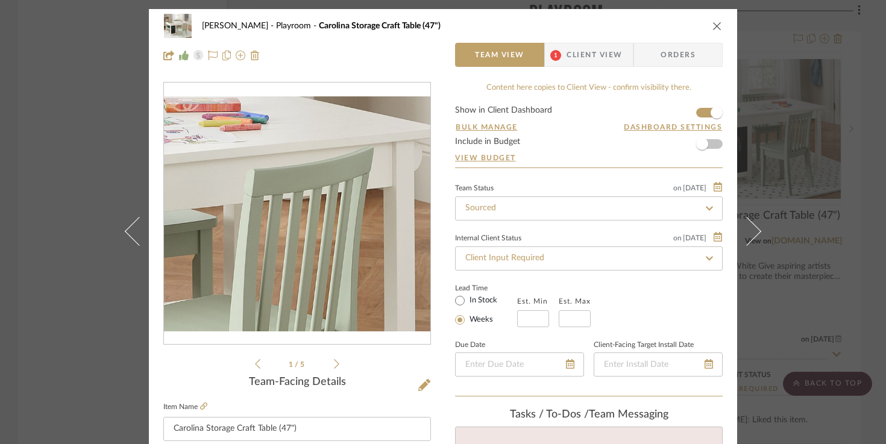
click at [354, 205] on img "0" at bounding box center [297, 213] width 266 height 235
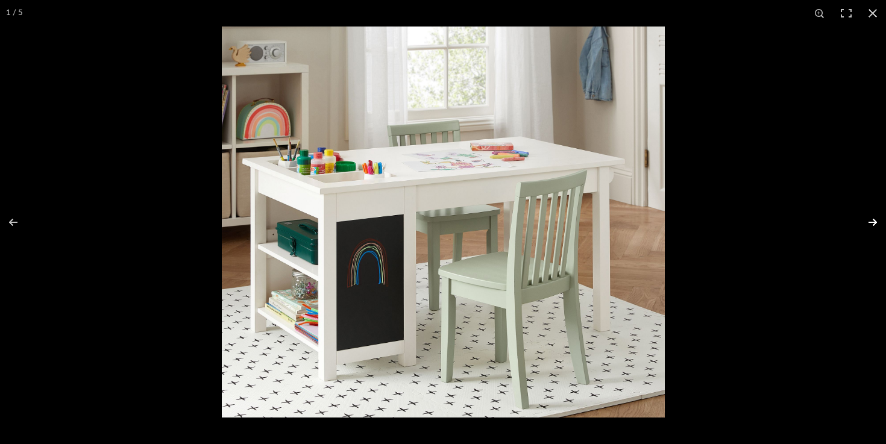
click at [872, 223] on button at bounding box center [865, 222] width 42 height 60
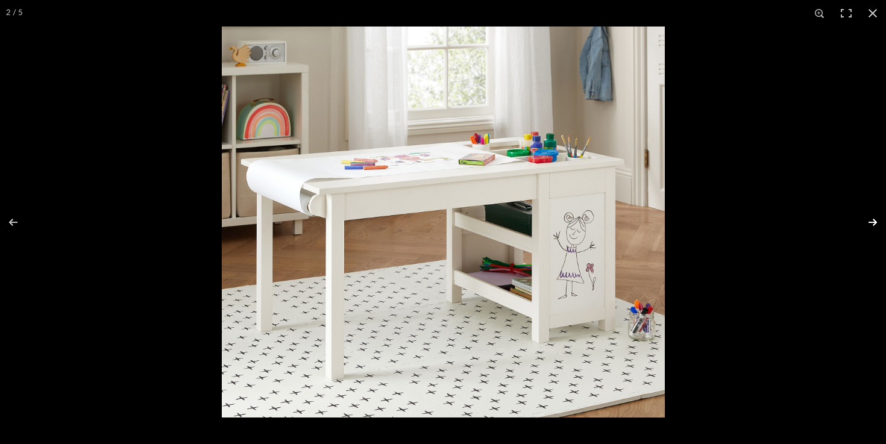
click at [872, 223] on button at bounding box center [865, 222] width 42 height 60
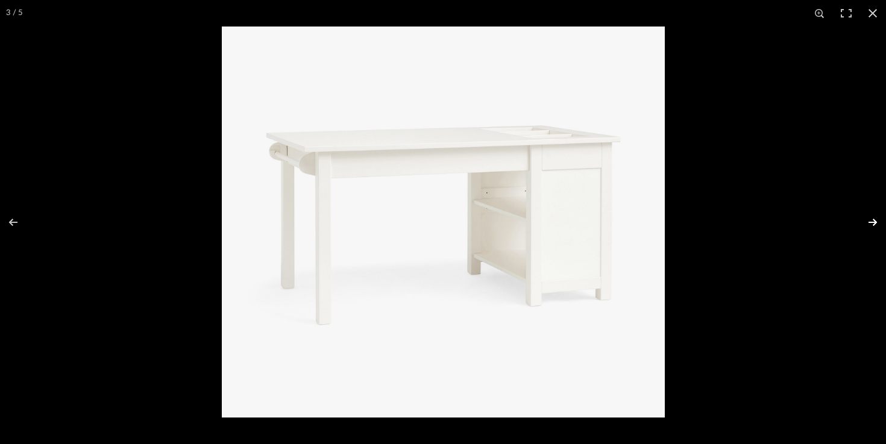
click at [872, 223] on button at bounding box center [865, 222] width 42 height 60
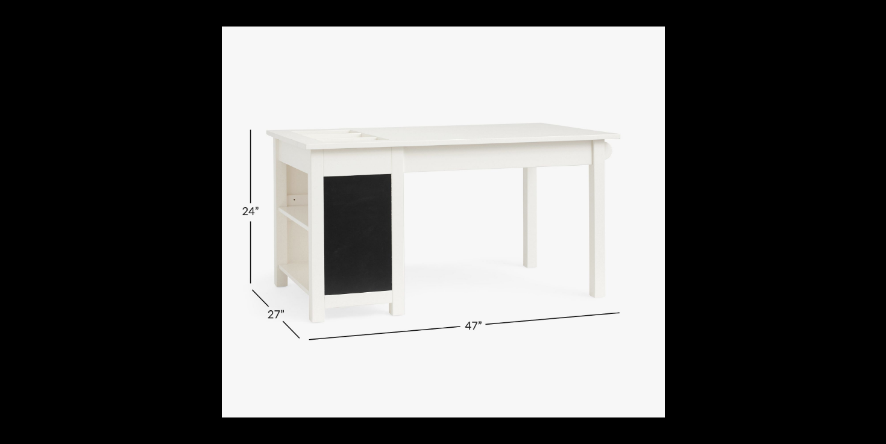
click at [872, 223] on button at bounding box center [865, 222] width 42 height 60
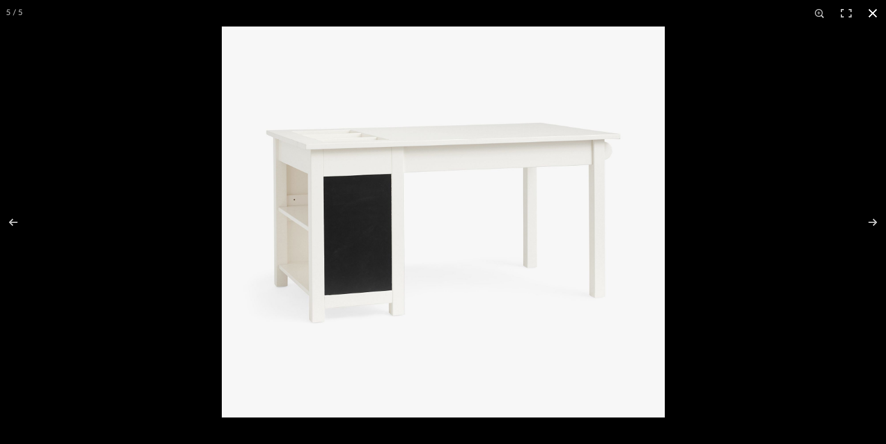
click at [873, 13] on button at bounding box center [873, 13] width 27 height 27
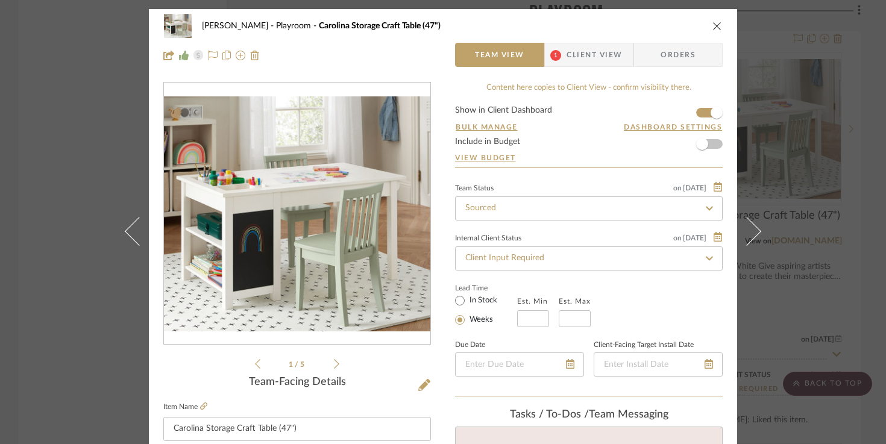
click at [716, 24] on icon "close" at bounding box center [718, 26] width 10 height 10
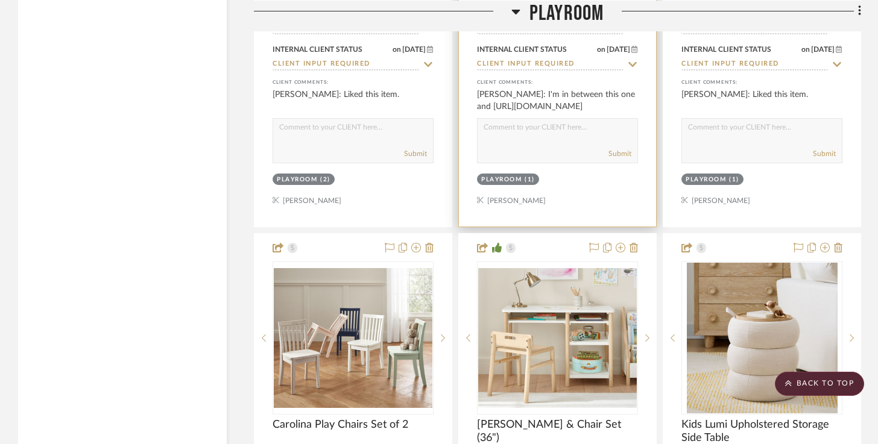
scroll to position [3327, 0]
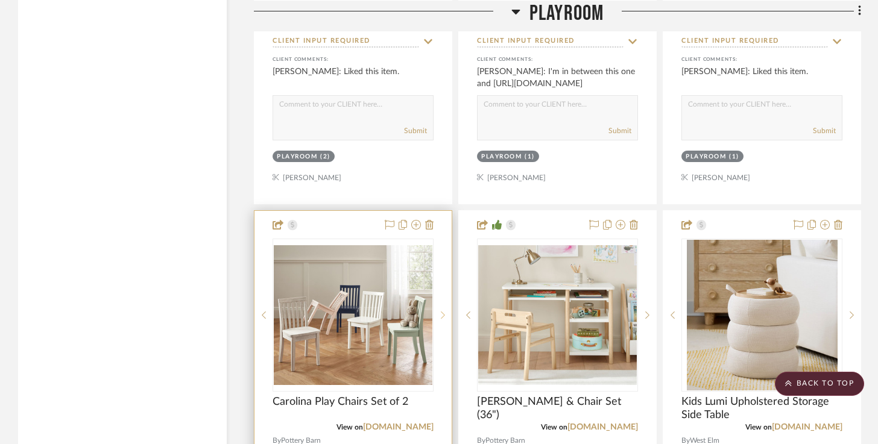
click at [442, 315] on icon at bounding box center [443, 315] width 4 height 8
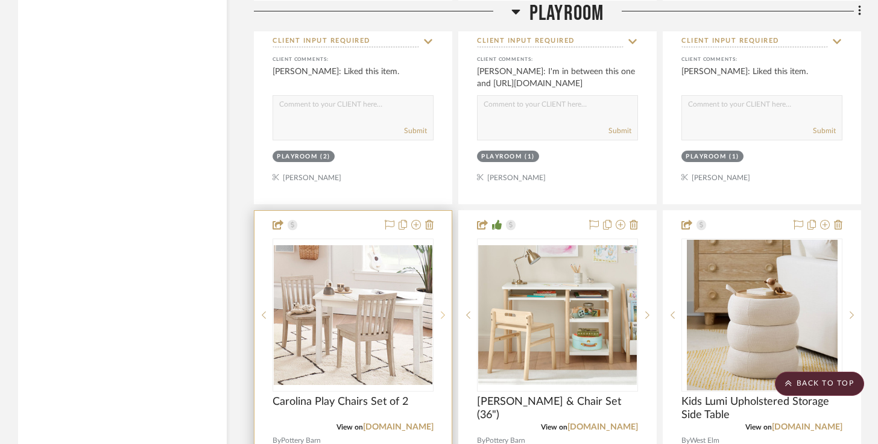
click at [442, 315] on icon at bounding box center [443, 315] width 4 height 8
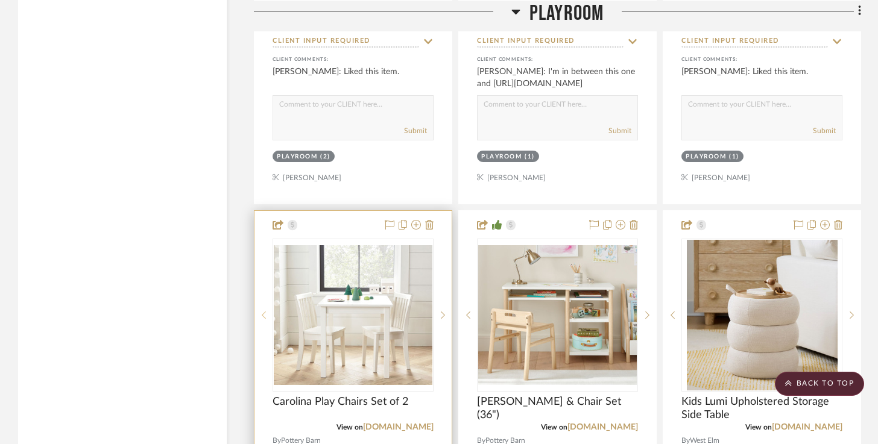
click at [266, 311] on sr-prev-btn at bounding box center [263, 315] width 18 height 8
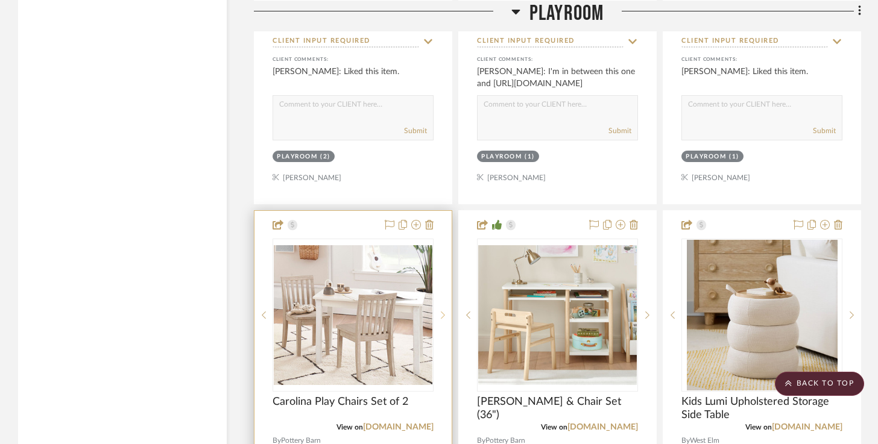
click at [441, 312] on icon at bounding box center [443, 315] width 4 height 7
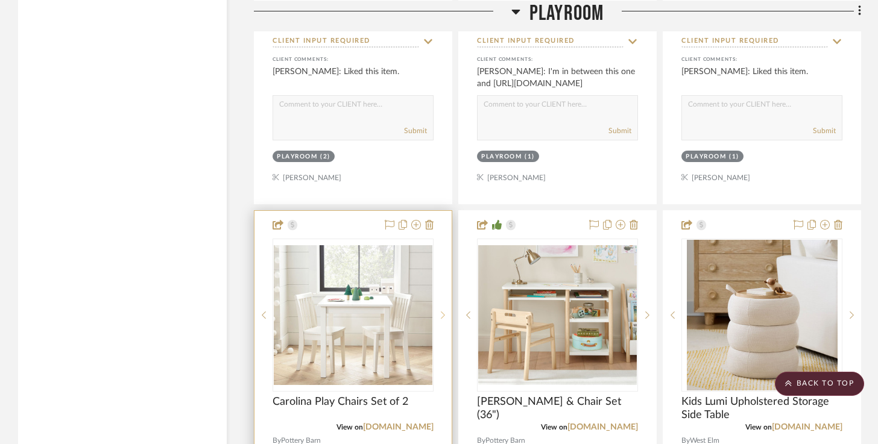
click at [441, 312] on icon at bounding box center [443, 315] width 4 height 7
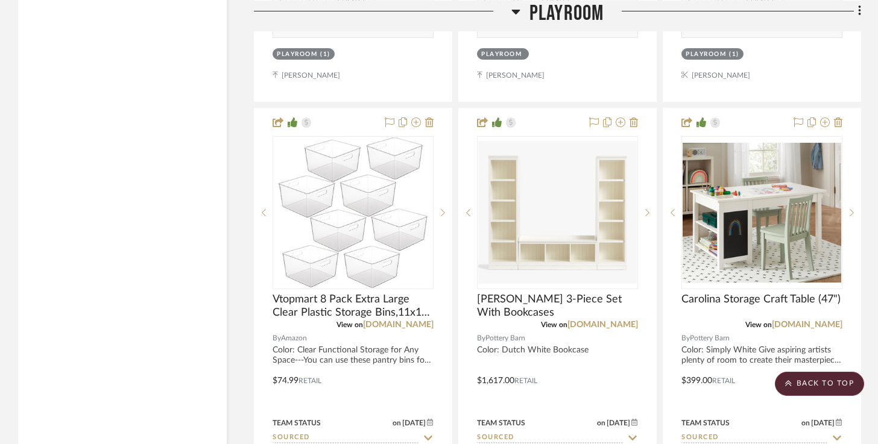
scroll to position [2896, 0]
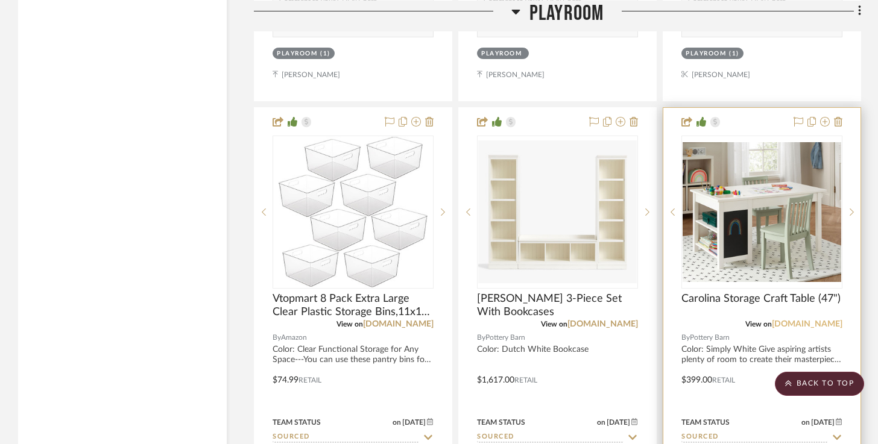
click at [775, 321] on link "[DOMAIN_NAME]" at bounding box center [807, 324] width 71 height 8
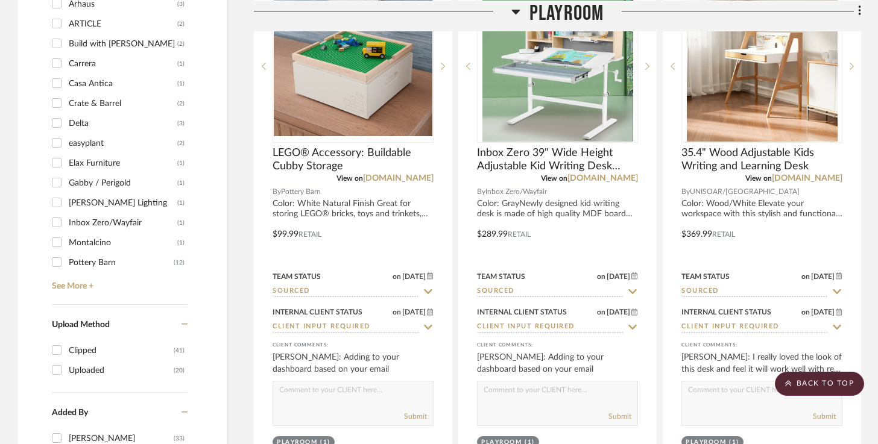
scroll to position [1446, 0]
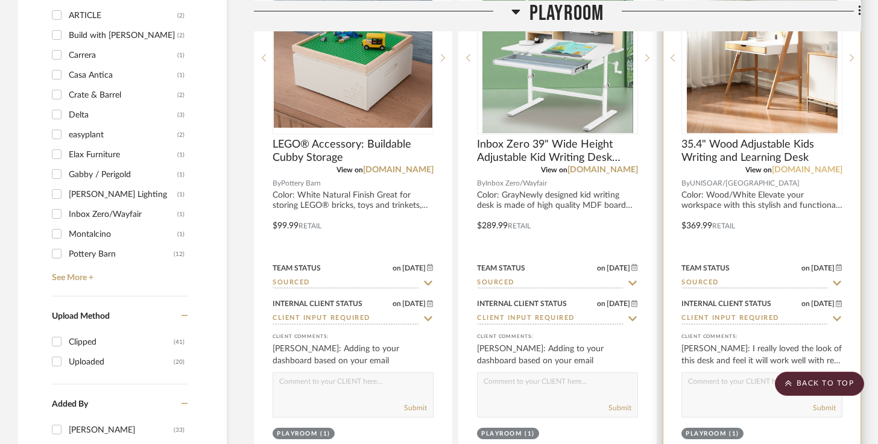
click at [826, 166] on link "[DOMAIN_NAME]" at bounding box center [807, 170] width 71 height 8
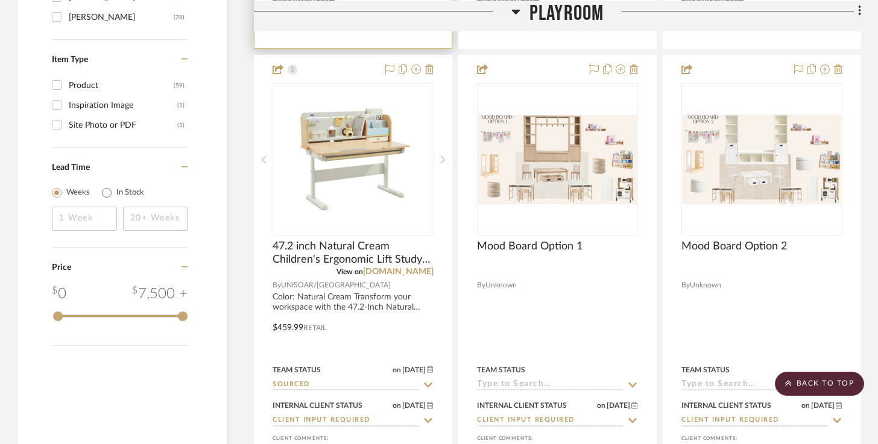
scroll to position [1895, 0]
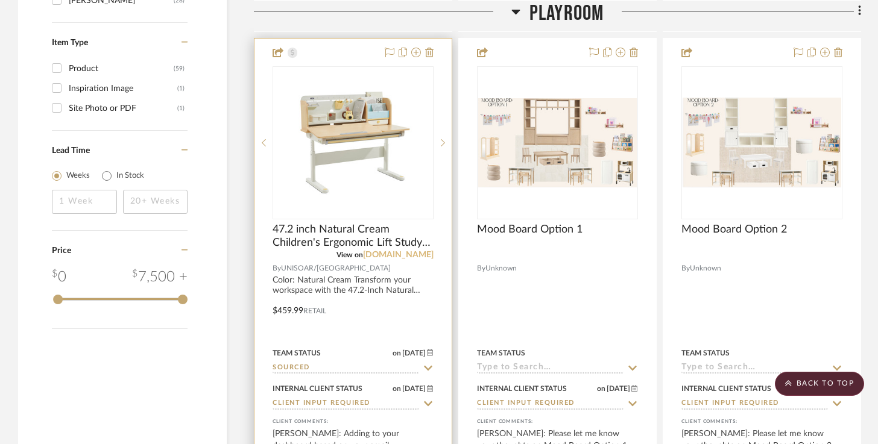
click at [391, 254] on link "[DOMAIN_NAME]" at bounding box center [398, 255] width 71 height 8
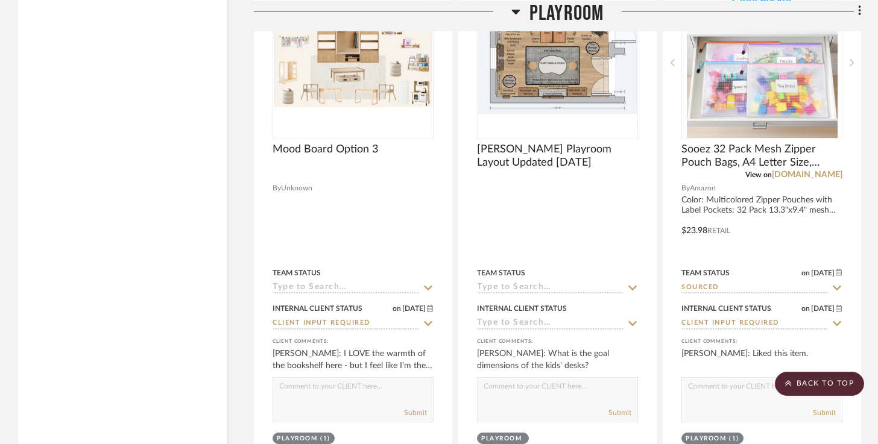
scroll to position [2521, 0]
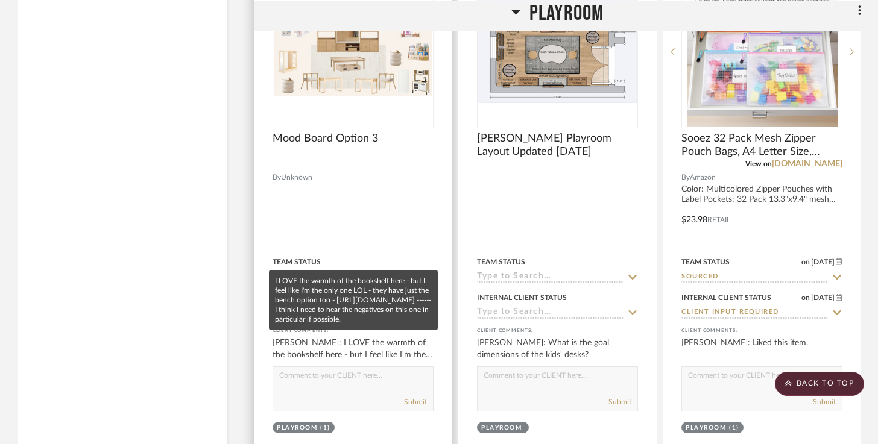
click at [397, 342] on div "Urmi Rodrigues: I LOVE the warmth of the bookshelf here - but I feel like I'm t…" at bounding box center [353, 349] width 161 height 24
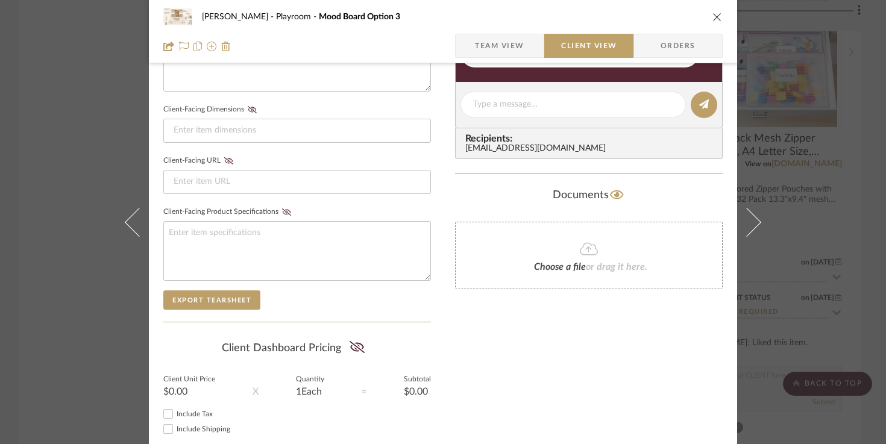
scroll to position [499, 0]
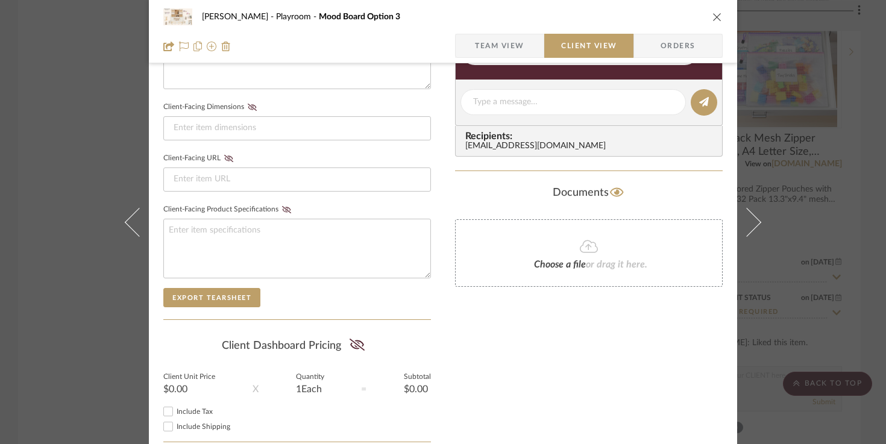
click at [712, 8] on div "Urmi Rodrigues Playroom Mood Board Option 3" at bounding box center [442, 17] width 559 height 24
click at [713, 19] on icon "close" at bounding box center [718, 17] width 10 height 10
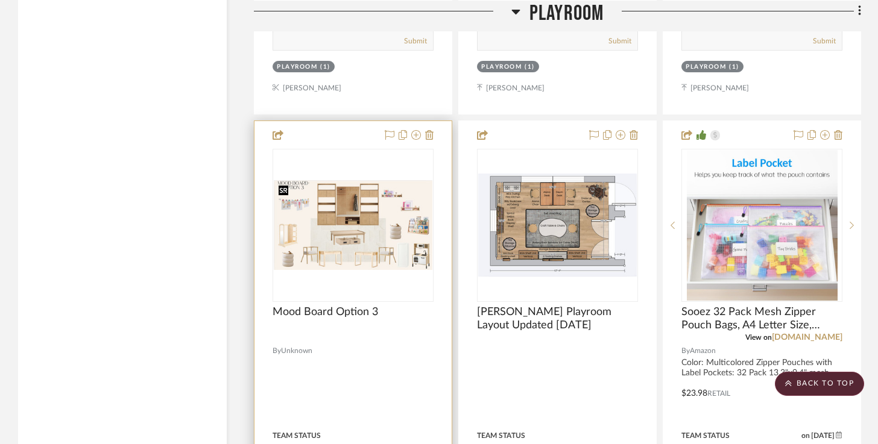
scroll to position [2337, 0]
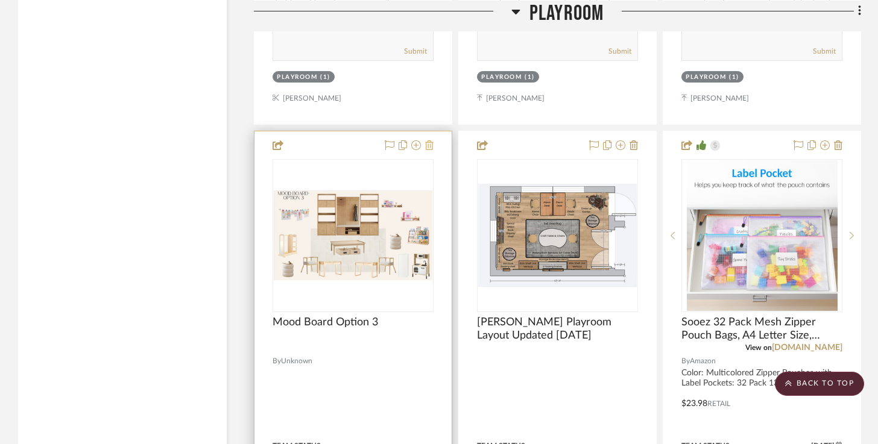
click at [429, 142] on icon at bounding box center [429, 145] width 8 height 10
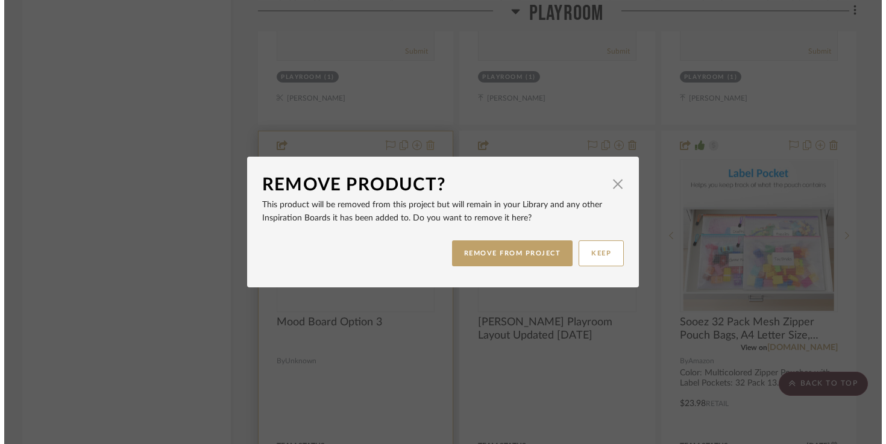
scroll to position [0, 0]
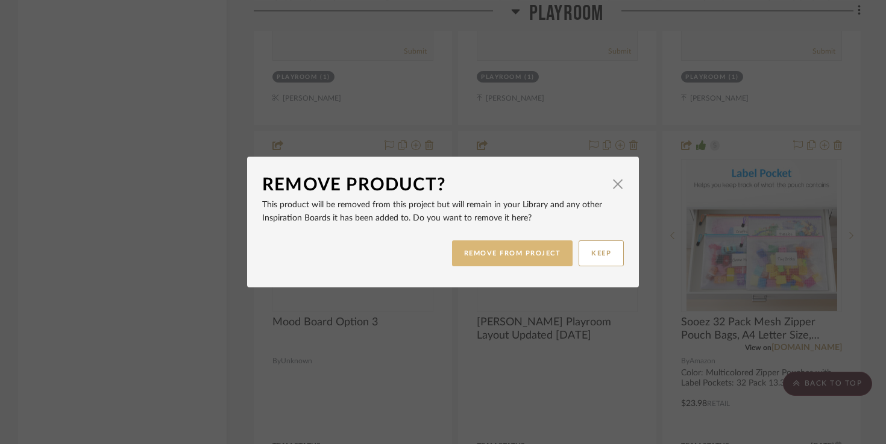
click at [503, 251] on button "REMOVE FROM PROJECT" at bounding box center [512, 254] width 121 height 26
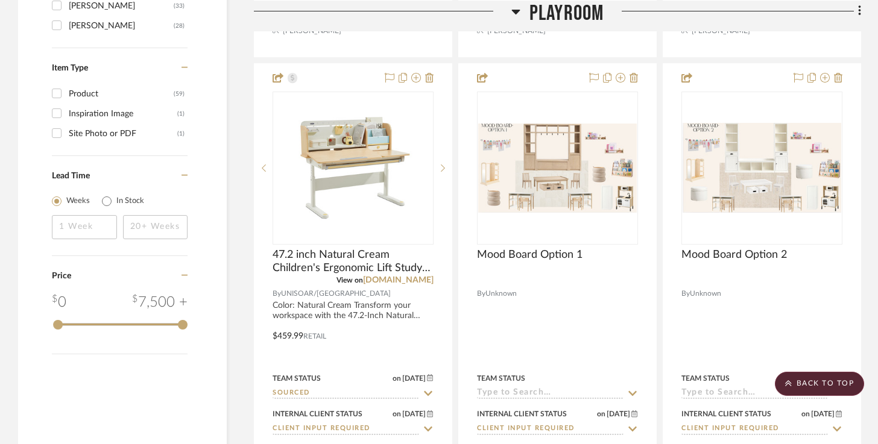
scroll to position [1851, 0]
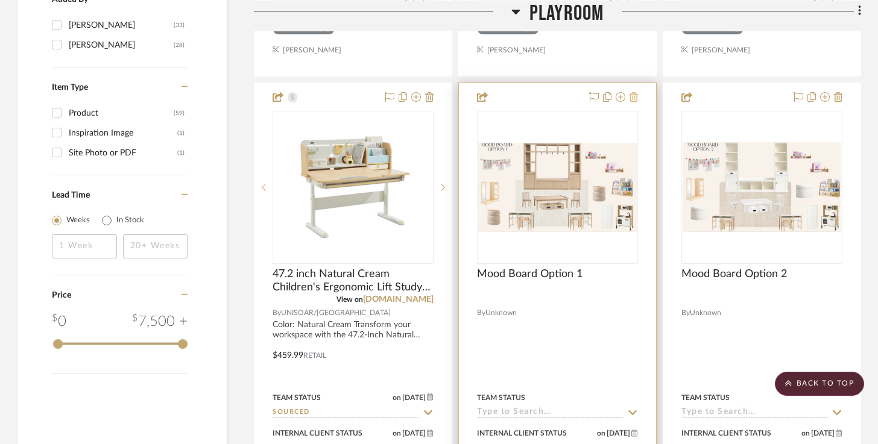
click at [635, 97] on icon at bounding box center [633, 97] width 8 height 10
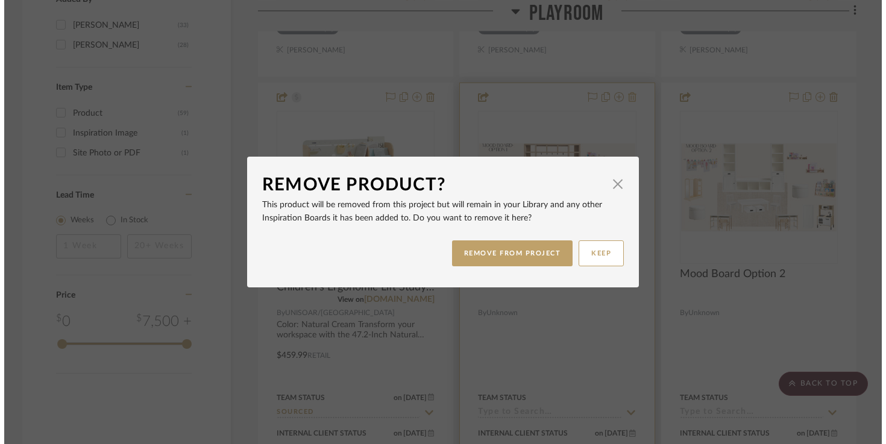
scroll to position [0, 0]
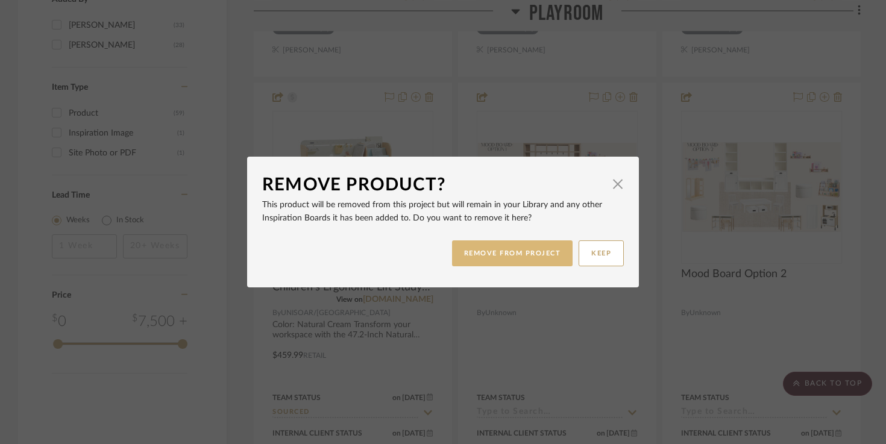
click at [540, 265] on button "REMOVE FROM PROJECT" at bounding box center [512, 254] width 121 height 26
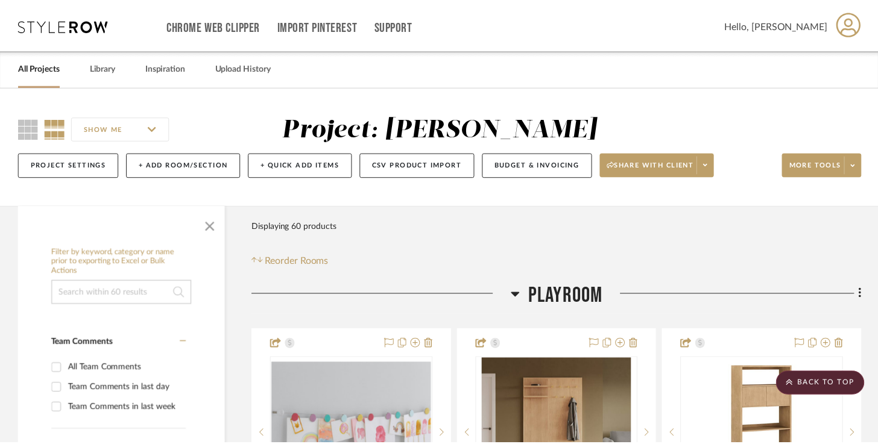
scroll to position [1851, 0]
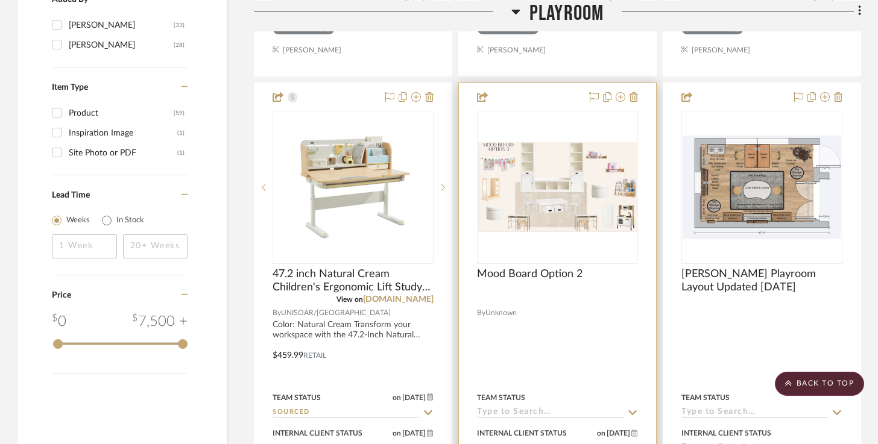
click at [640, 88] on div at bounding box center [557, 347] width 197 height 528
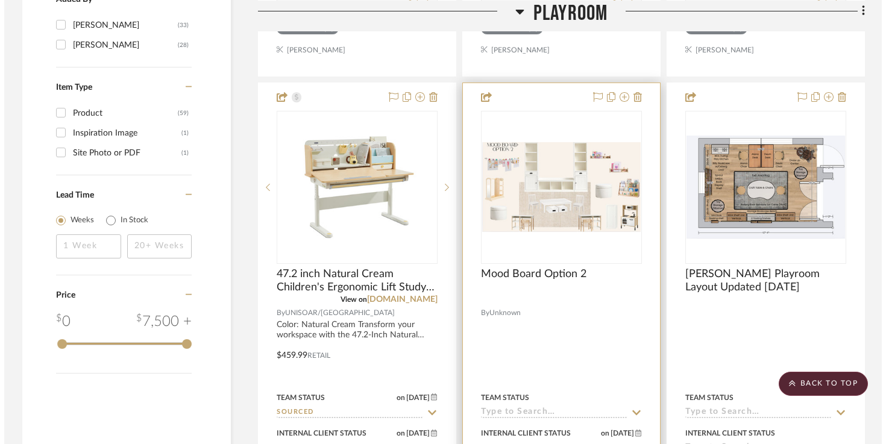
scroll to position [0, 0]
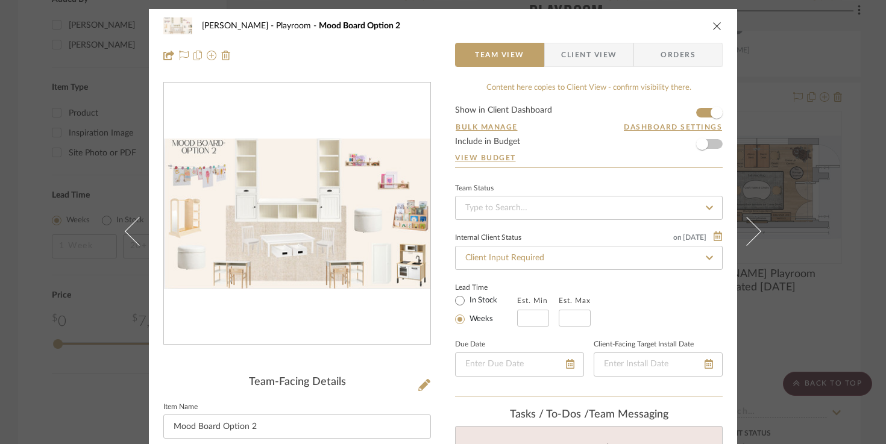
click at [713, 28] on icon "close" at bounding box center [718, 26] width 10 height 10
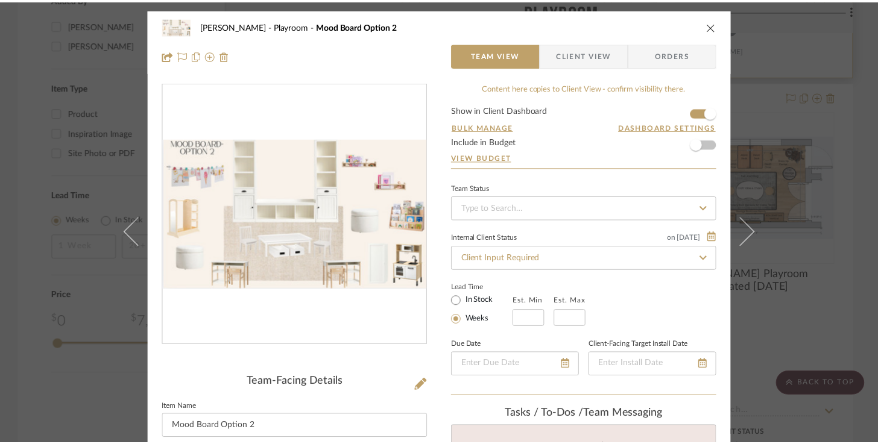
scroll to position [1851, 0]
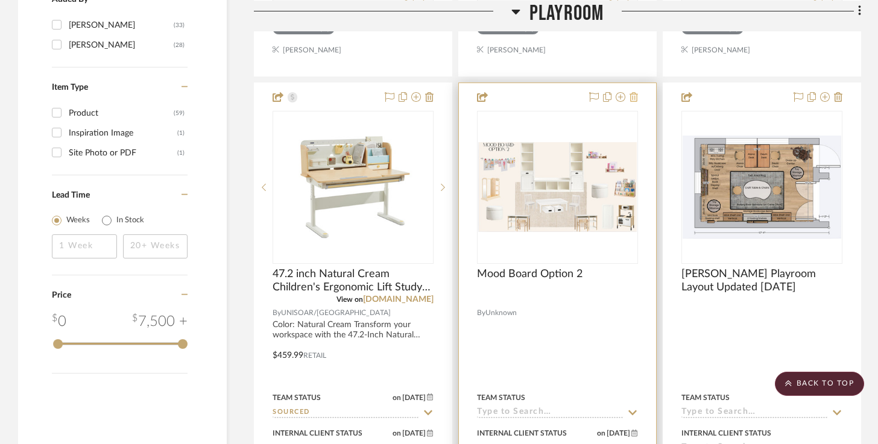
click at [635, 93] on icon at bounding box center [633, 97] width 8 height 10
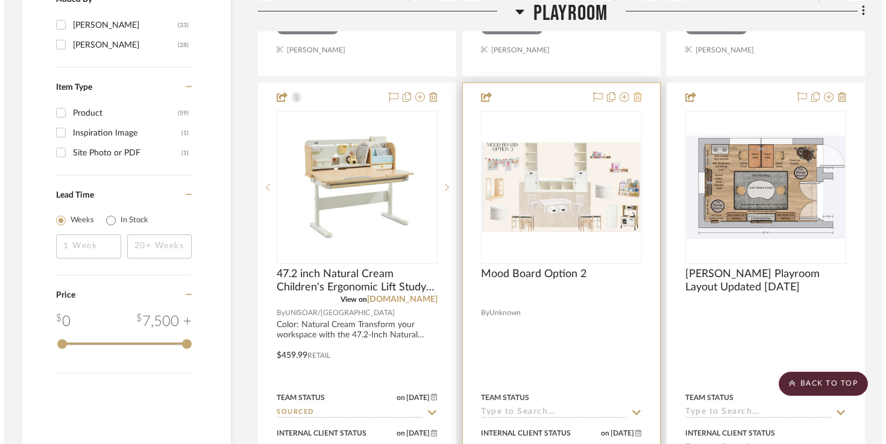
scroll to position [0, 0]
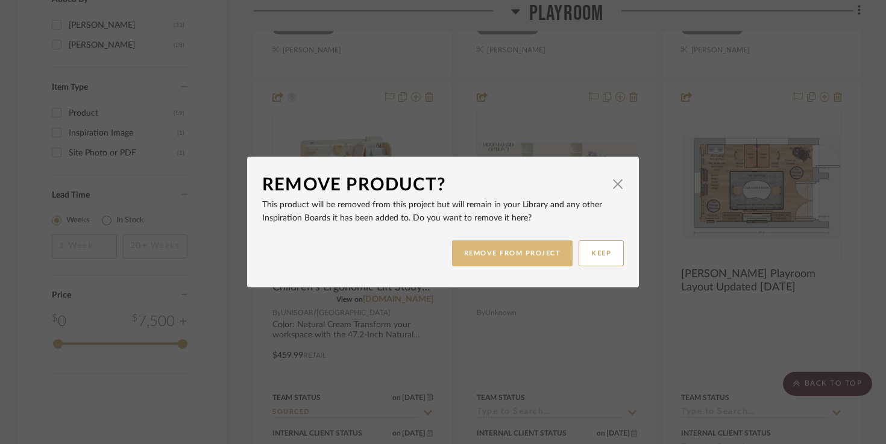
click at [534, 257] on button "REMOVE FROM PROJECT" at bounding box center [512, 254] width 121 height 26
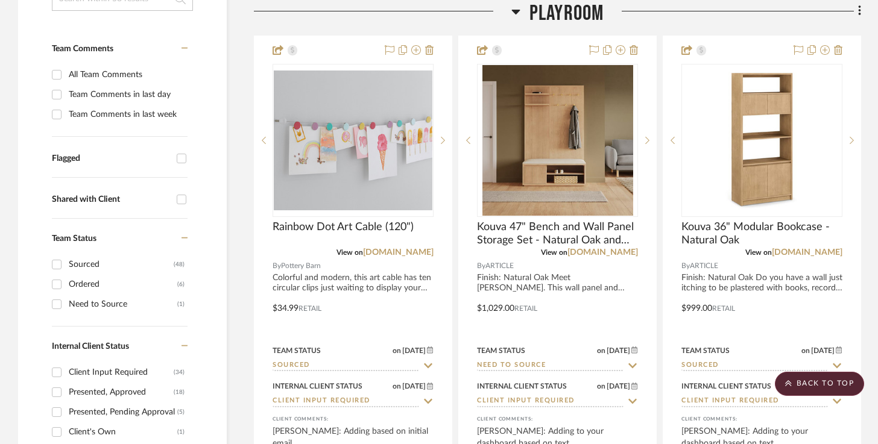
scroll to position [260, 0]
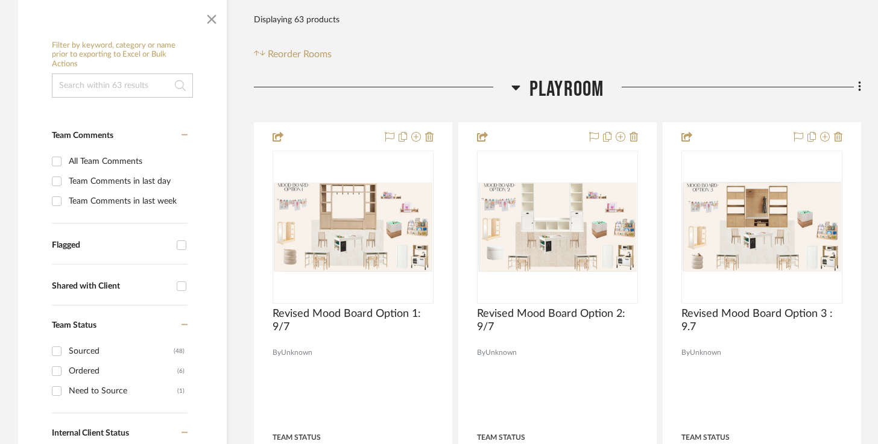
scroll to position [208, 0]
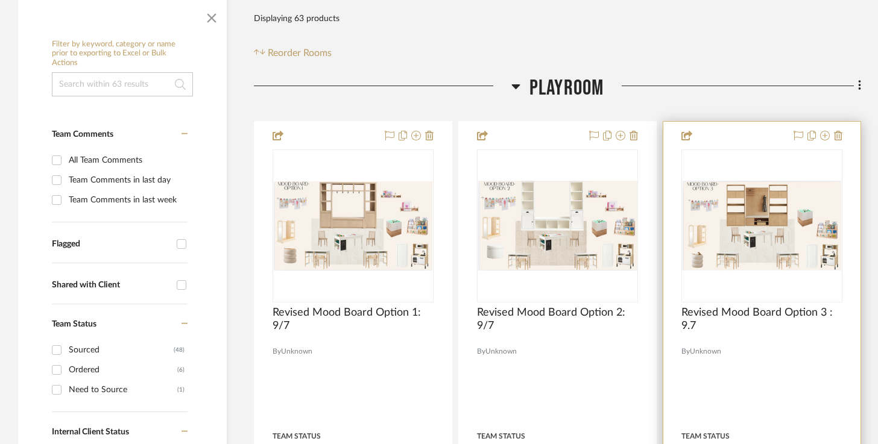
click at [0, 0] on img at bounding box center [0, 0] width 0 height 0
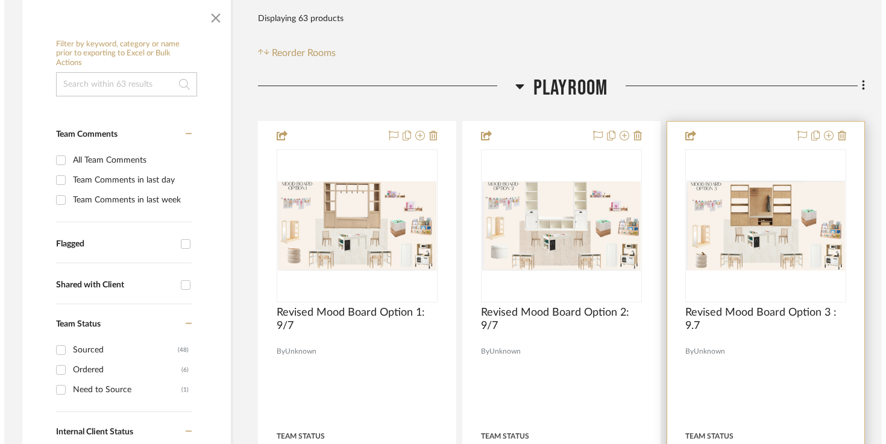
scroll to position [0, 0]
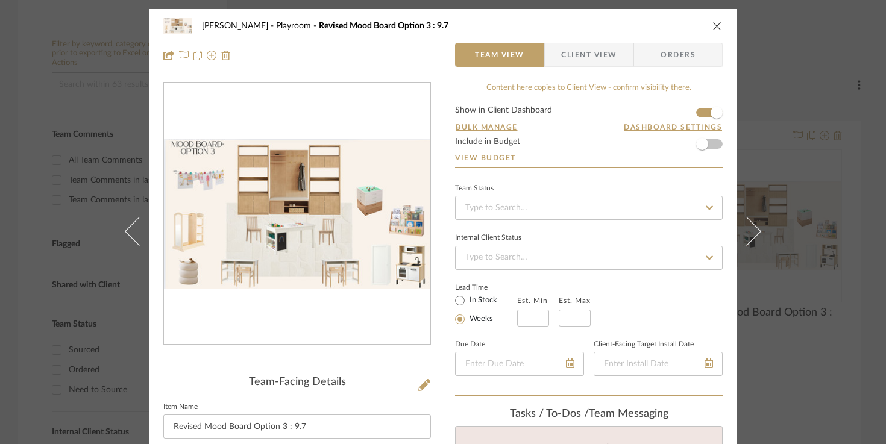
click at [341, 218] on img "0" at bounding box center [297, 214] width 266 height 150
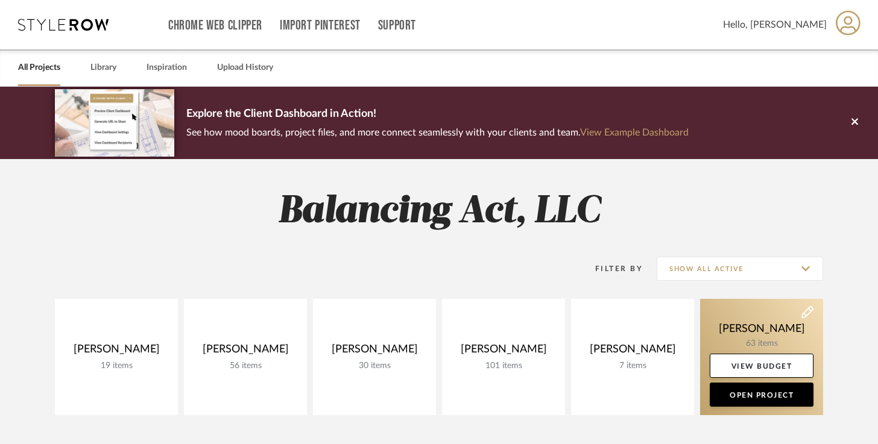
click at [722, 315] on link at bounding box center [761, 357] width 123 height 116
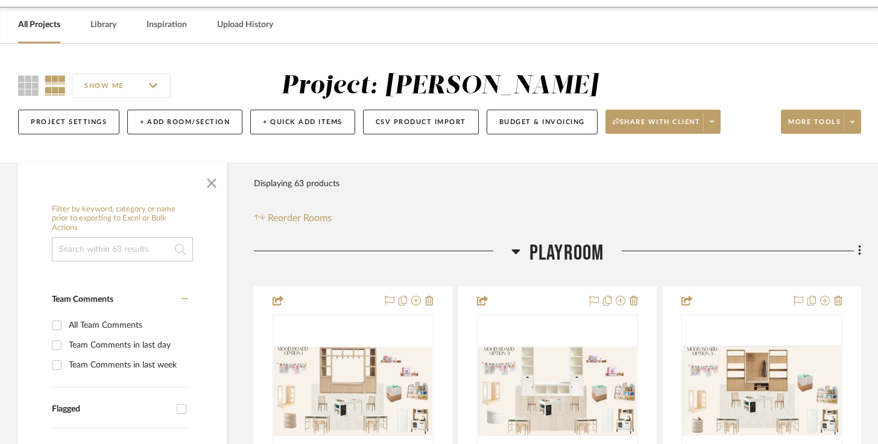
scroll to position [25, 0]
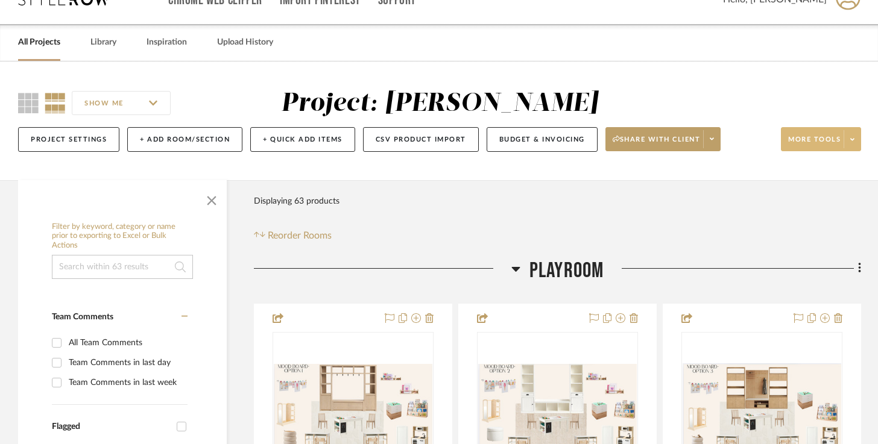
click at [852, 143] on icon at bounding box center [852, 139] width 4 height 7
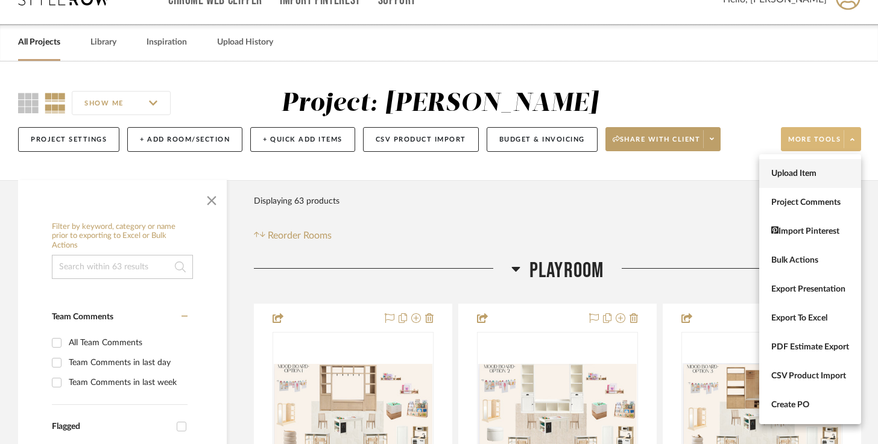
click at [795, 174] on span "Upload Item" at bounding box center [810, 174] width 78 height 10
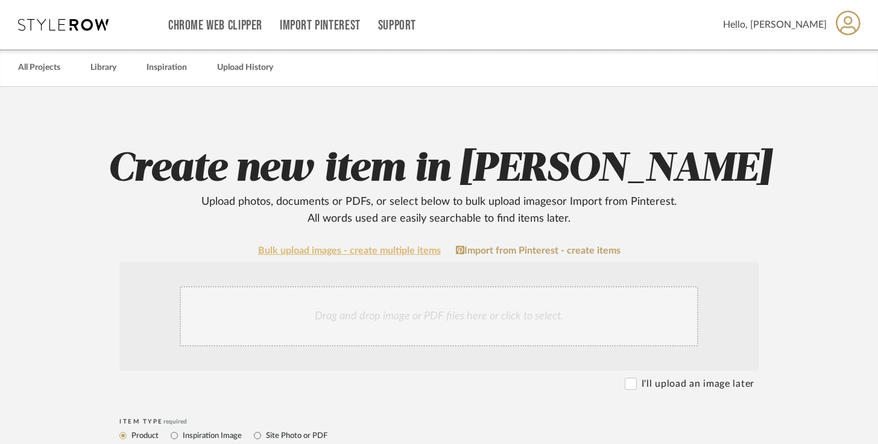
click at [383, 248] on link "Bulk upload images - create multiple items" at bounding box center [349, 251] width 183 height 10
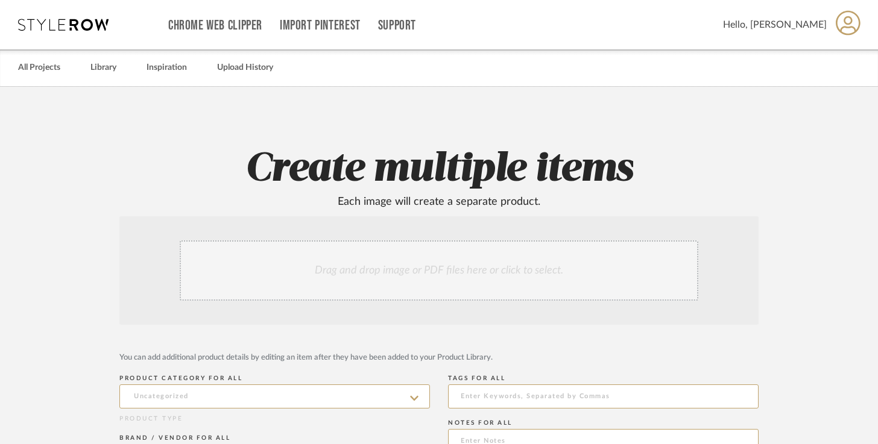
click at [372, 272] on div "Drag and drop image or PDF files here or click to select." at bounding box center [439, 271] width 518 height 60
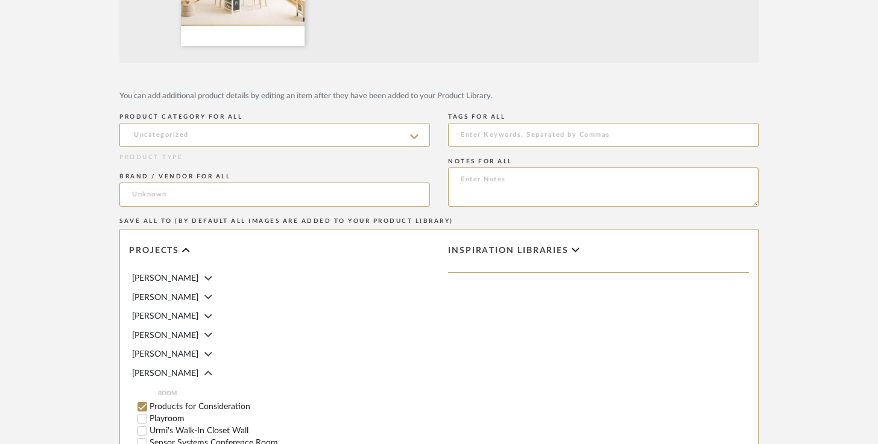
scroll to position [594, 0]
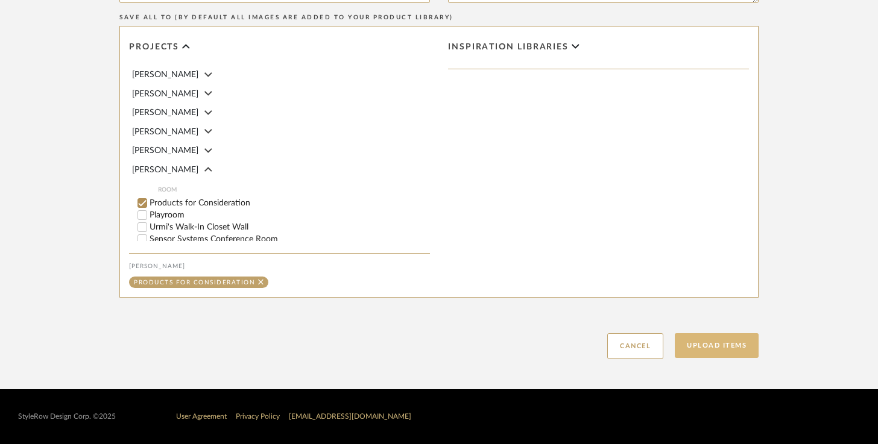
click at [707, 347] on button "Upload Items" at bounding box center [717, 345] width 84 height 25
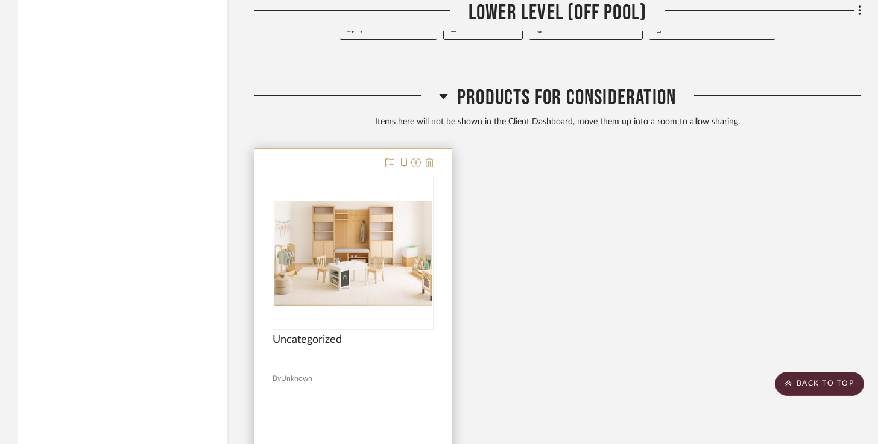
scroll to position [3413, 0]
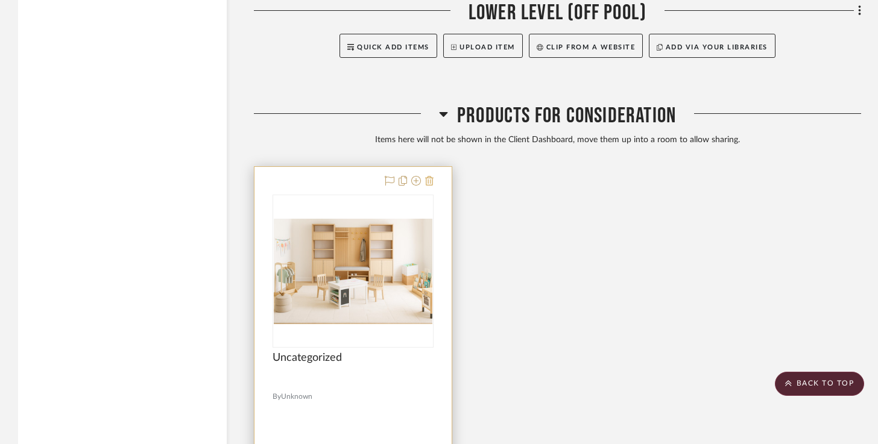
click at [430, 181] on icon at bounding box center [429, 181] width 8 height 10
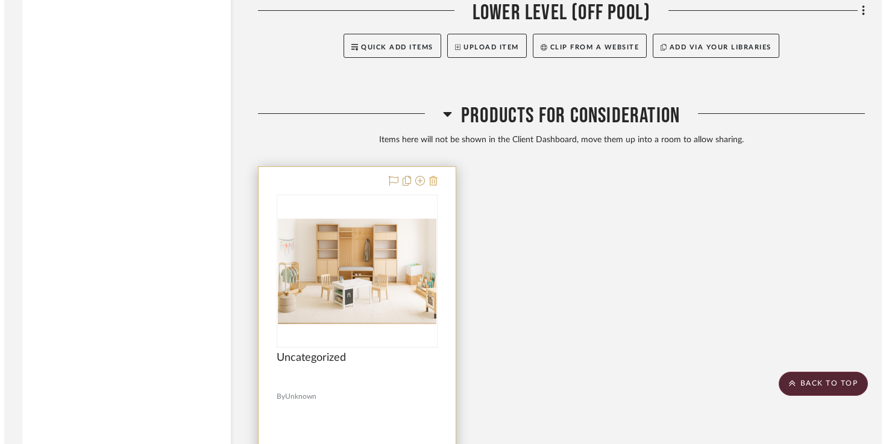
scroll to position [0, 0]
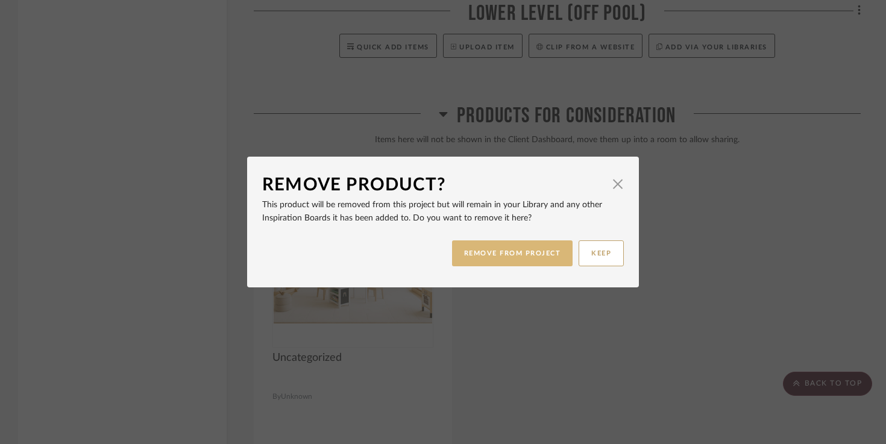
click at [493, 251] on button "REMOVE FROM PROJECT" at bounding box center [512, 254] width 121 height 26
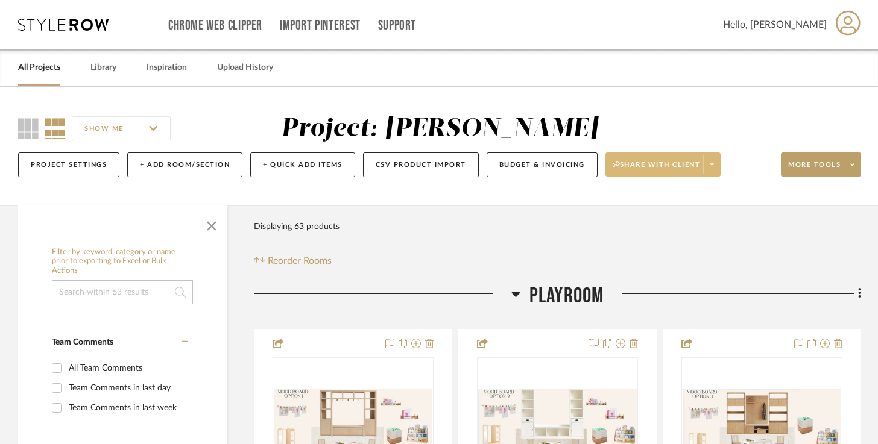
click at [714, 163] on icon at bounding box center [712, 164] width 4 height 7
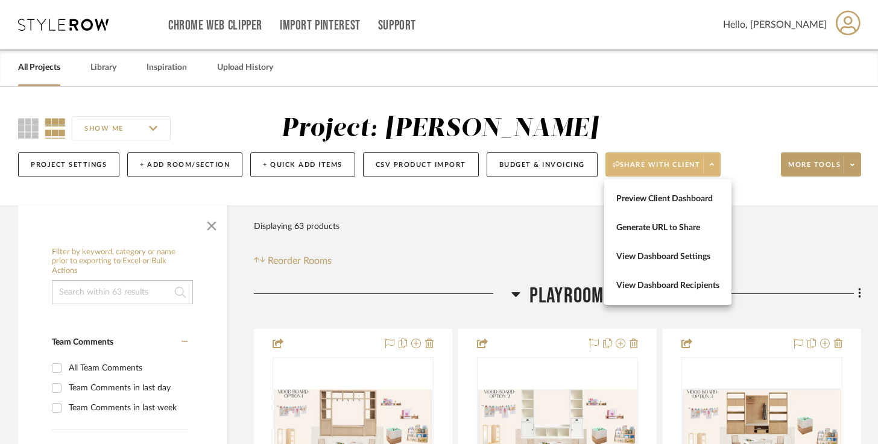
click at [851, 164] on div at bounding box center [439, 222] width 878 height 444
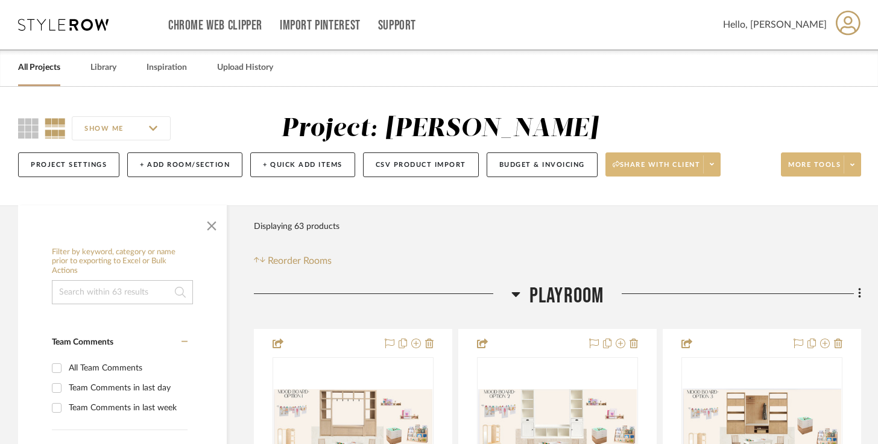
click at [851, 164] on icon at bounding box center [852, 165] width 4 height 7
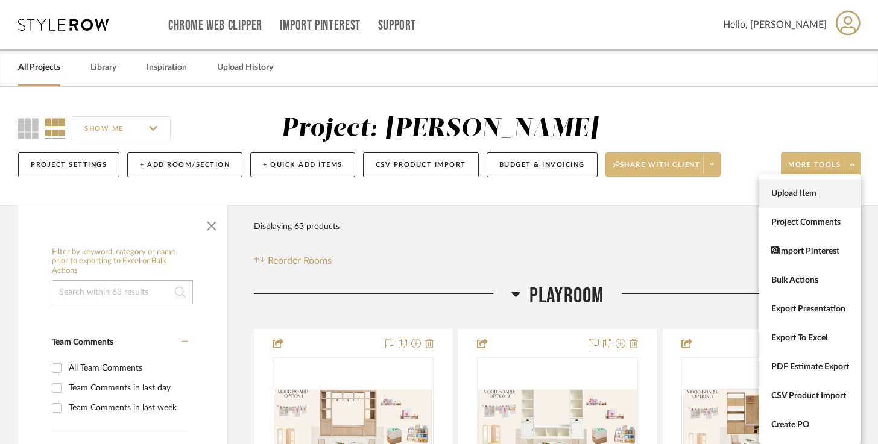
click at [808, 184] on button "Upload Item" at bounding box center [810, 193] width 102 height 29
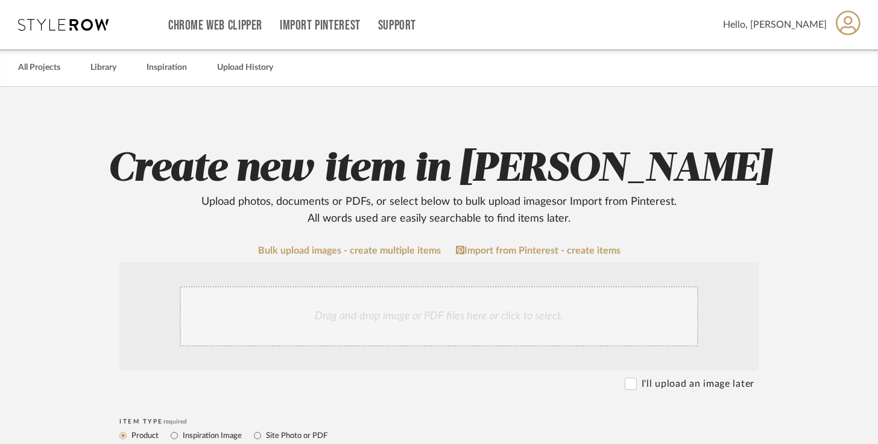
click at [388, 300] on div "Drag and drop image or PDF files here or click to select." at bounding box center [439, 316] width 518 height 60
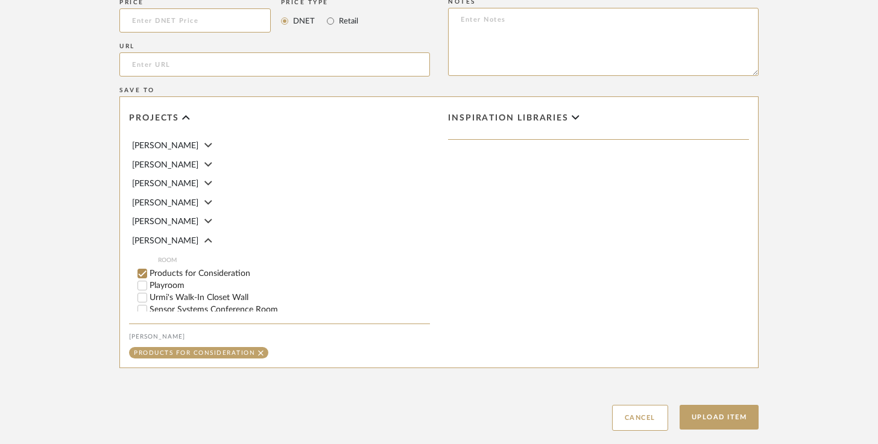
scroll to position [852, 0]
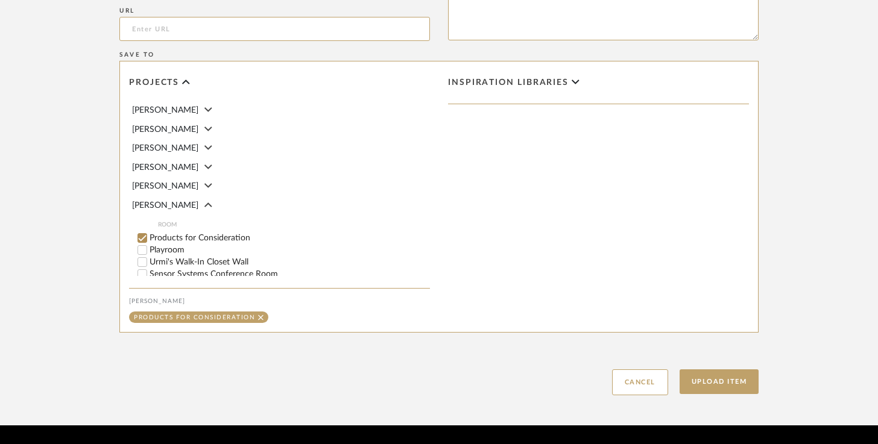
click at [168, 246] on label "Playroom" at bounding box center [290, 250] width 280 height 8
click at [148, 245] on input "Playroom" at bounding box center [142, 250] width 12 height 12
checkbox input "false"
click at [722, 377] on button "Upload Item" at bounding box center [719, 382] width 80 height 25
click at [714, 383] on button "Upload Item" at bounding box center [719, 382] width 80 height 25
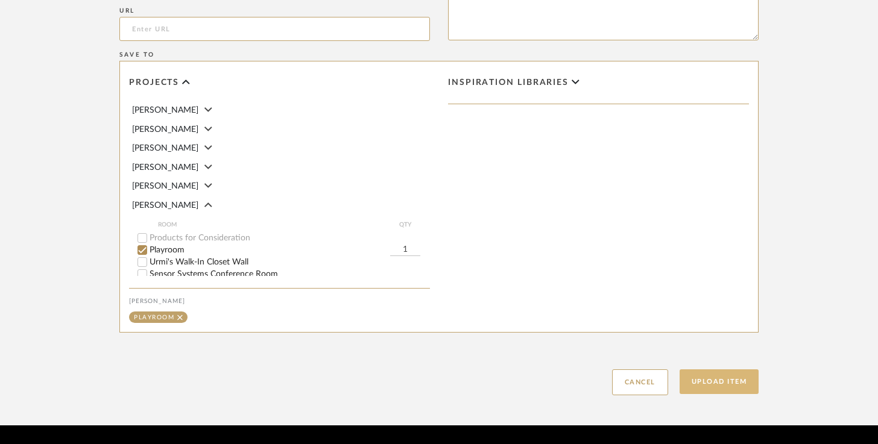
click at [728, 384] on button "Upload Item" at bounding box center [719, 382] width 80 height 25
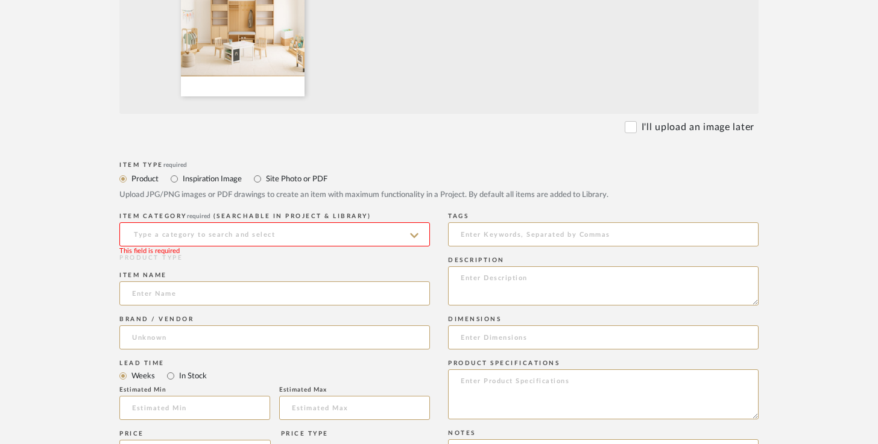
scroll to position [382, 0]
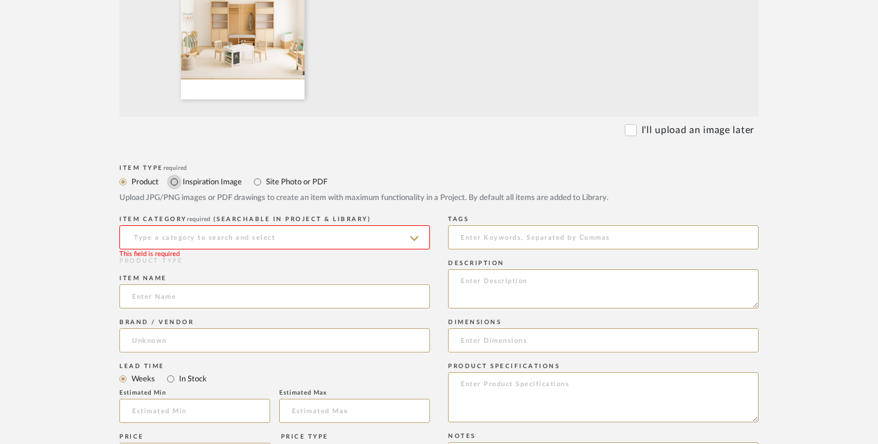
click at [177, 187] on input "Inspiration Image" at bounding box center [174, 182] width 14 height 14
radio input "true"
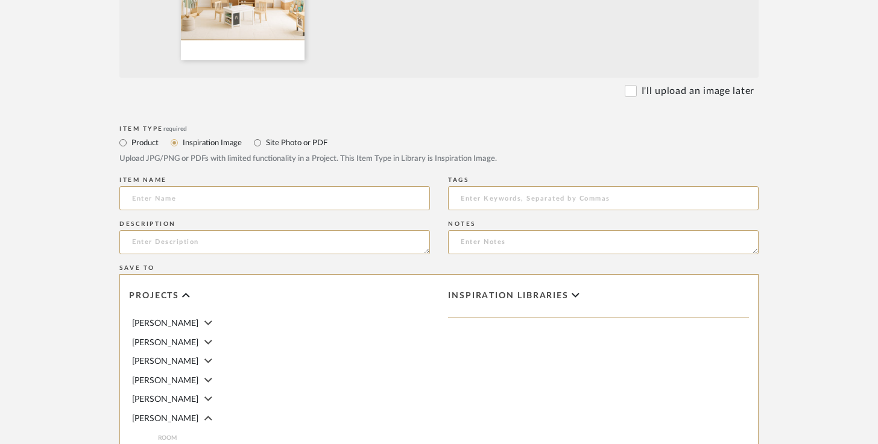
scroll to position [427, 0]
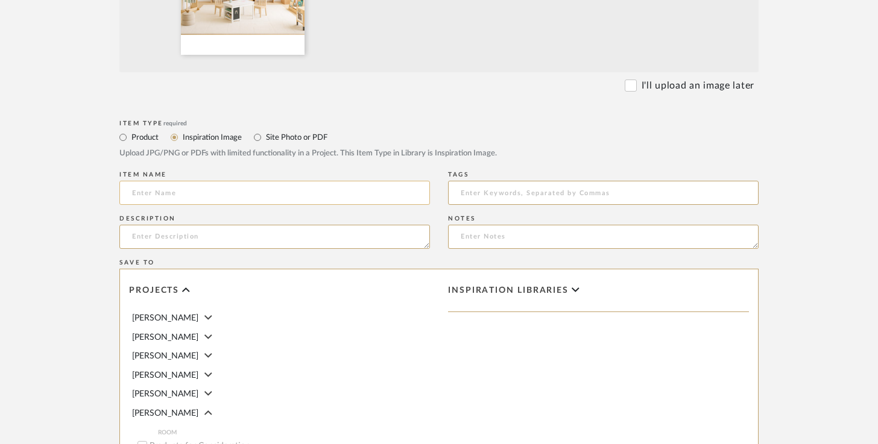
click at [292, 195] on input at bounding box center [274, 193] width 310 height 24
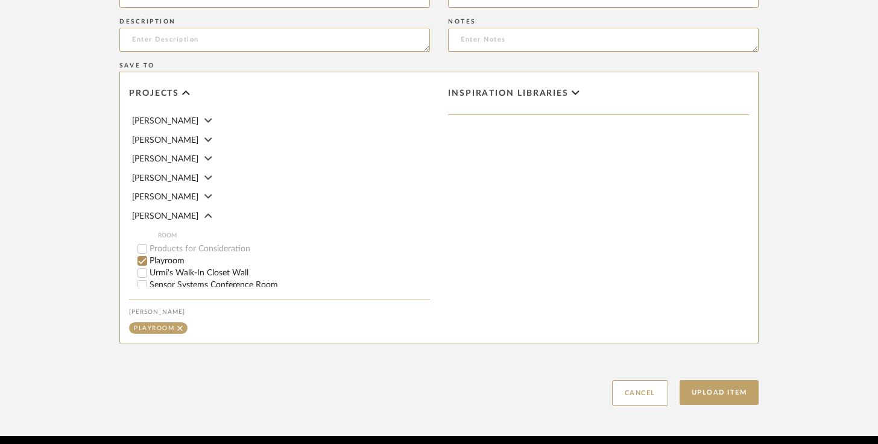
scroll to position [630, 0]
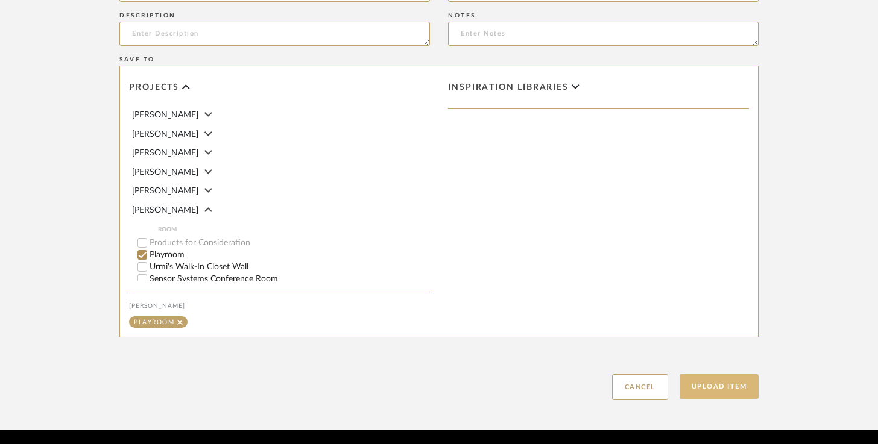
type input "Mood Board Option 3- 3D Rendering"
click at [695, 382] on button "Upload Item" at bounding box center [719, 386] width 80 height 25
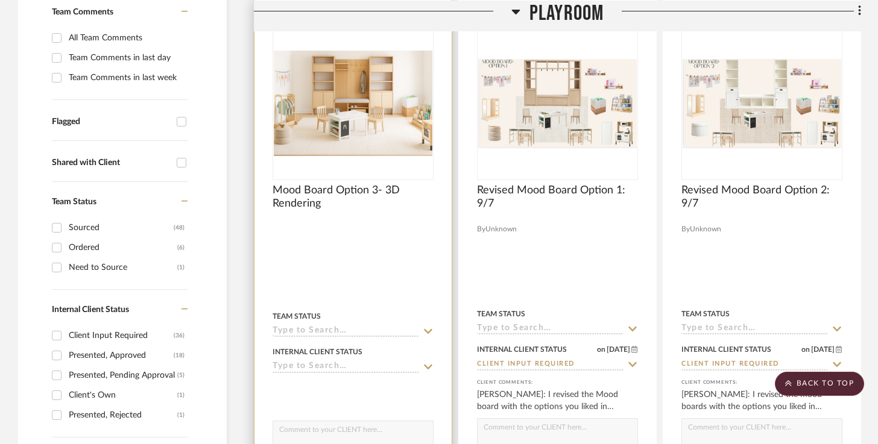
scroll to position [374, 0]
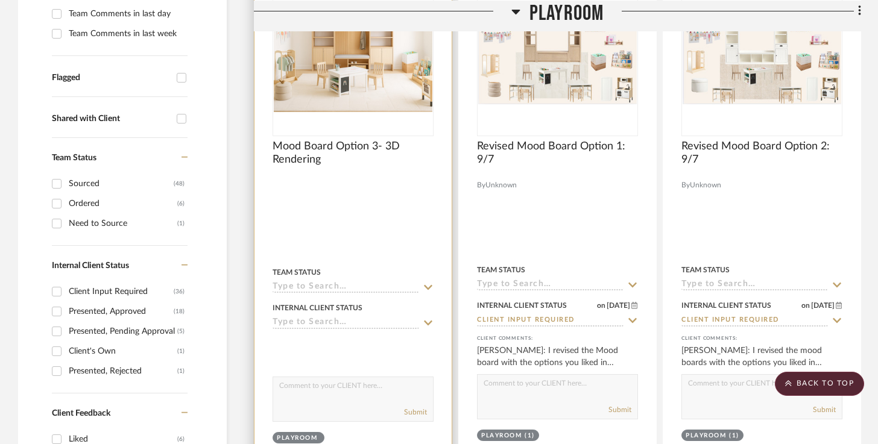
click at [372, 323] on input at bounding box center [346, 323] width 147 height 11
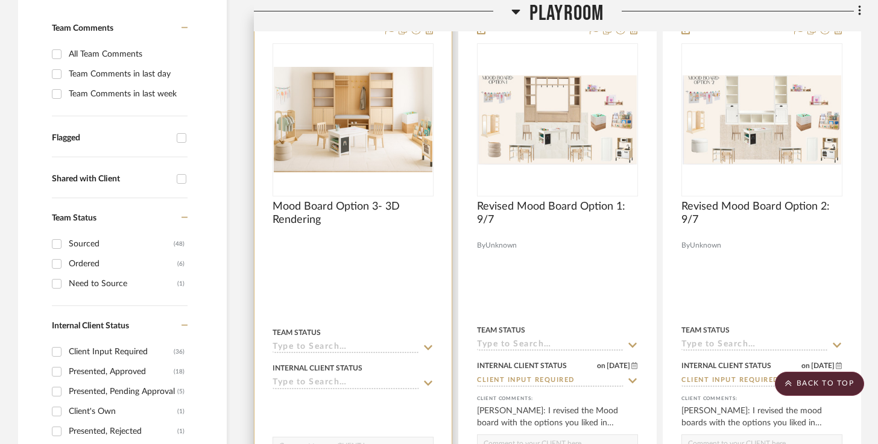
scroll to position [231, 0]
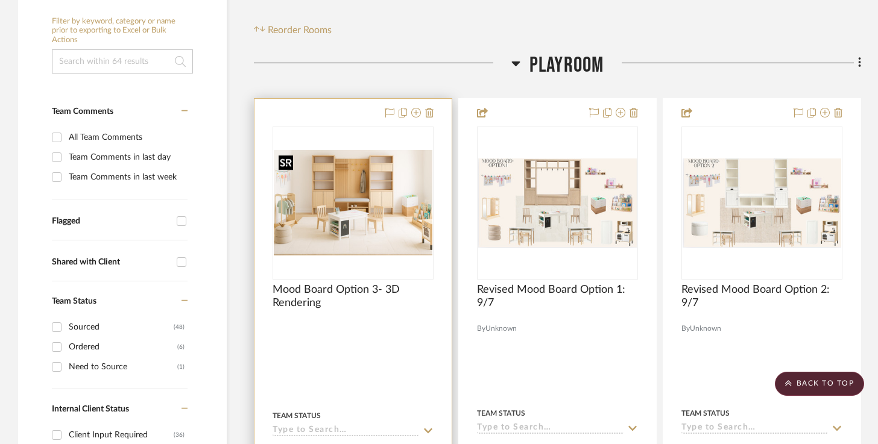
click at [387, 179] on img "0" at bounding box center [353, 203] width 159 height 106
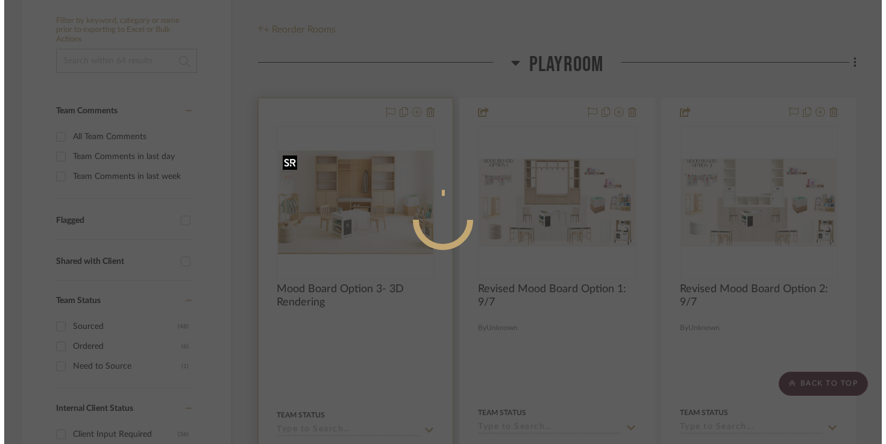
scroll to position [0, 0]
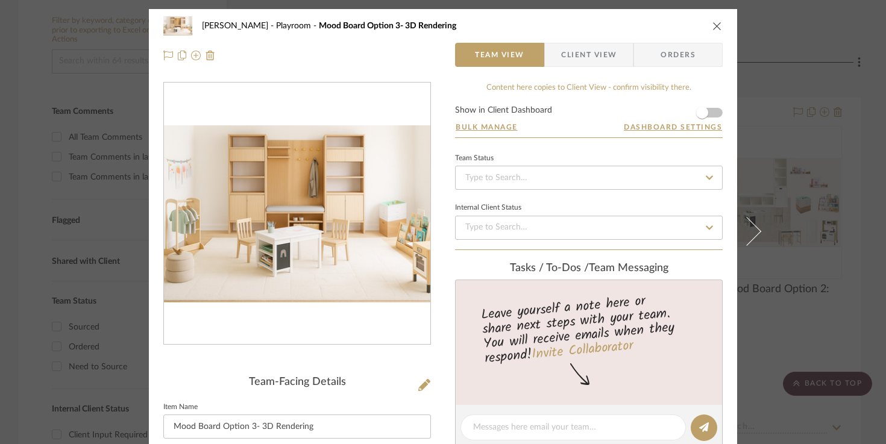
click at [376, 229] on img "0" at bounding box center [297, 214] width 266 height 178
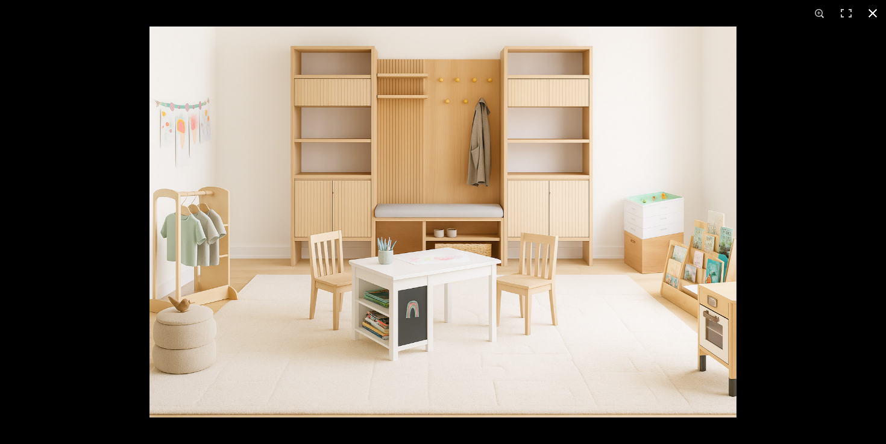
click at [875, 13] on button at bounding box center [873, 13] width 27 height 27
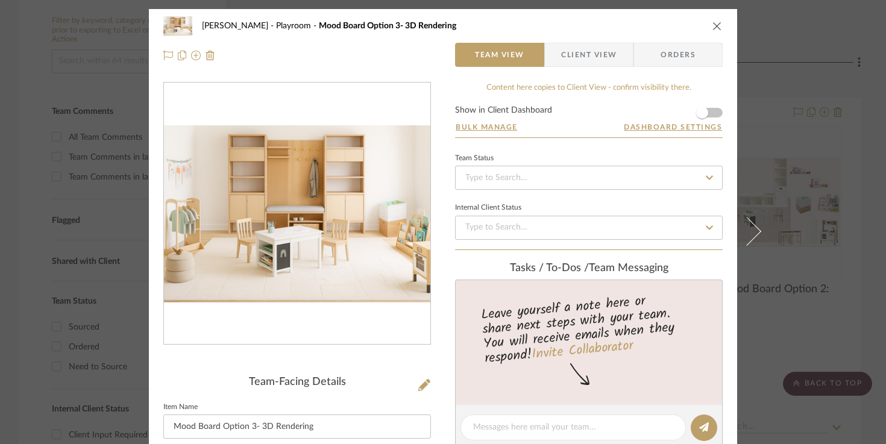
click at [716, 111] on form "Show in Client Dashboard Bulk Manage Dashboard Settings" at bounding box center [589, 121] width 268 height 31
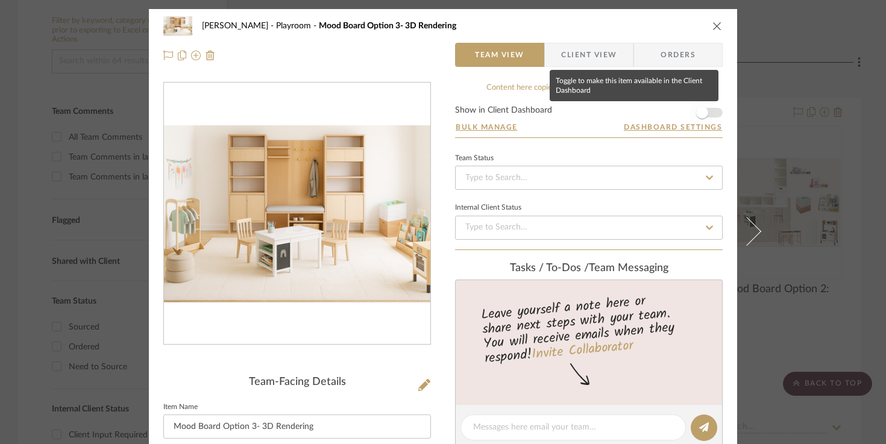
click at [703, 111] on span "button" at bounding box center [702, 113] width 12 height 12
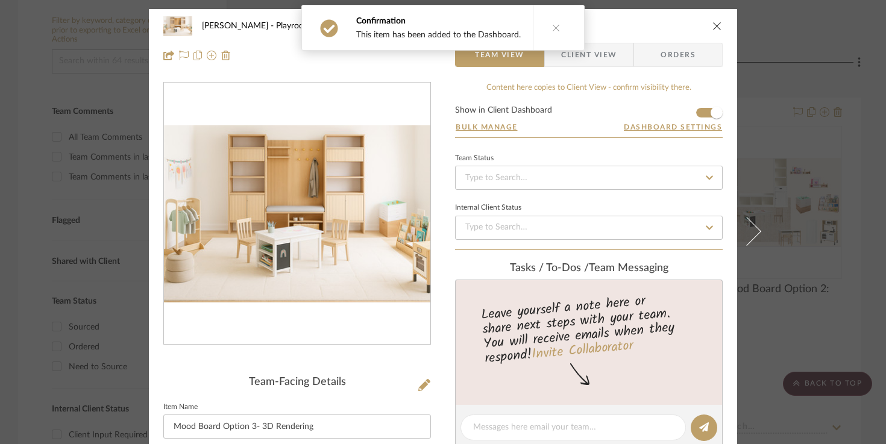
click at [717, 23] on icon "close" at bounding box center [718, 26] width 10 height 10
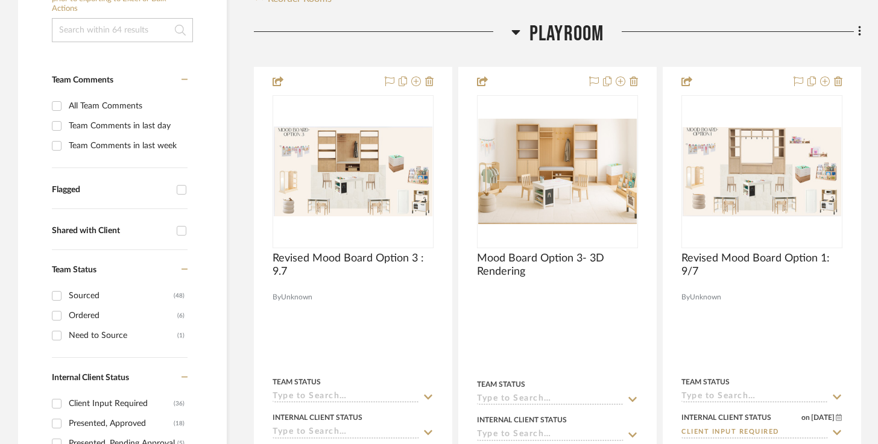
scroll to position [263, 0]
drag, startPoint x: 354, startPoint y: 326, endPoint x: 614, endPoint y: 2, distance: 416.0
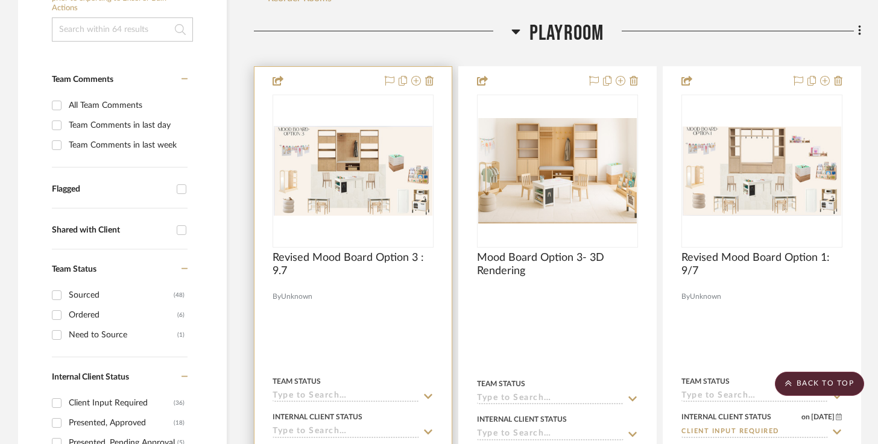
scroll to position [285, 0]
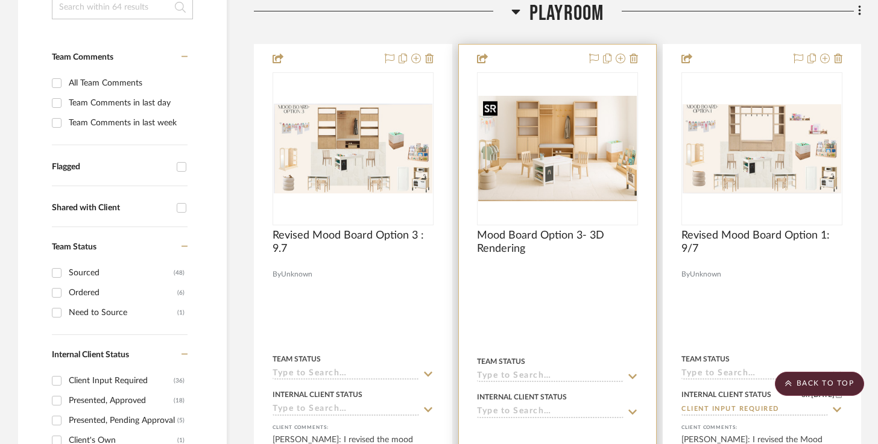
click at [519, 145] on img "0" at bounding box center [557, 149] width 159 height 106
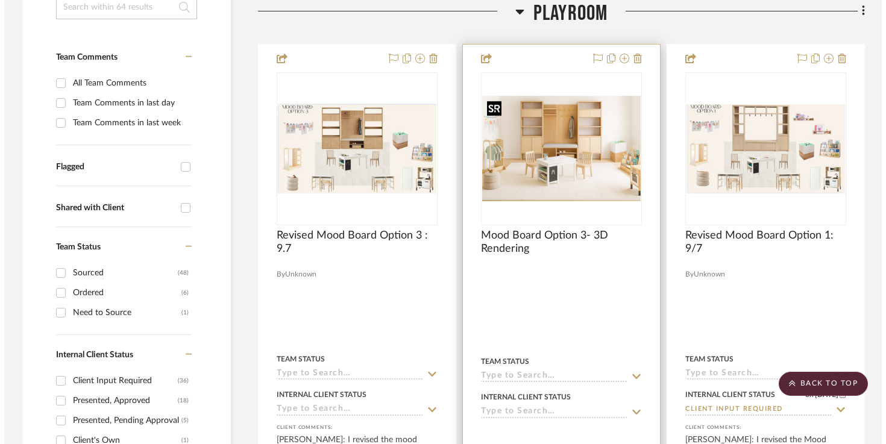
scroll to position [0, 0]
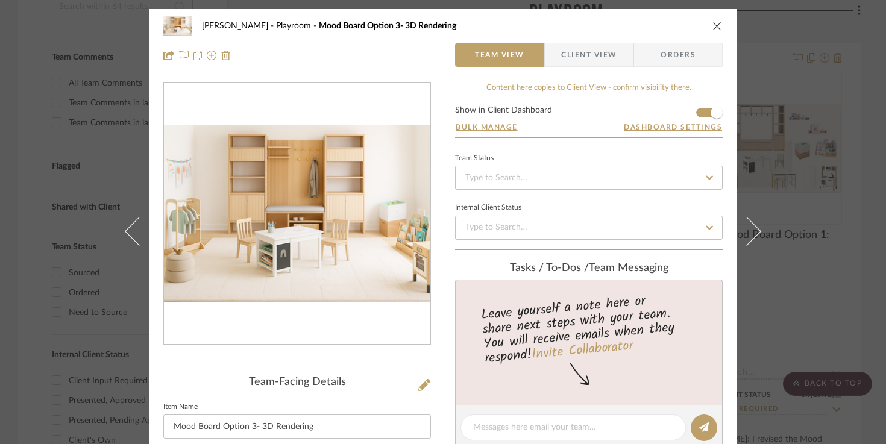
click at [713, 28] on icon "close" at bounding box center [718, 26] width 10 height 10
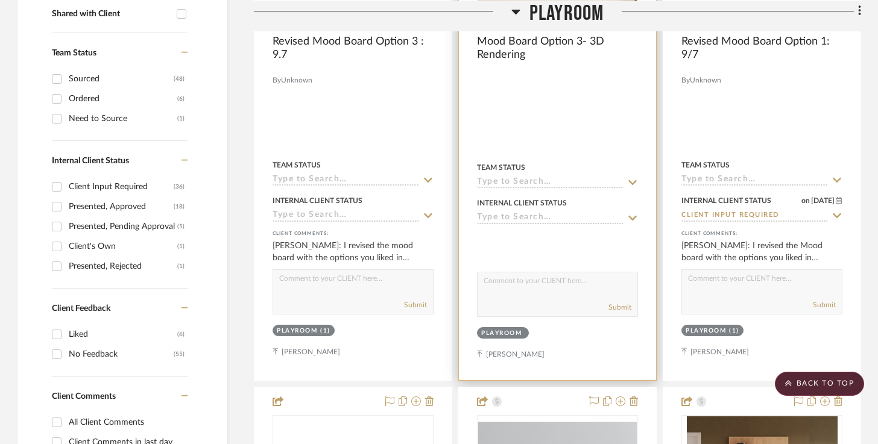
scroll to position [480, 0]
click at [532, 284] on textarea at bounding box center [557, 283] width 160 height 23
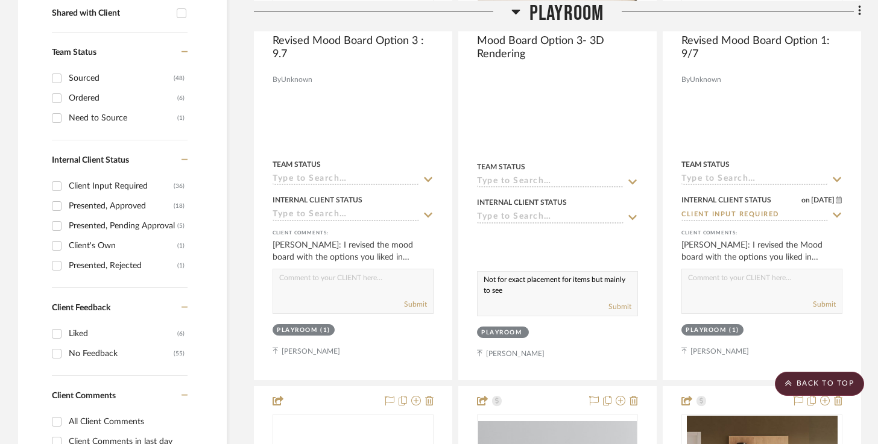
type textarea "Not for exact placement for items but mainly to see"
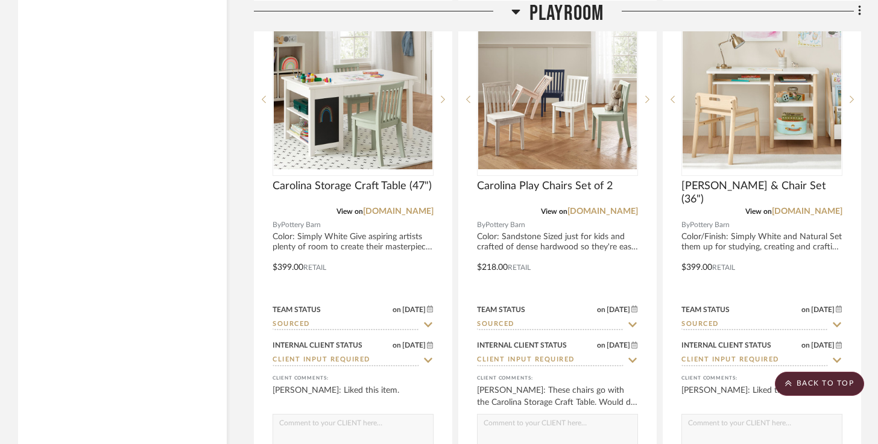
scroll to position [3540, 0]
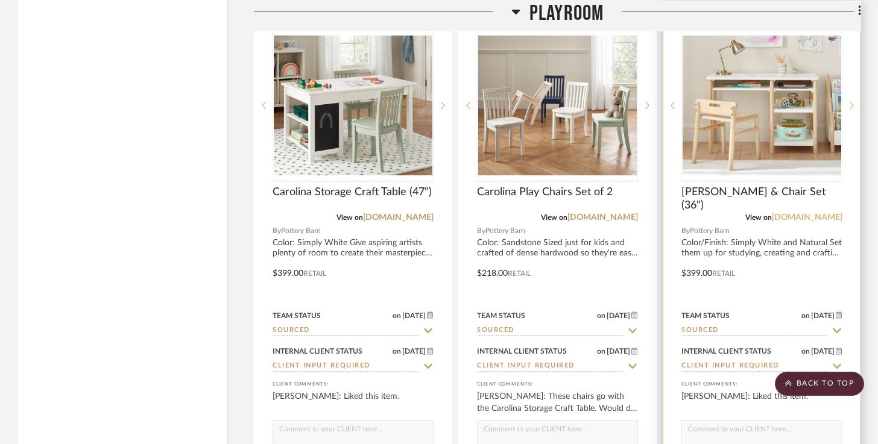
click at [802, 213] on link "[DOMAIN_NAME]" at bounding box center [807, 217] width 71 height 8
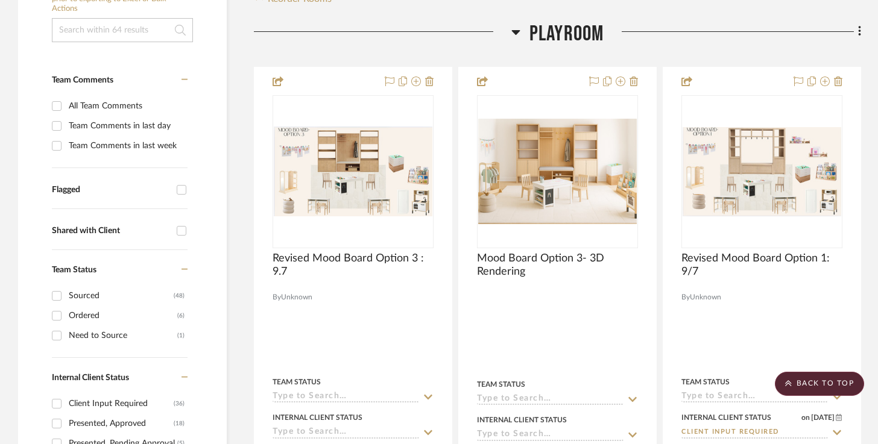
scroll to position [258, 0]
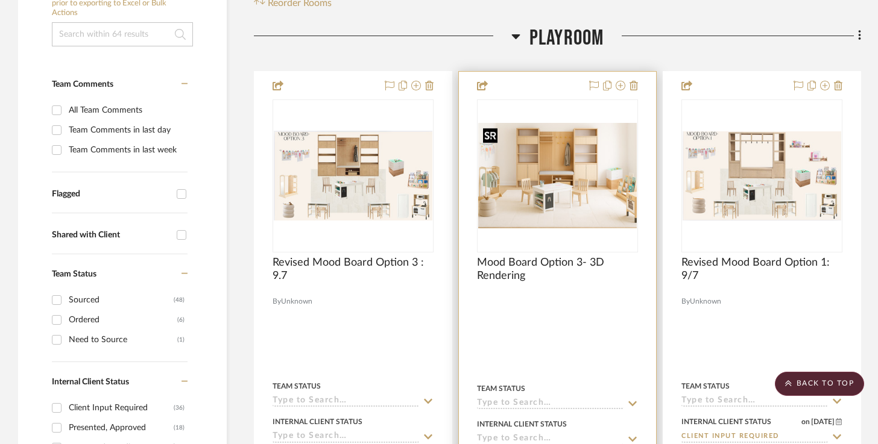
click at [555, 189] on img "0" at bounding box center [557, 176] width 159 height 106
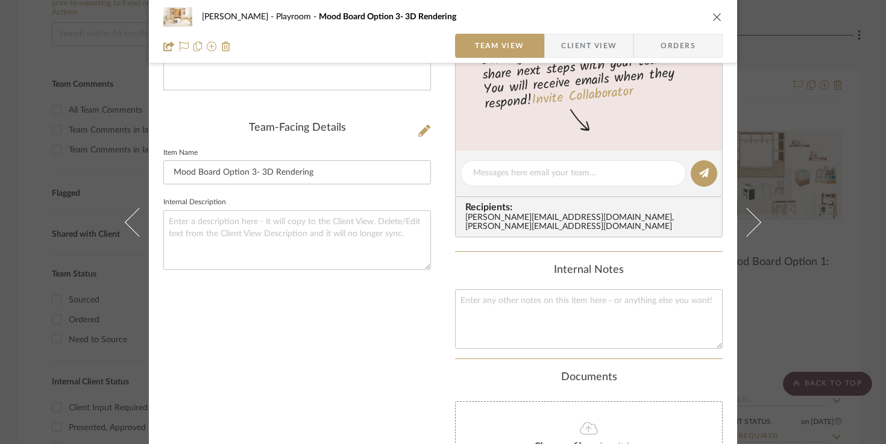
scroll to position [405, 0]
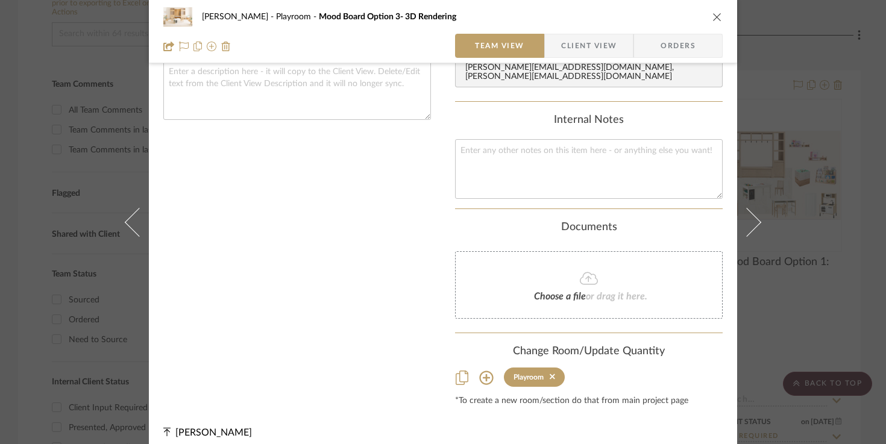
click at [713, 15] on icon "close" at bounding box center [718, 17] width 10 height 10
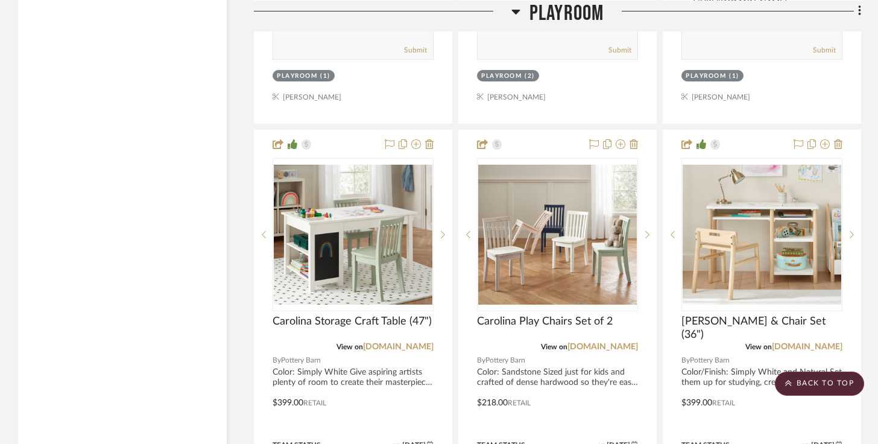
scroll to position [3538, 0]
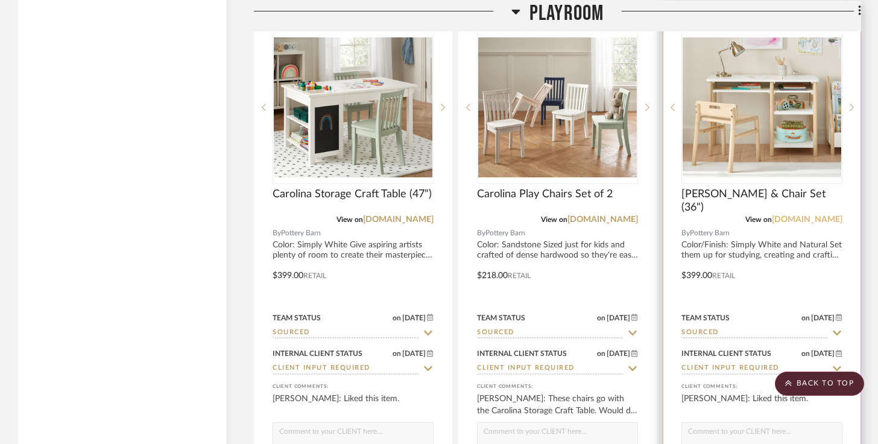
click at [783, 215] on link "[DOMAIN_NAME]" at bounding box center [807, 219] width 71 height 8
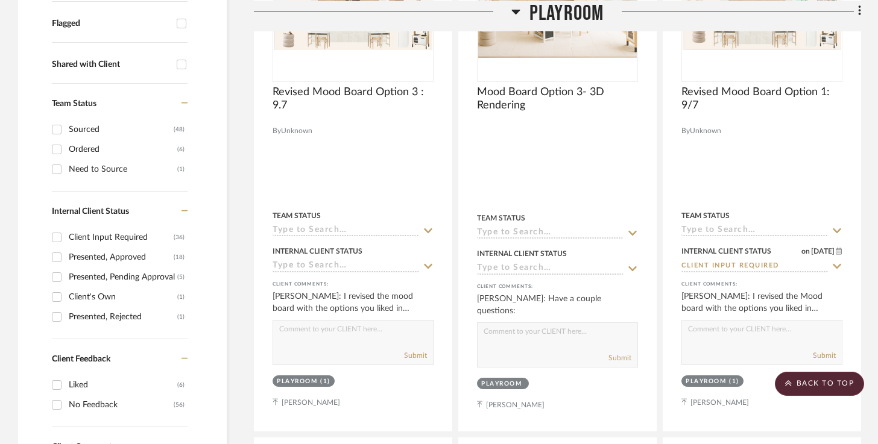
scroll to position [503, 0]
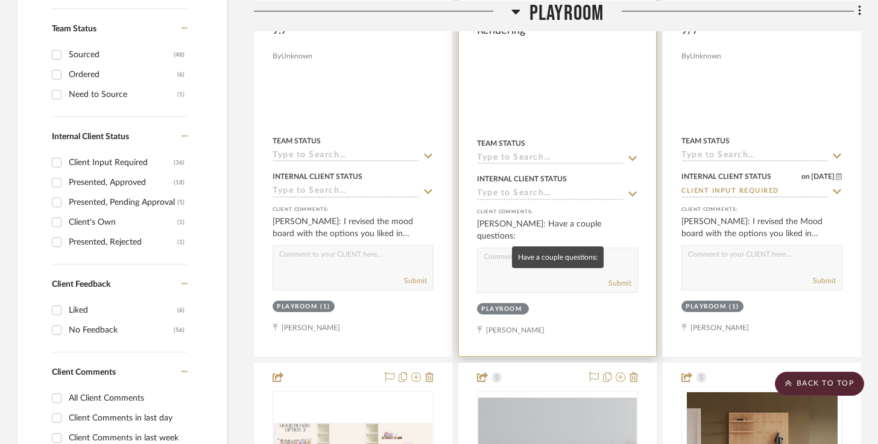
click at [558, 225] on div "[PERSON_NAME]: Have a couple questions:" at bounding box center [557, 230] width 161 height 24
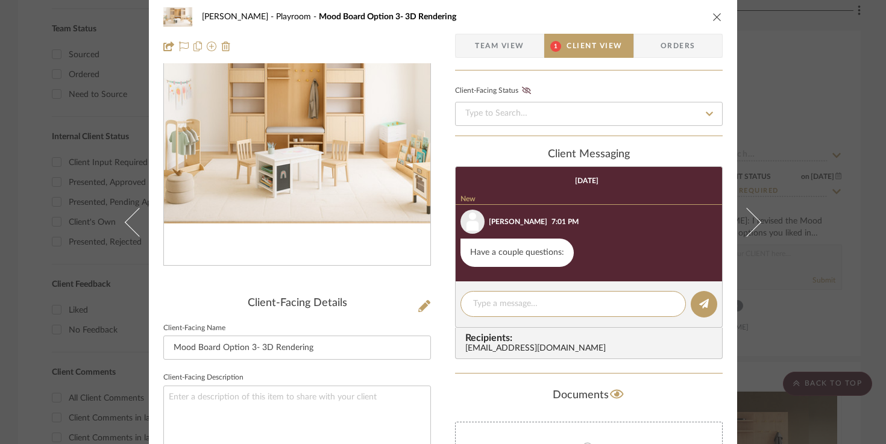
scroll to position [0, 0]
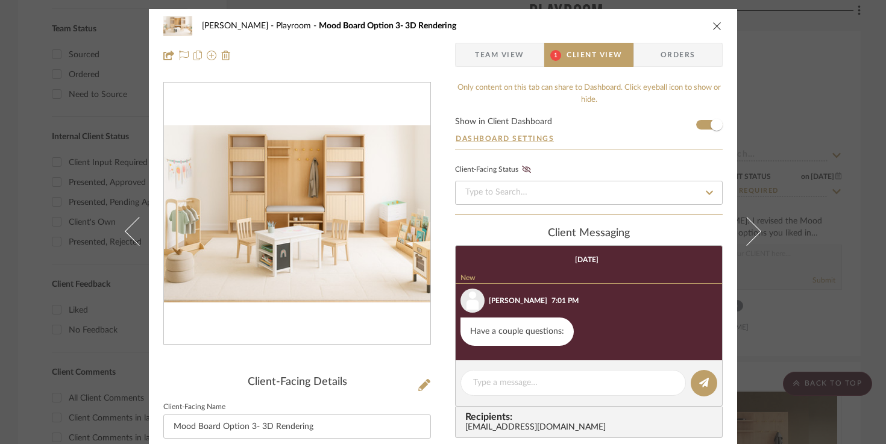
click at [712, 24] on button "close" at bounding box center [717, 25] width 11 height 11
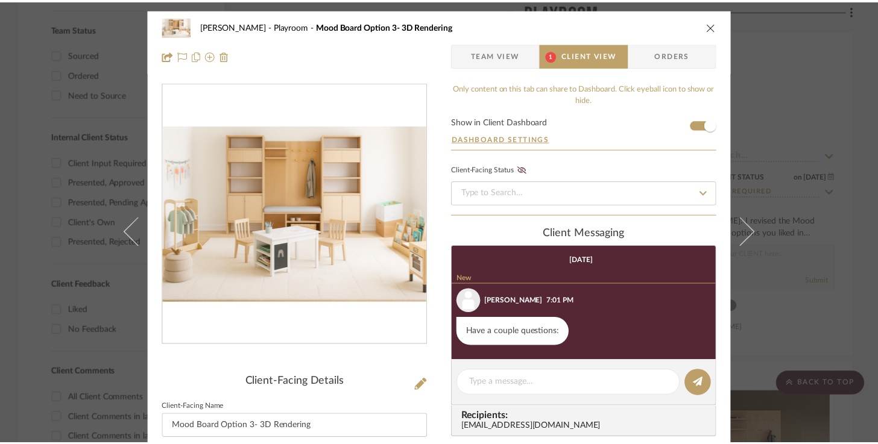
scroll to position [503, 0]
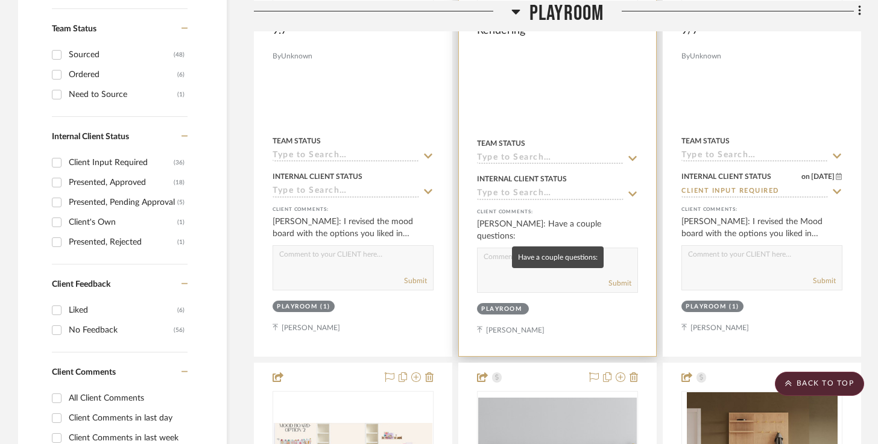
click at [529, 226] on div "[PERSON_NAME]: Have a couple questions:" at bounding box center [557, 230] width 161 height 24
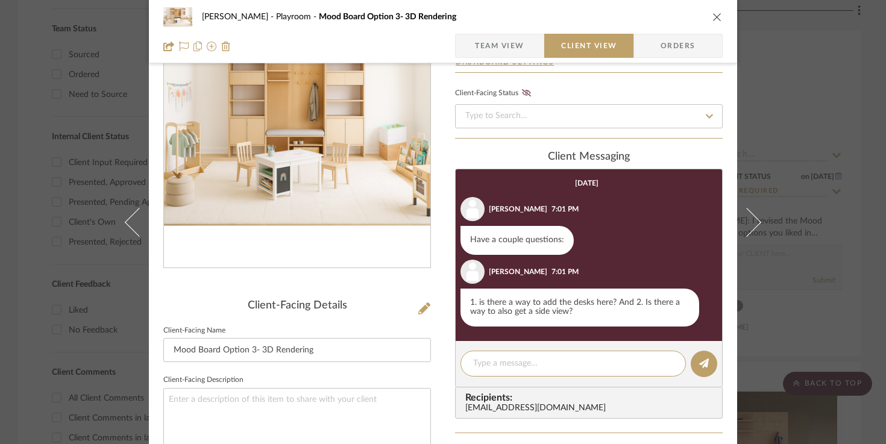
scroll to position [62, 0]
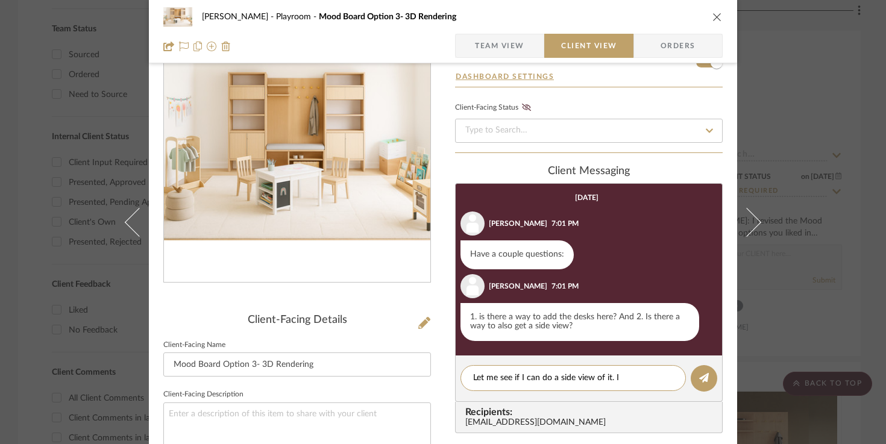
type textarea "Let me see if I can do a side view of it. I"
click at [715, 16] on icon "close" at bounding box center [718, 17] width 10 height 10
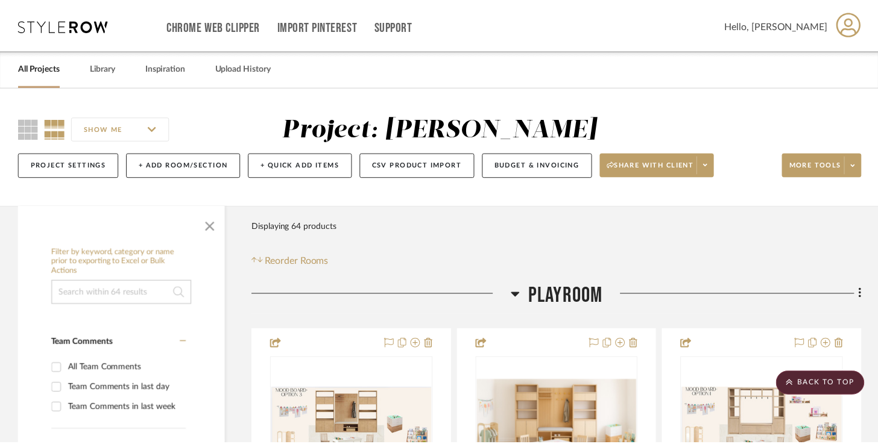
scroll to position [503, 0]
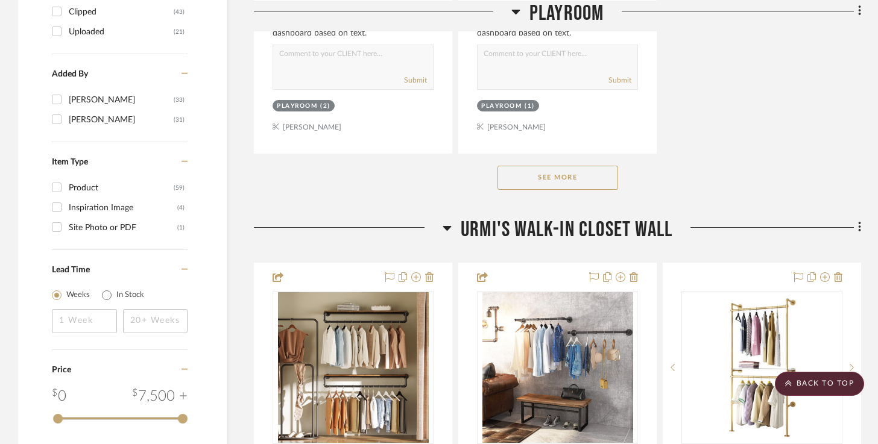
scroll to position [1789, 0]
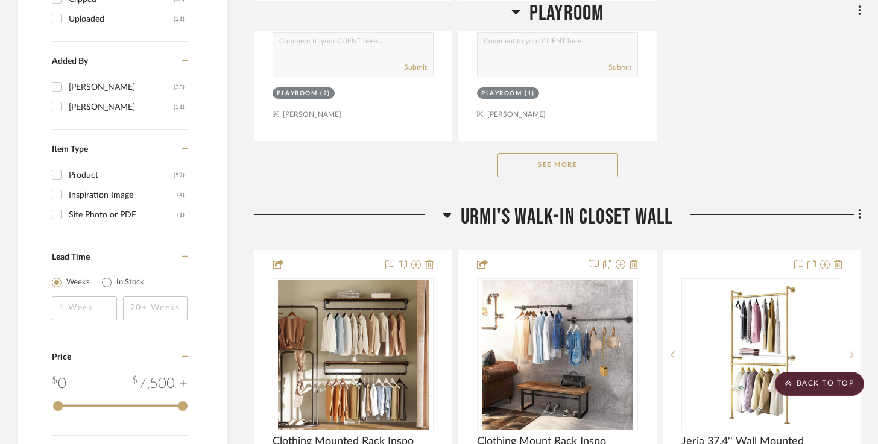
click at [554, 157] on button "See More" at bounding box center [557, 165] width 121 height 24
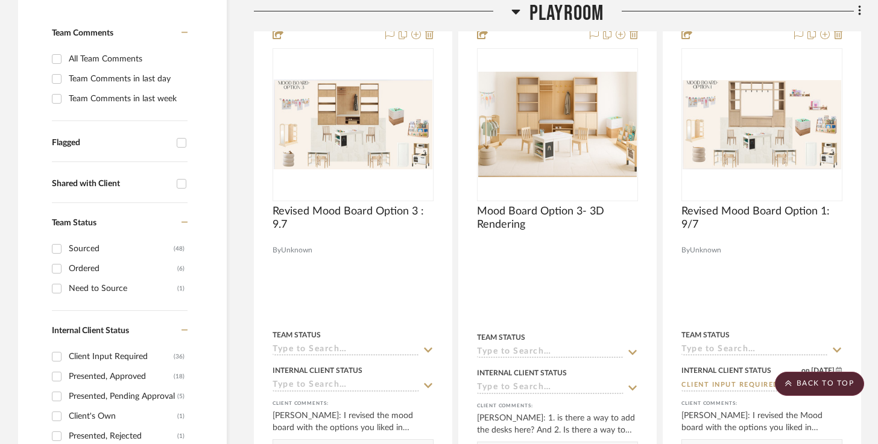
scroll to position [233, 0]
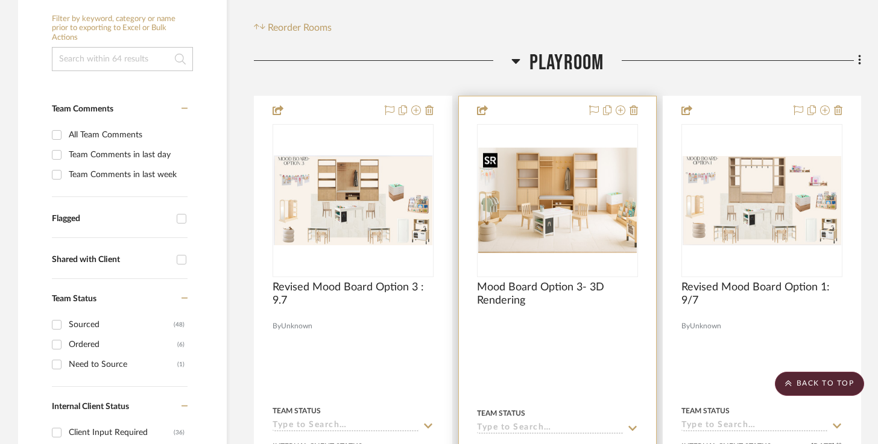
click at [543, 216] on img "0" at bounding box center [557, 201] width 159 height 106
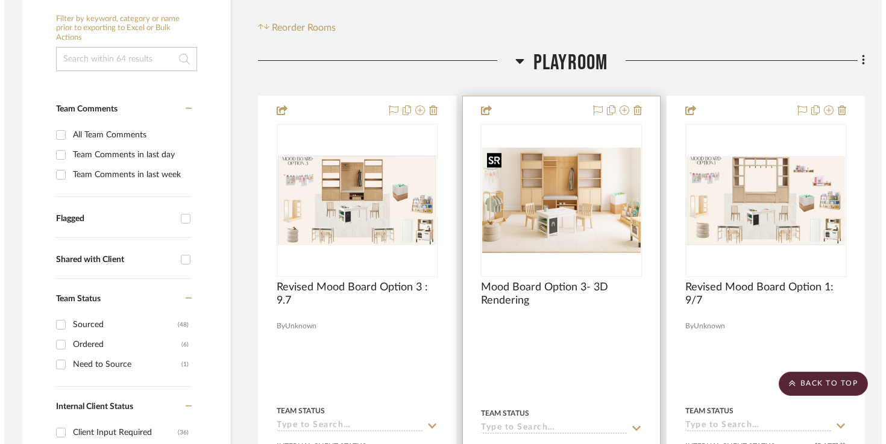
scroll to position [0, 0]
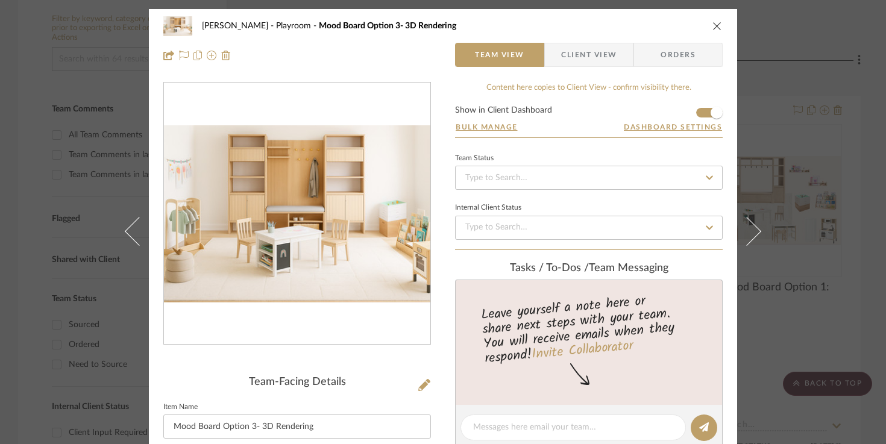
click at [714, 25] on icon "close" at bounding box center [718, 26] width 10 height 10
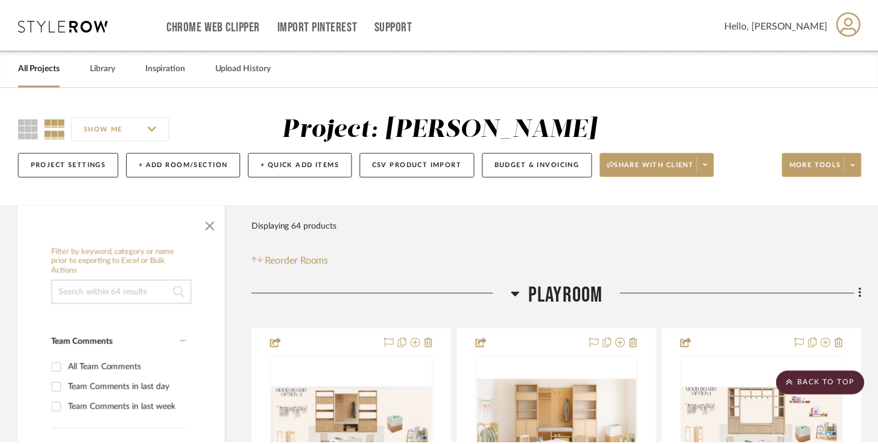
scroll to position [233, 0]
